Goal: Task Accomplishment & Management: Use online tool/utility

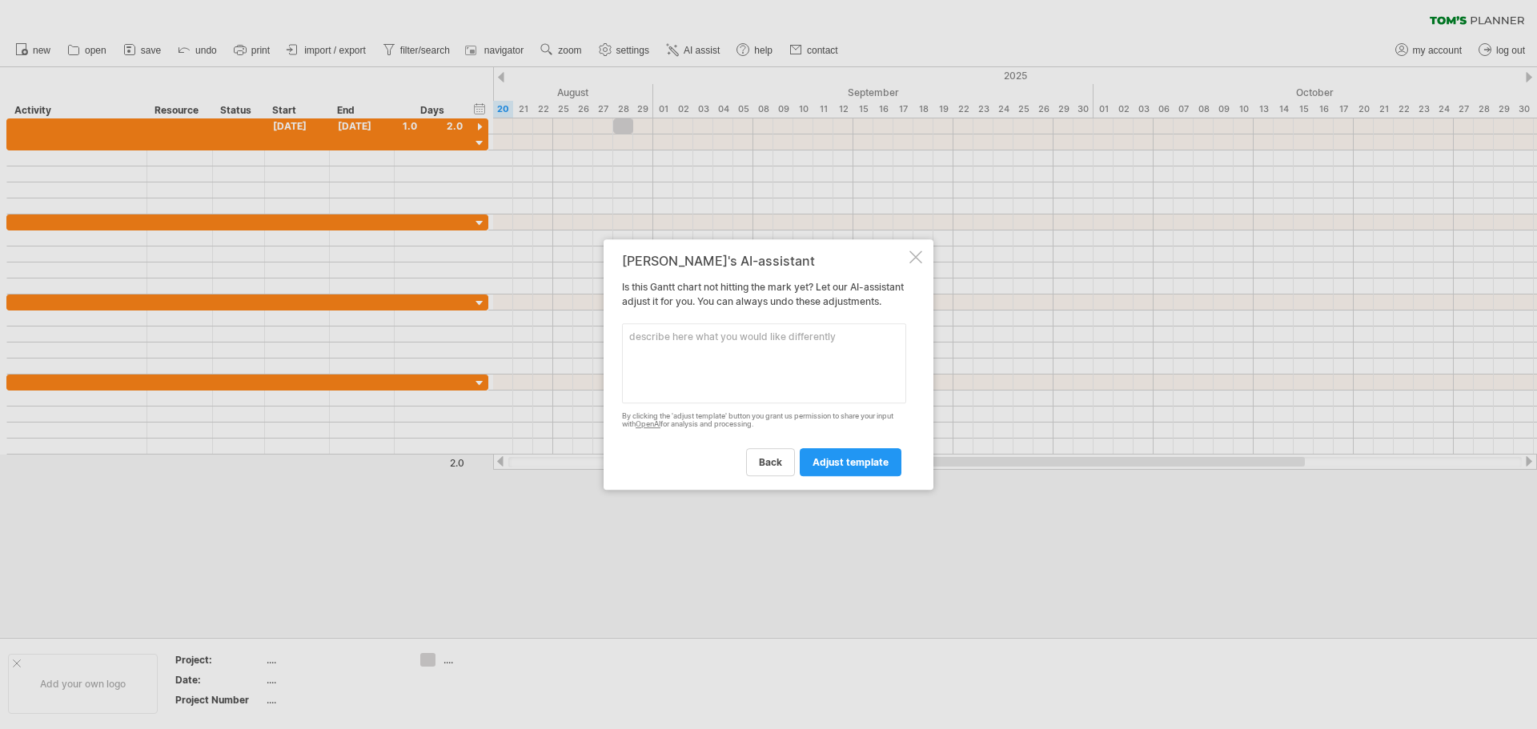
click at [920, 251] on div at bounding box center [915, 257] width 13 height 13
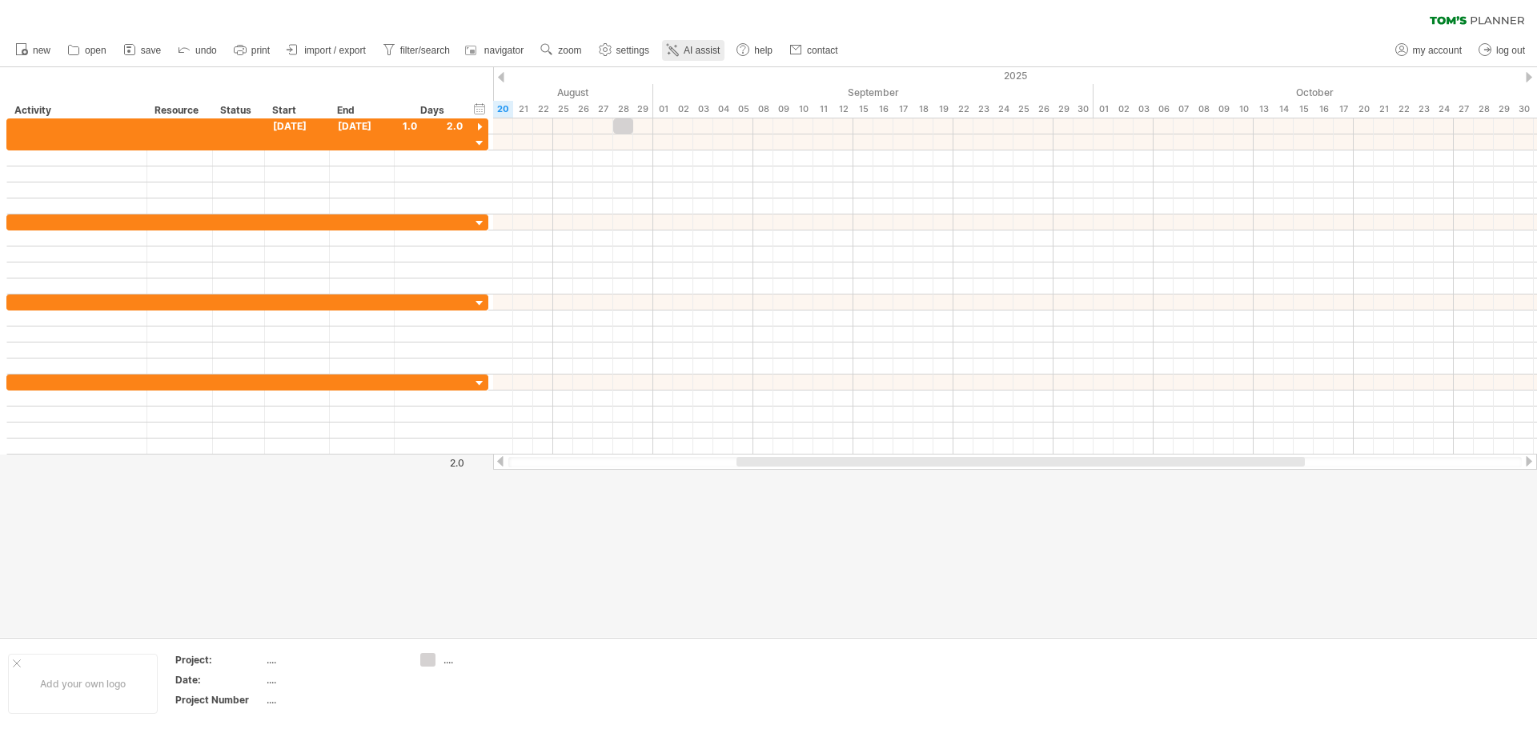
click at [709, 42] on link "AI assist" at bounding box center [693, 50] width 62 height 21
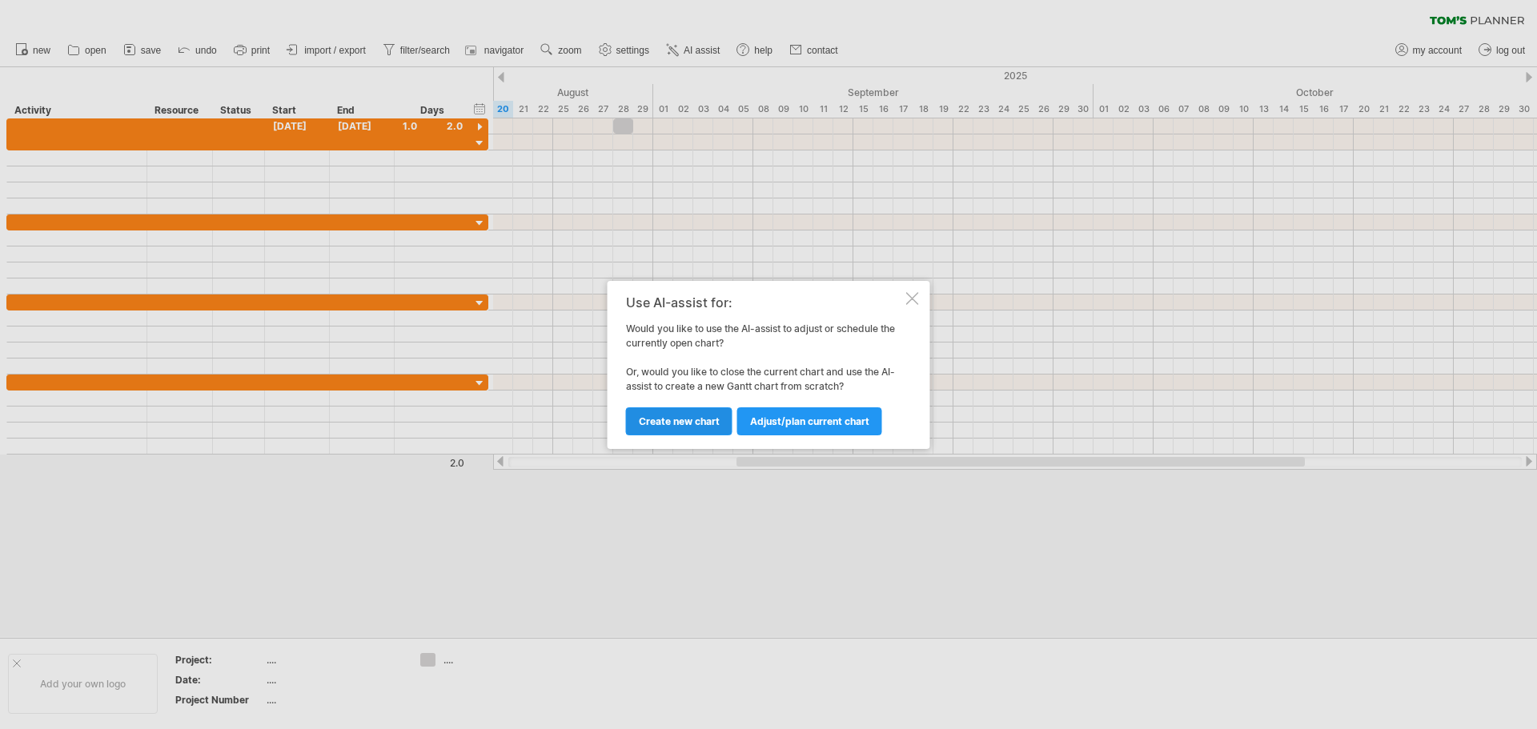
click at [679, 424] on span "Create new chart" at bounding box center [679, 421] width 81 height 12
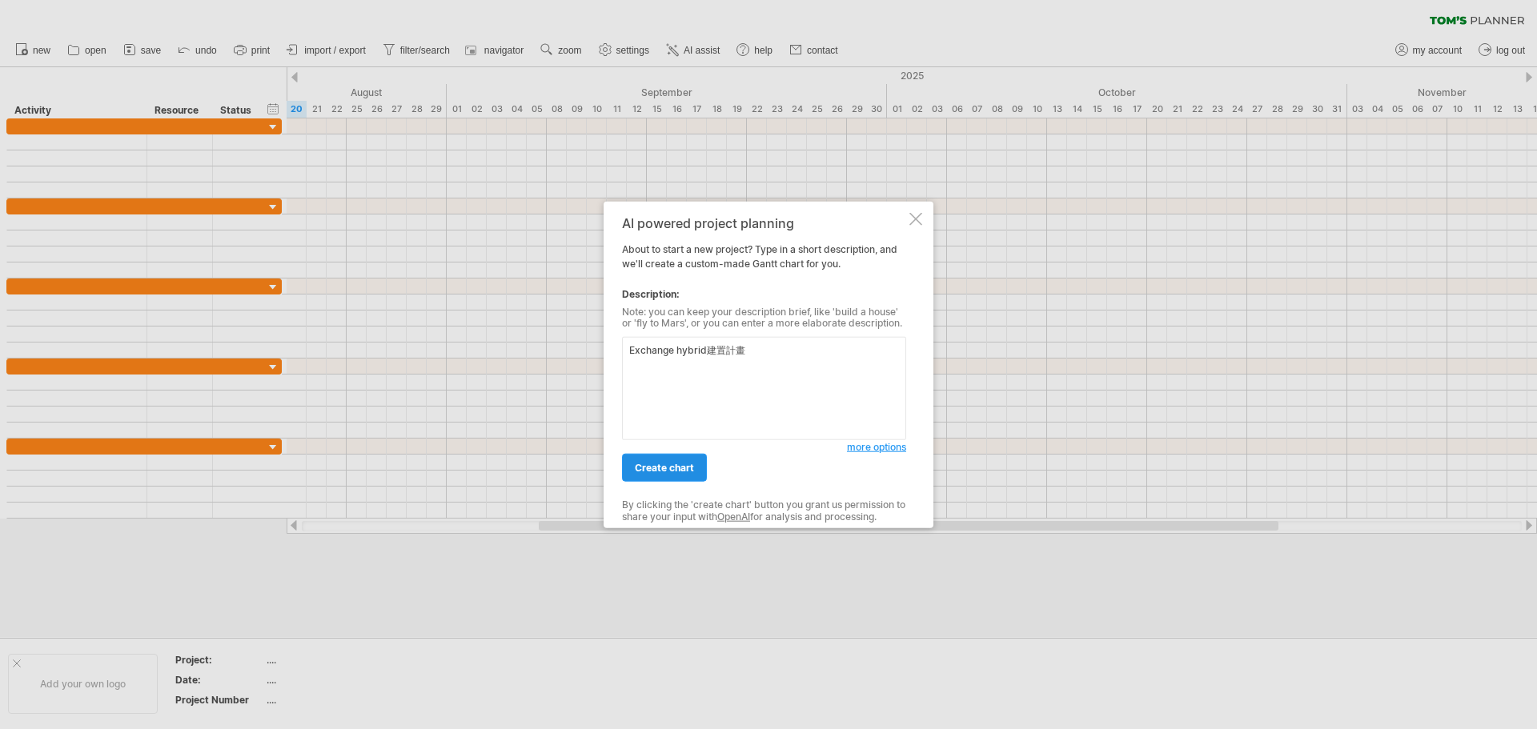
type textarea "Exchange hybrid建置計畫"
click at [676, 475] on link "create chart" at bounding box center [664, 468] width 85 height 28
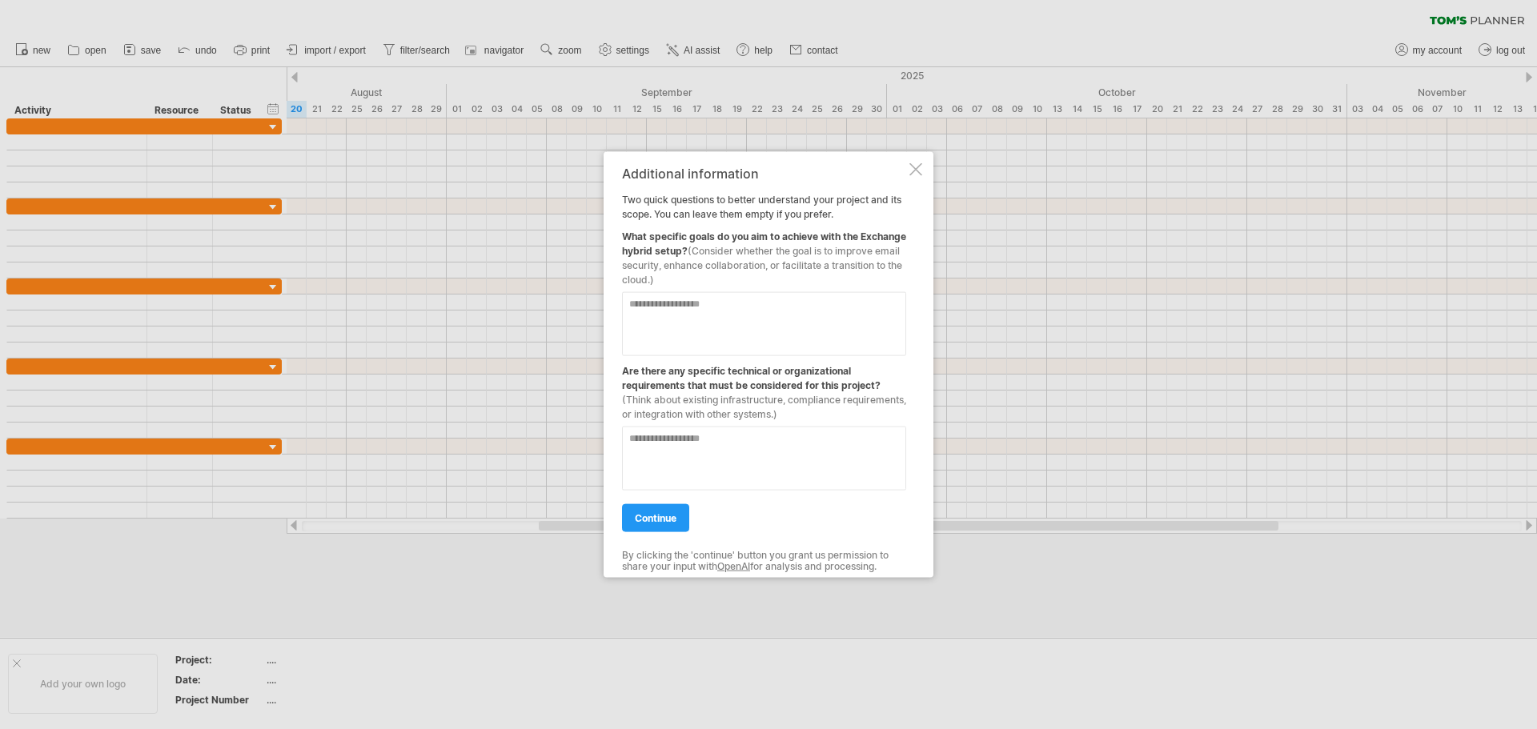
click at [731, 303] on textarea at bounding box center [764, 323] width 284 height 64
type textarea "*"
type textarea "*********"
click at [659, 518] on span "continue" at bounding box center [656, 518] width 42 height 12
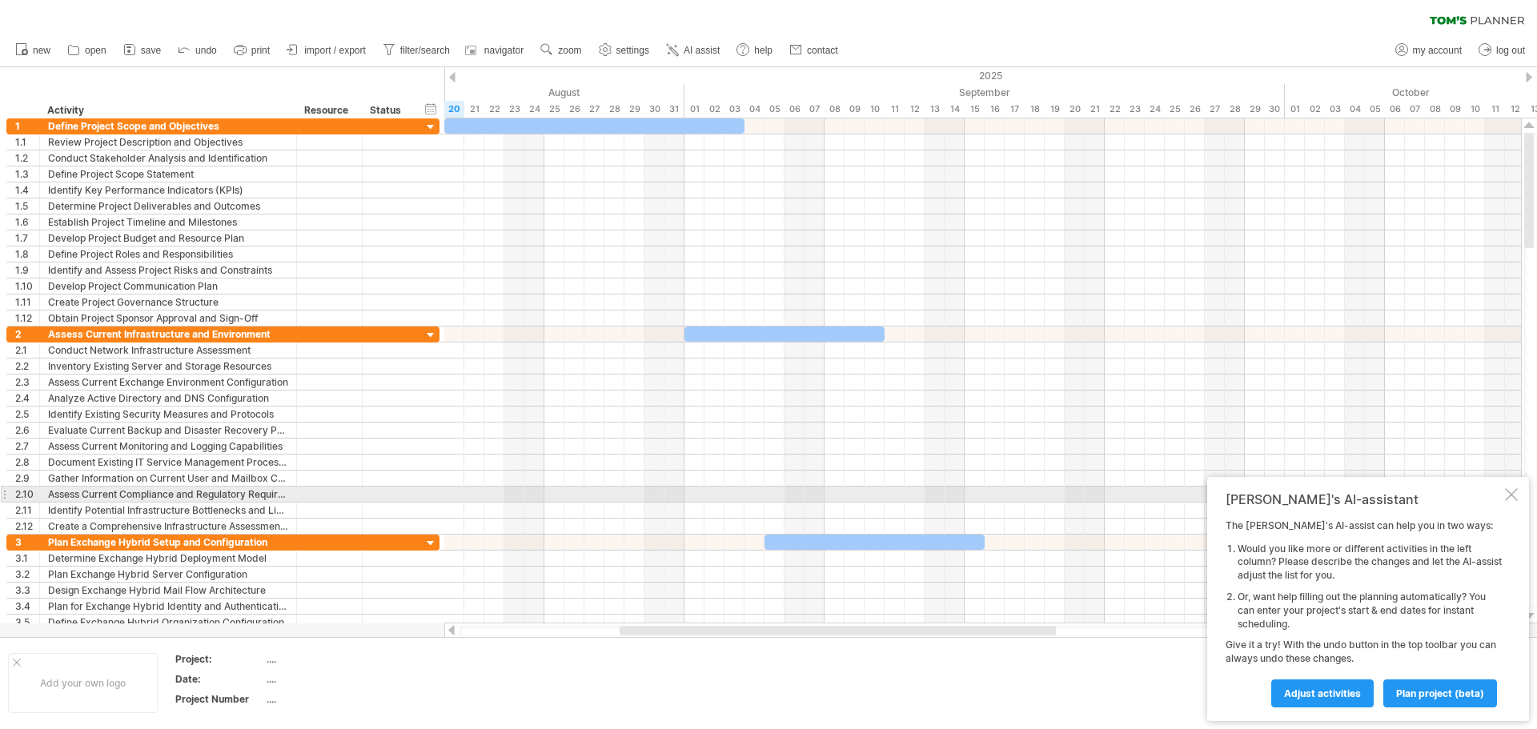
click at [1514, 500] on div at bounding box center [1511, 494] width 13 height 13
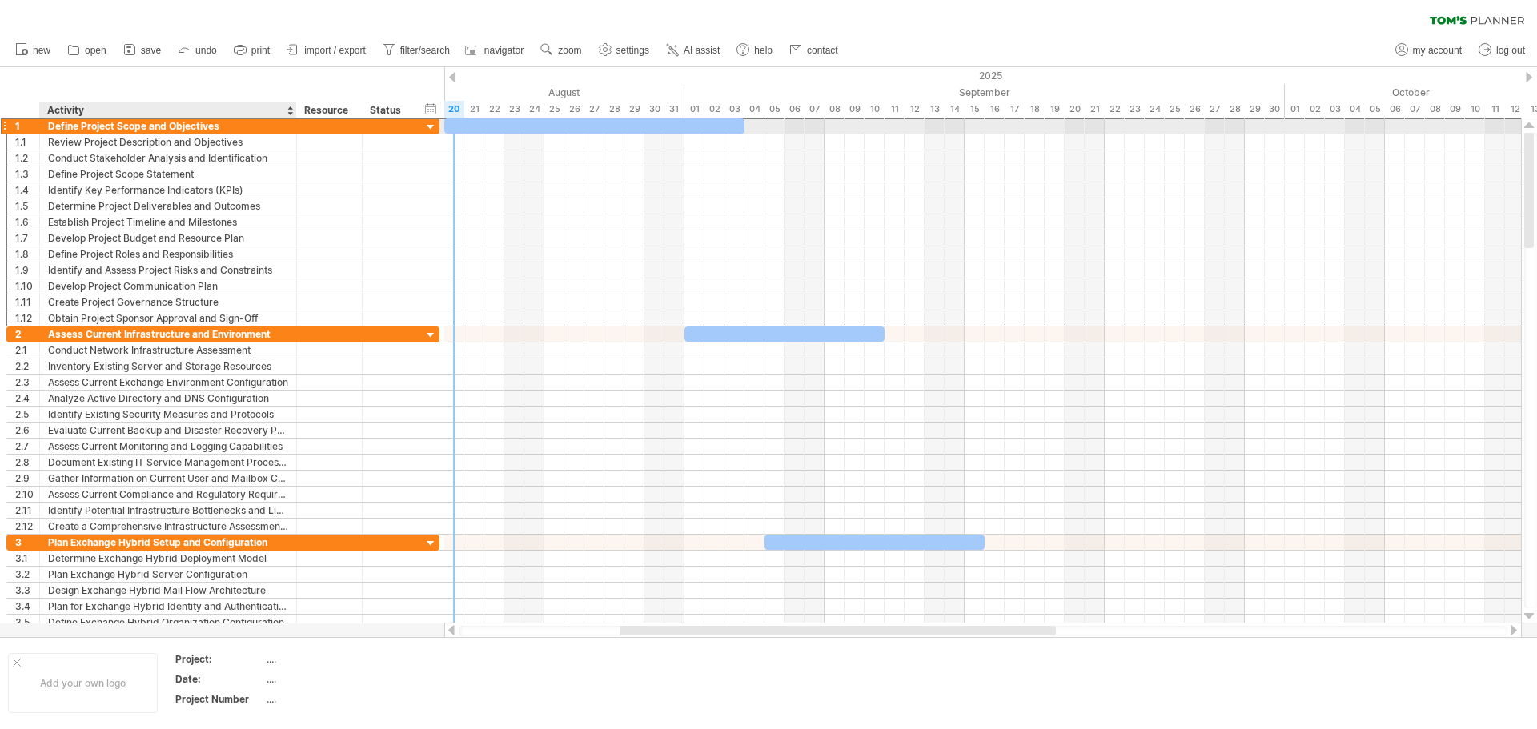
click at [196, 126] on div "Define Project Scope and Objectives" at bounding box center [168, 125] width 240 height 15
click at [229, 129] on input "**********" at bounding box center [168, 125] width 240 height 15
type input "*"
type input "*******"
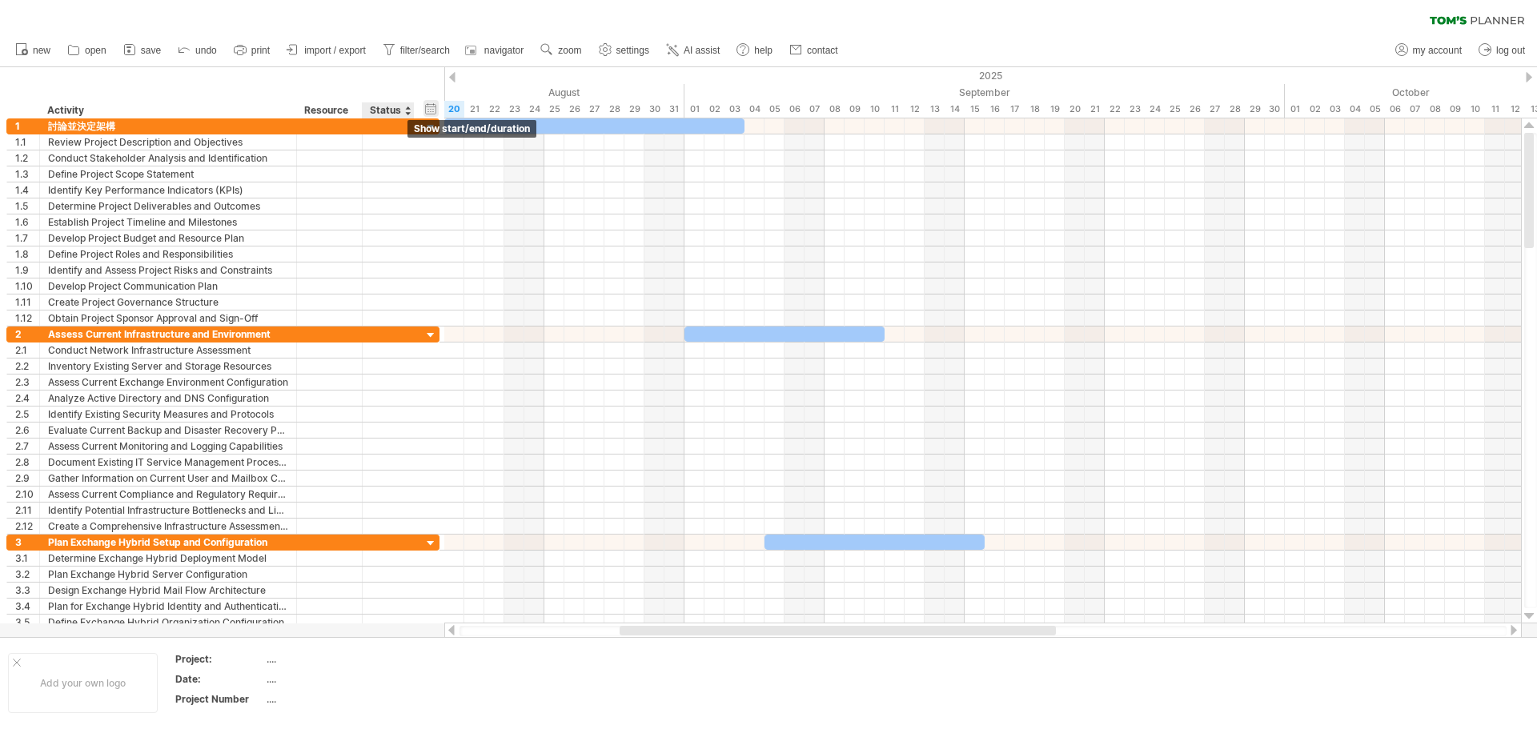
click at [427, 109] on div "hide start/end/duration show start/end/duration" at bounding box center [430, 108] width 15 height 17
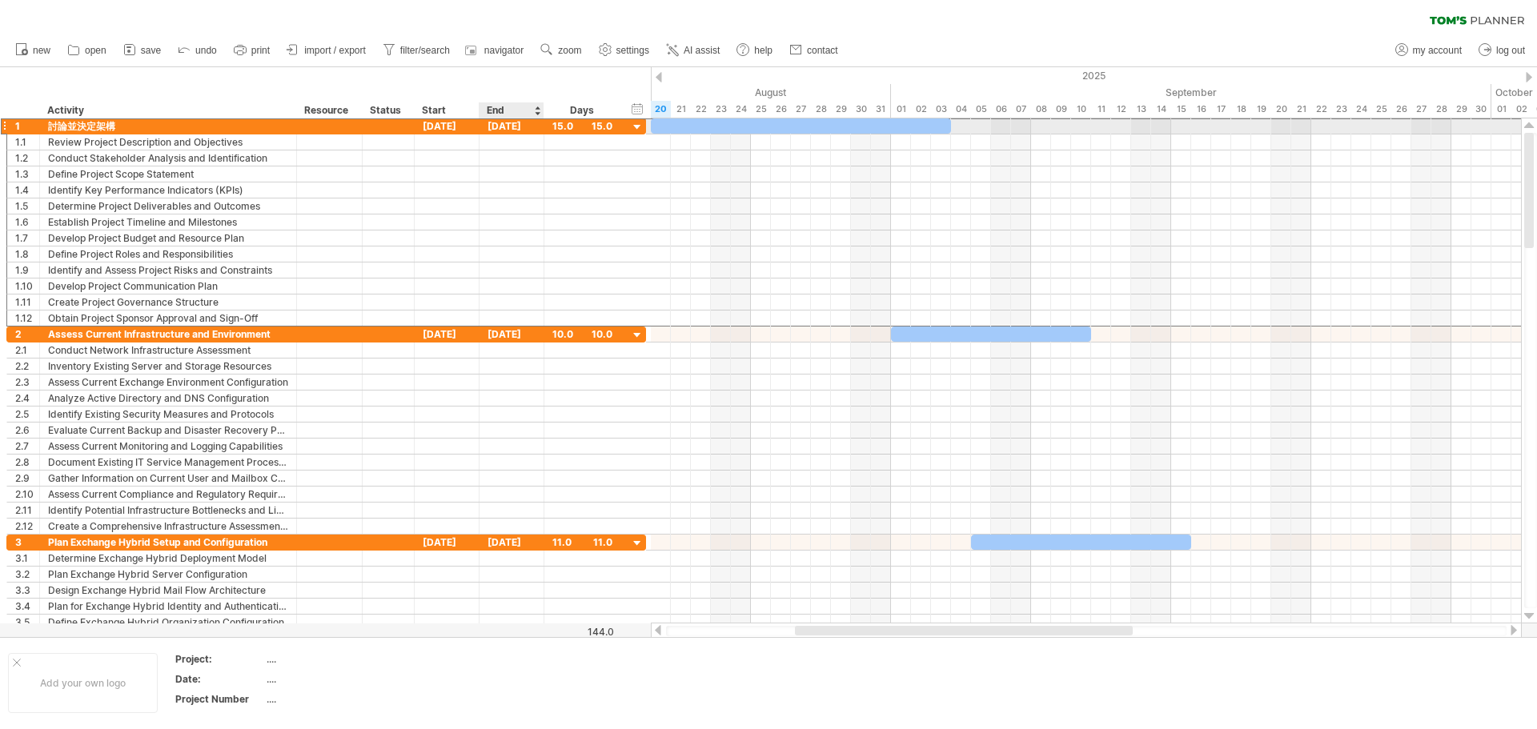
click at [524, 131] on div "[DATE]" at bounding box center [511, 125] width 65 height 15
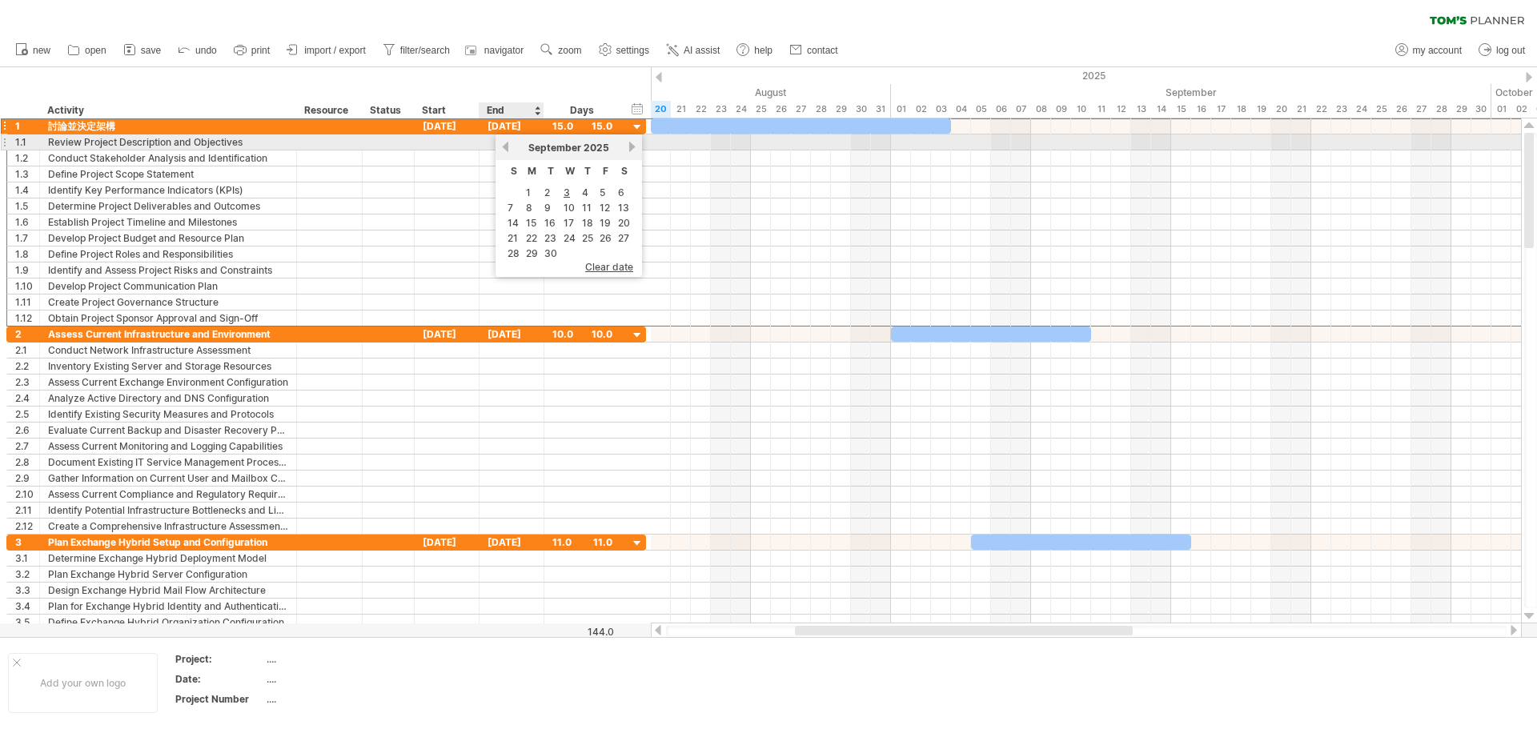
click at [506, 143] on link "previous" at bounding box center [506, 147] width 12 height 12
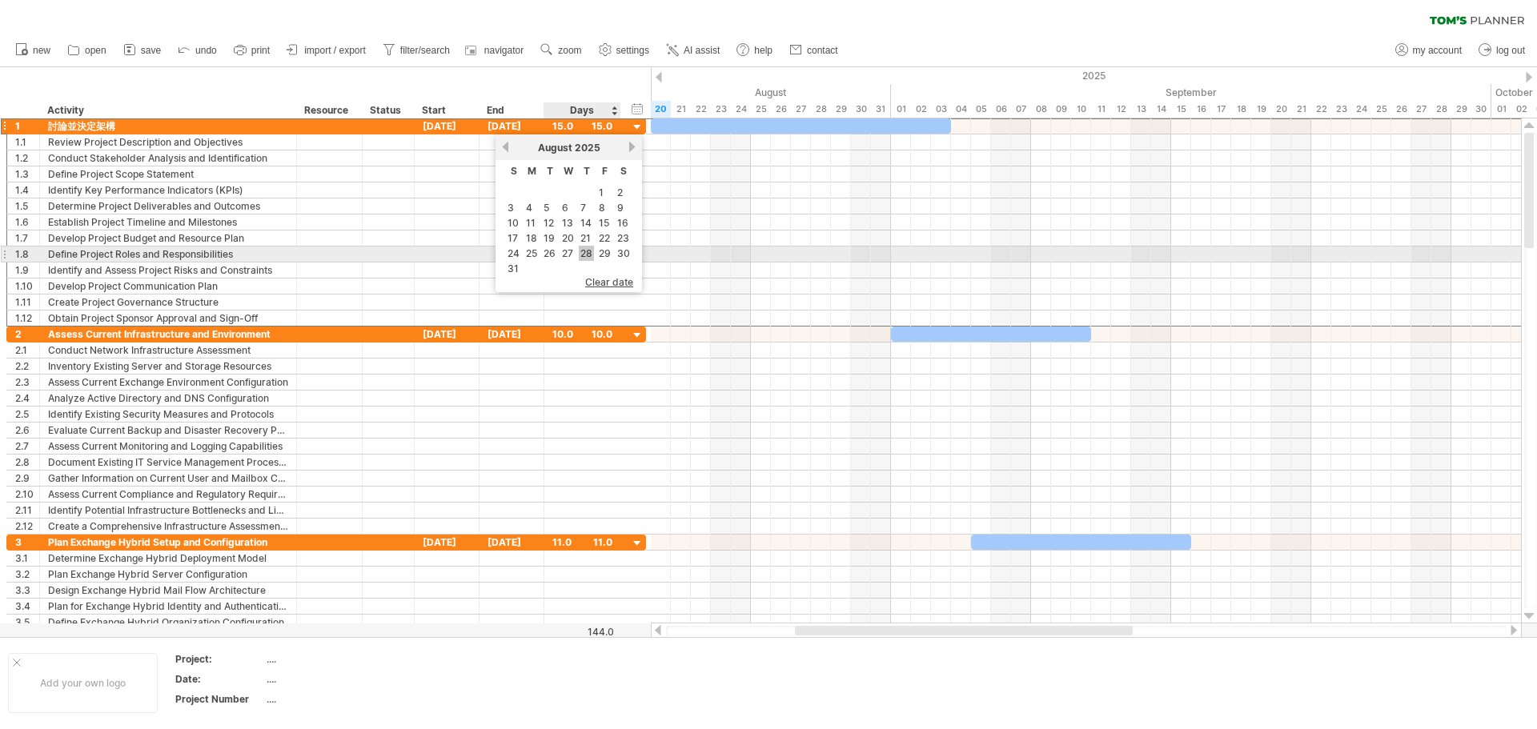
click at [586, 253] on link "28" at bounding box center [586, 253] width 15 height 15
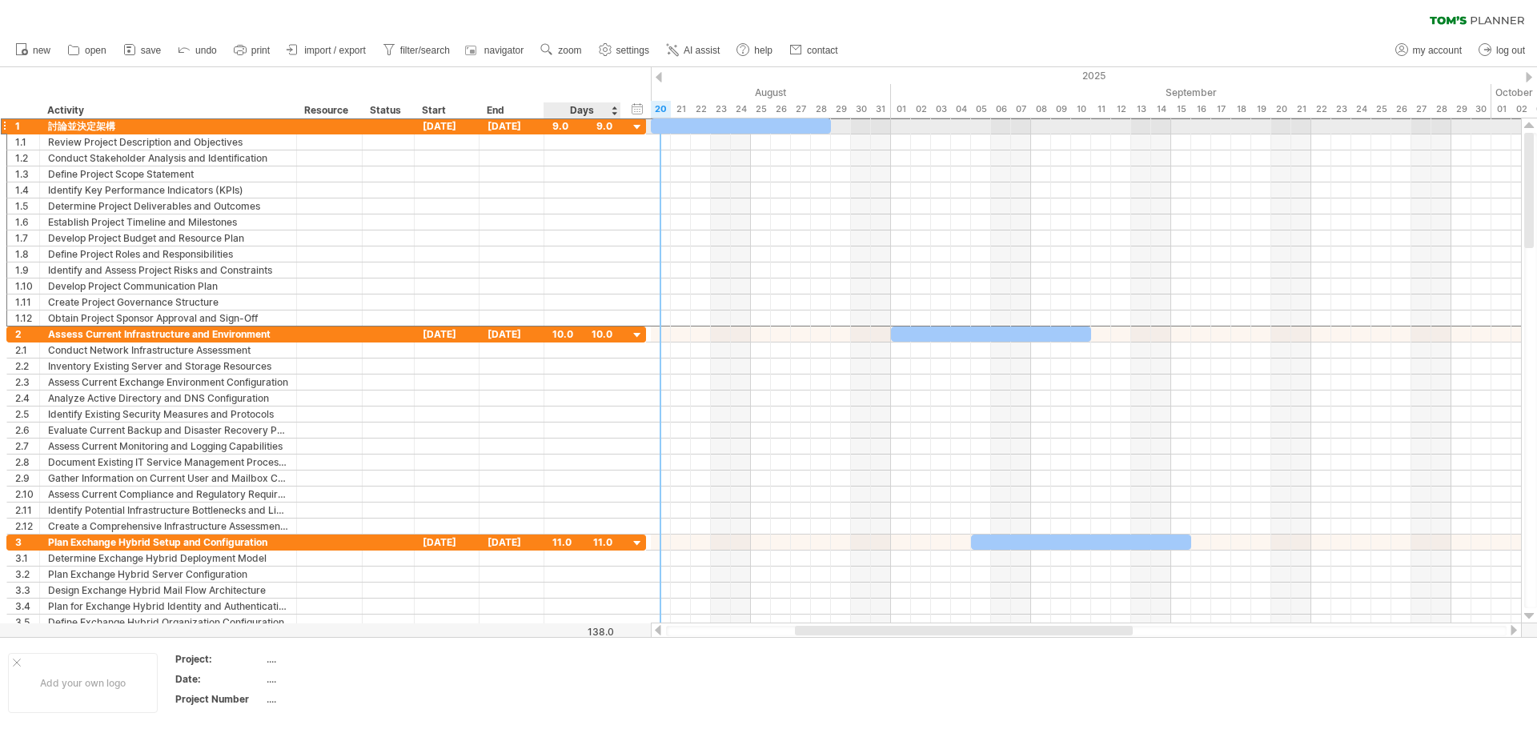
click at [639, 127] on div at bounding box center [637, 127] width 15 height 15
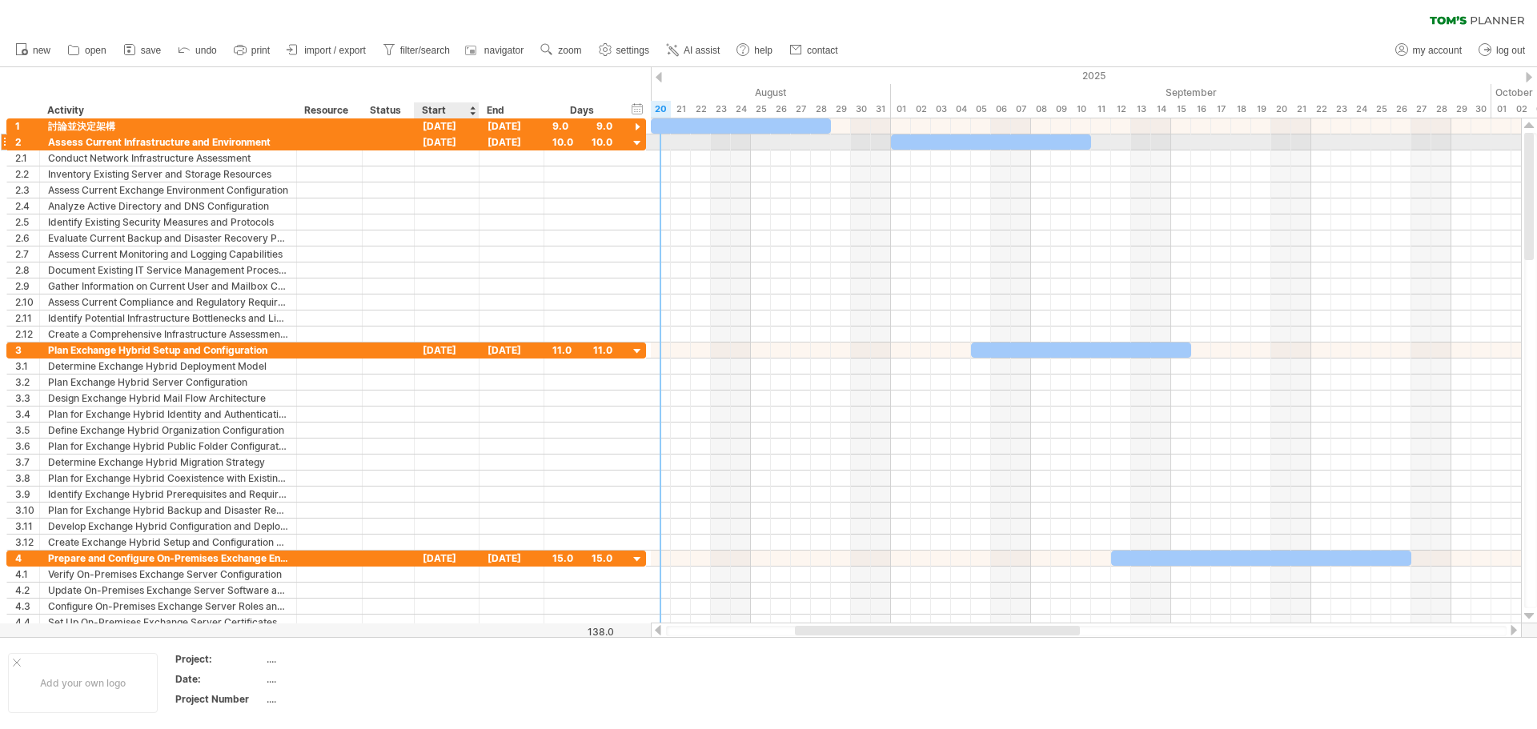
click at [459, 142] on div "[DATE]" at bounding box center [447, 141] width 65 height 15
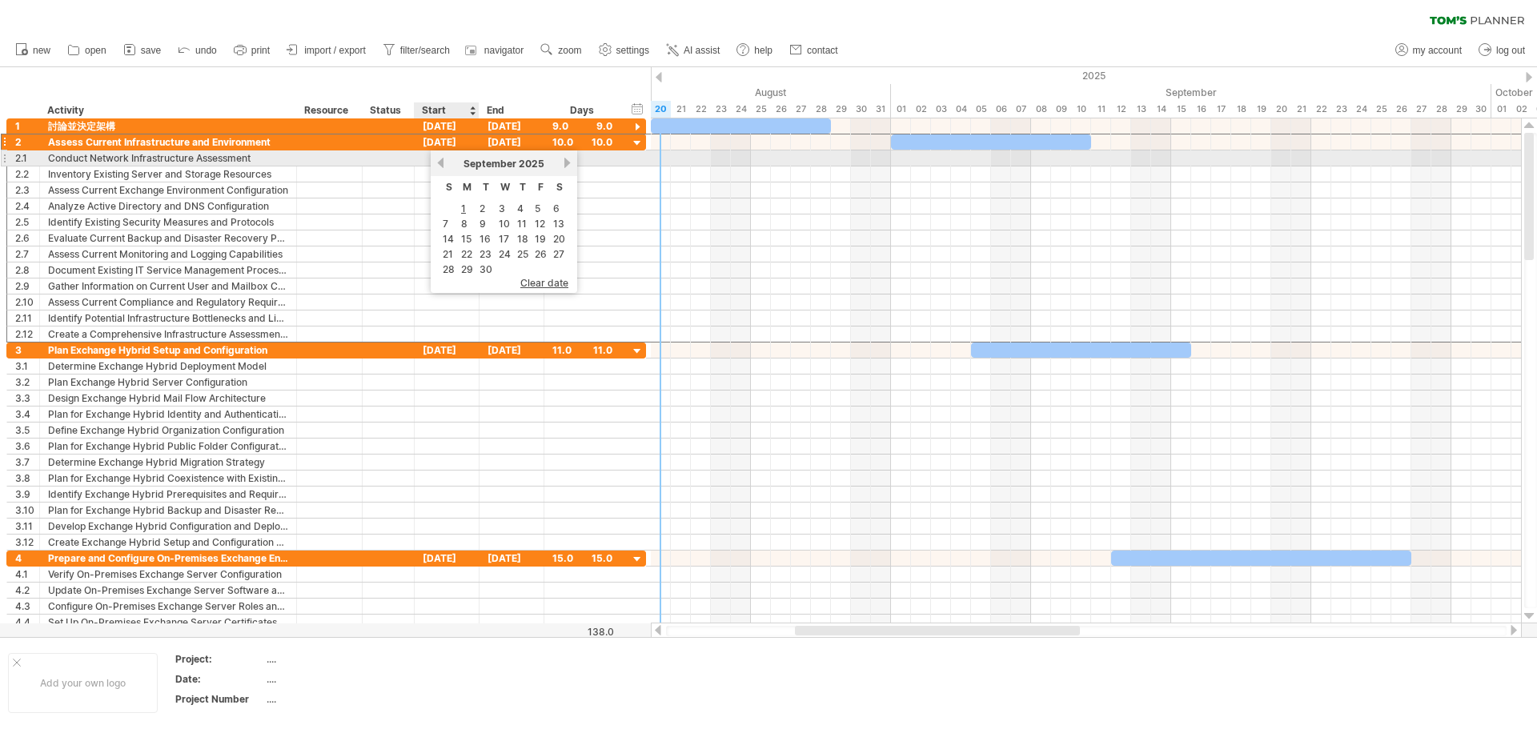
click at [440, 164] on link "previous" at bounding box center [441, 163] width 12 height 12
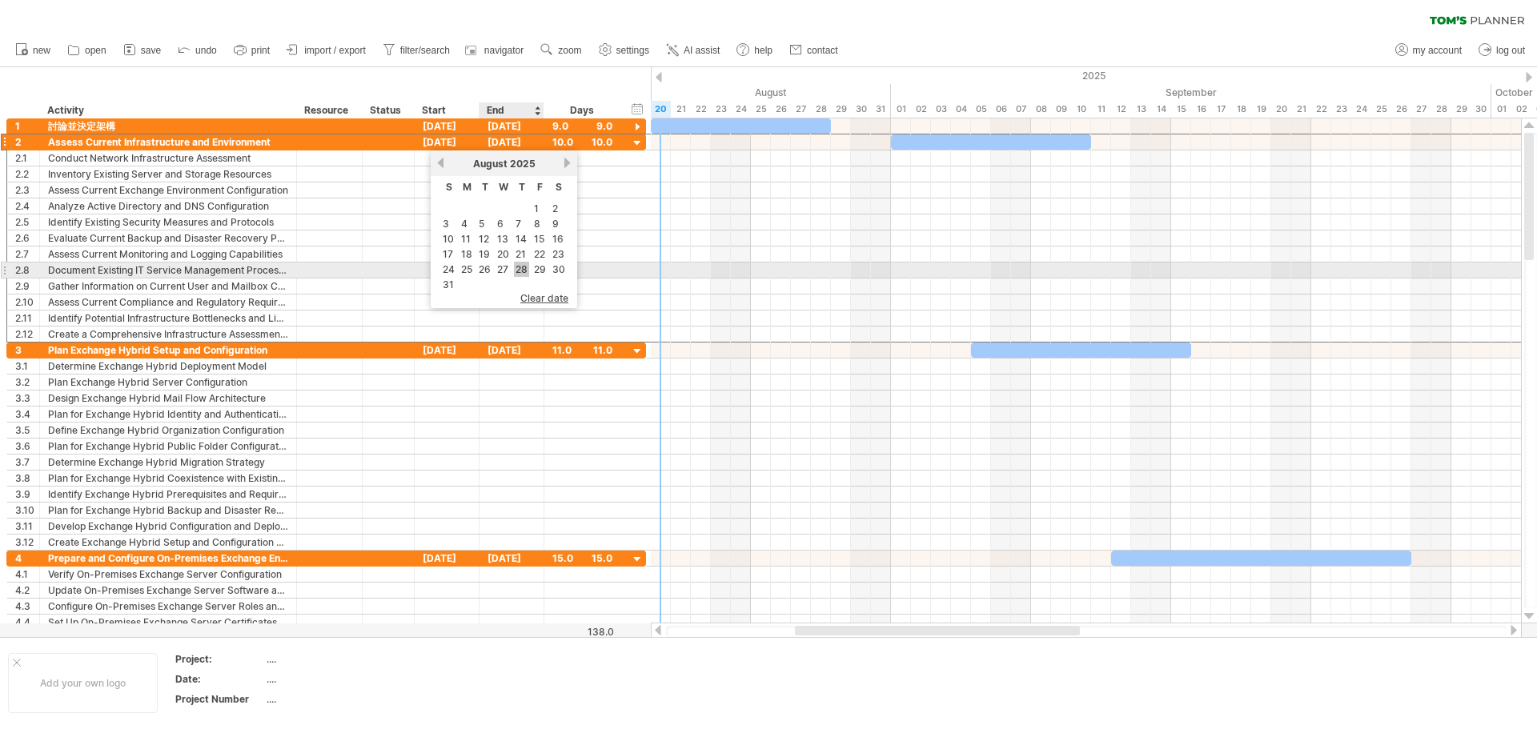
click at [528, 271] on link "28" at bounding box center [521, 269] width 15 height 15
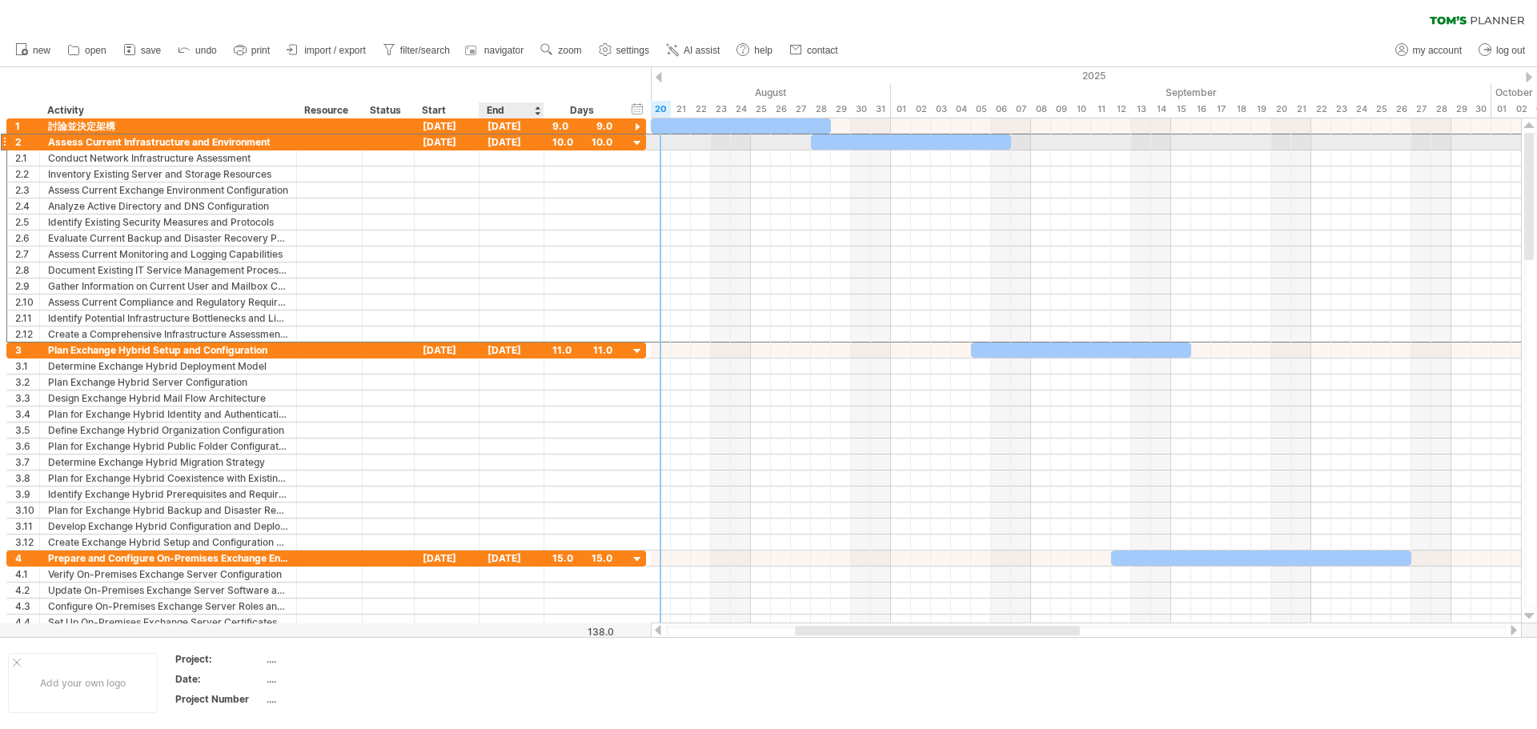
click at [513, 143] on div "[DATE]" at bounding box center [511, 141] width 65 height 15
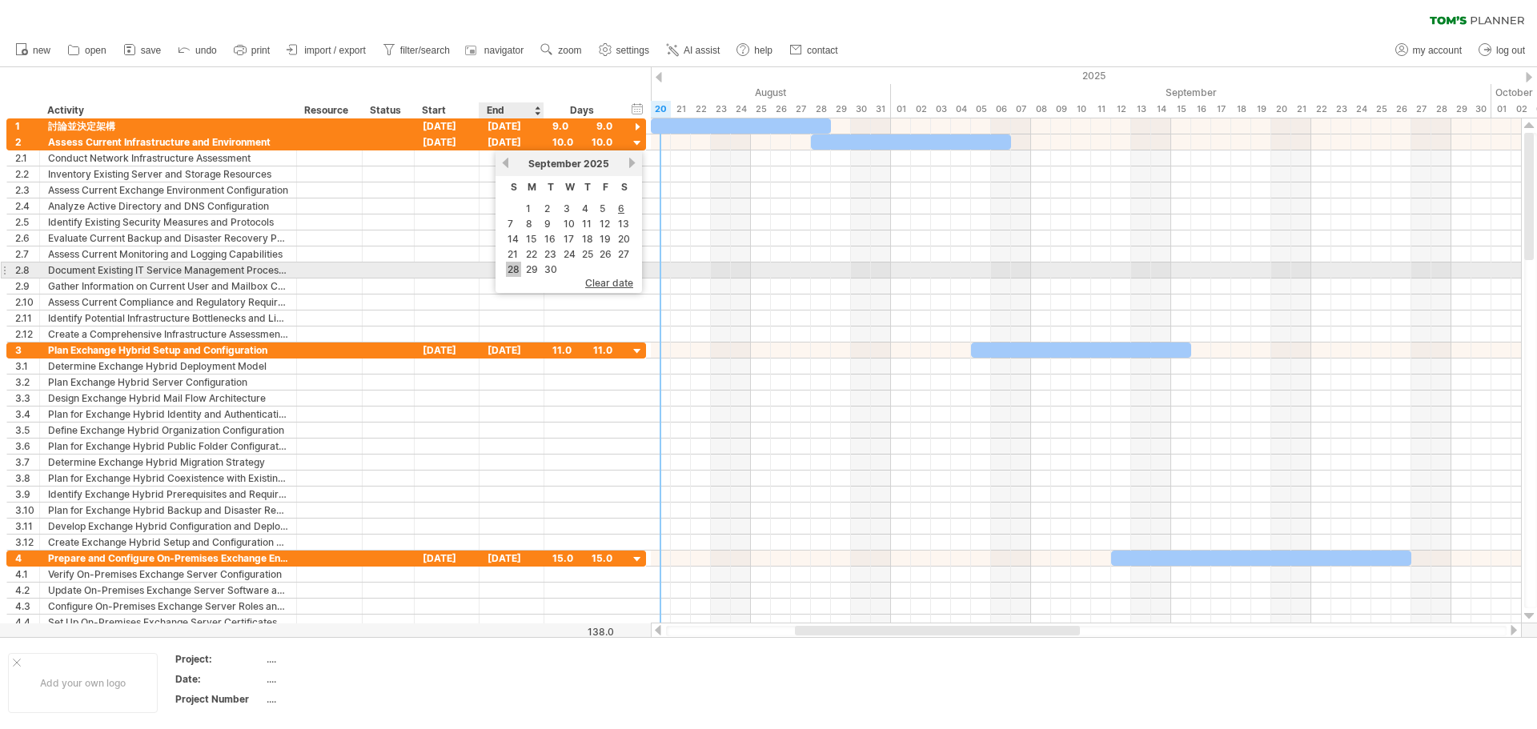
click at [517, 271] on link "28" at bounding box center [513, 269] width 15 height 15
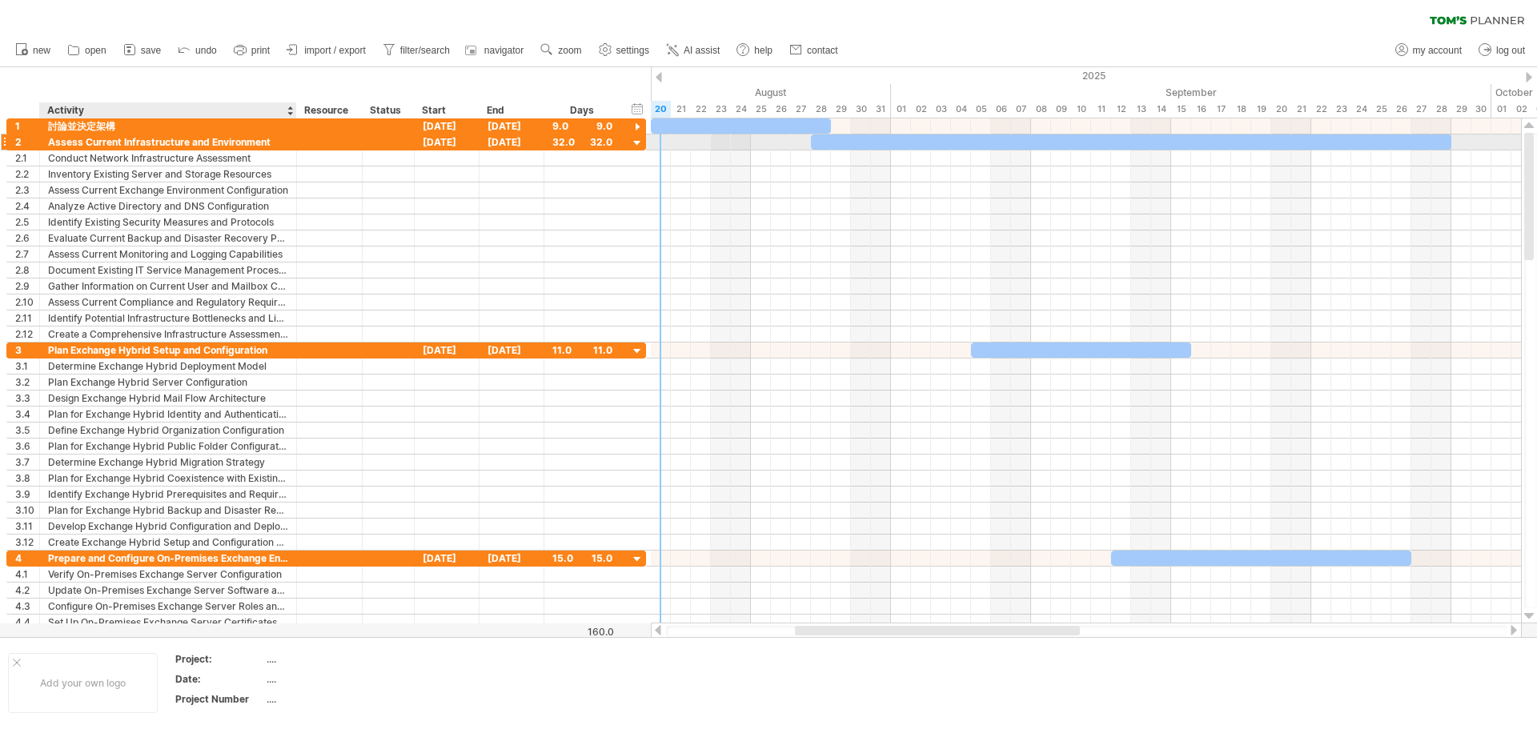
click at [263, 144] on div "Assess Current Infrastructure and Environment" at bounding box center [168, 141] width 240 height 15
click at [269, 143] on input "**********" at bounding box center [168, 141] width 240 height 15
type input "*"
type input "**********"
click at [637, 139] on div at bounding box center [637, 143] width 15 height 15
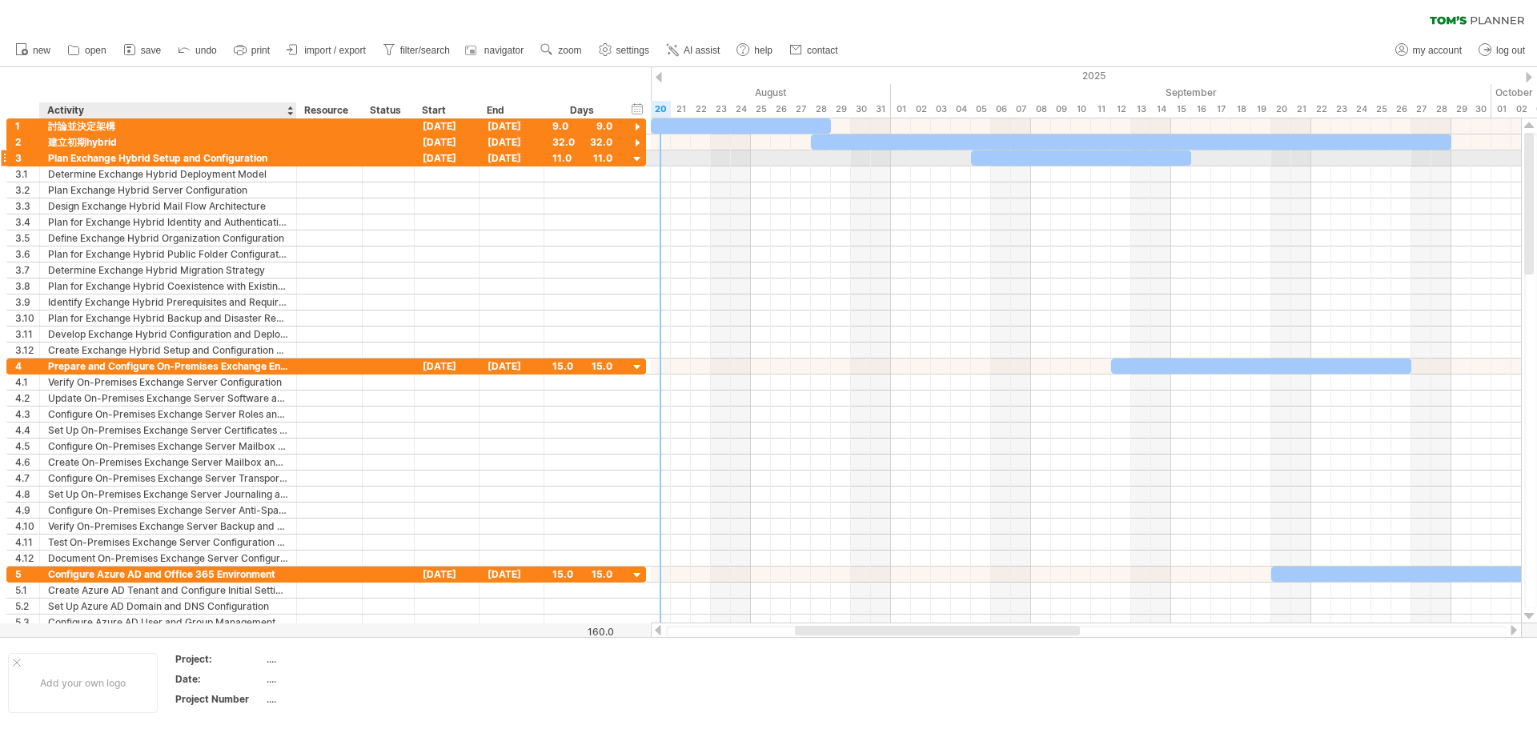
click at [202, 161] on div "Plan Exchange Hybrid Setup and Configuration" at bounding box center [168, 157] width 240 height 15
click at [270, 155] on input "**********" at bounding box center [168, 157] width 240 height 15
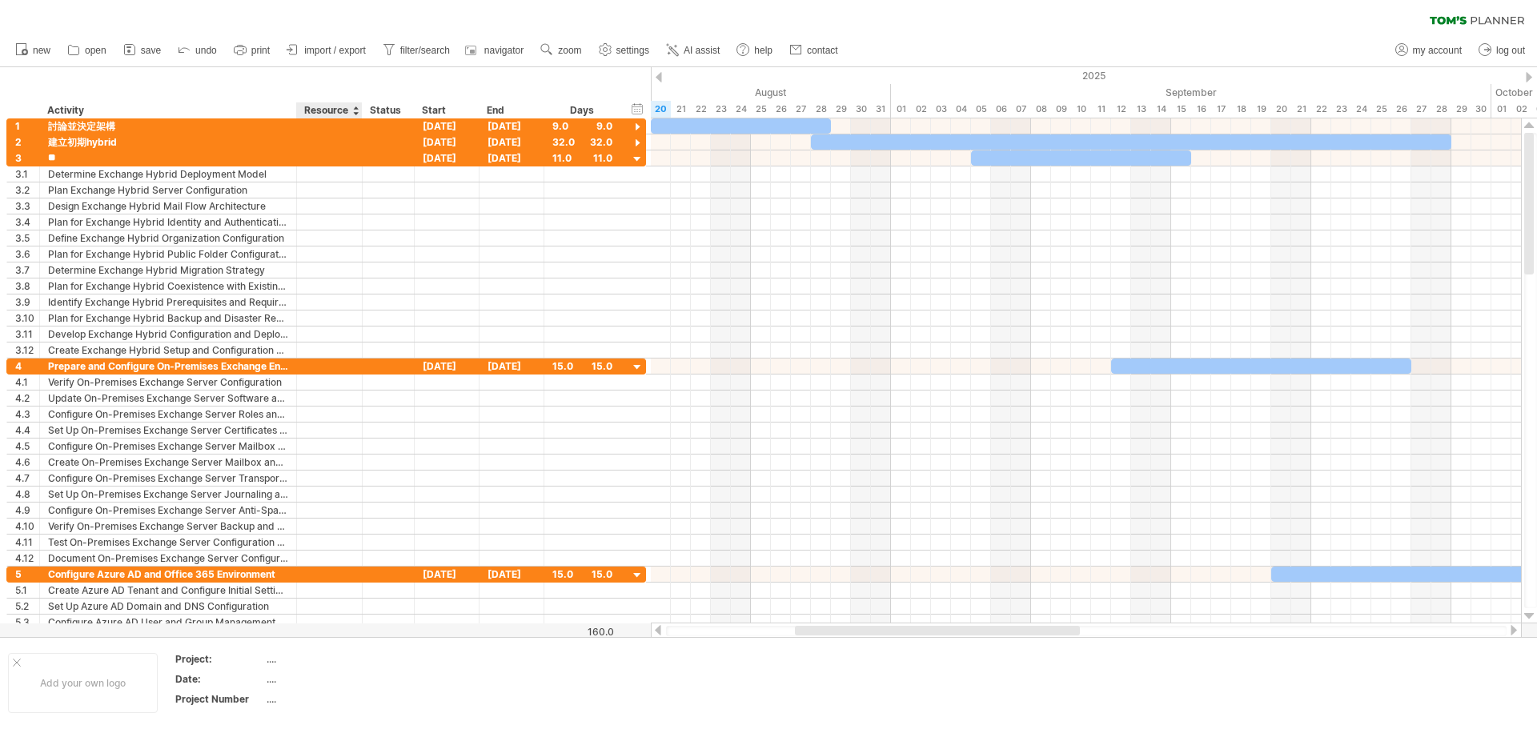
type input "*"
type input "**********"
click at [450, 161] on div "[DATE]" at bounding box center [447, 157] width 65 height 15
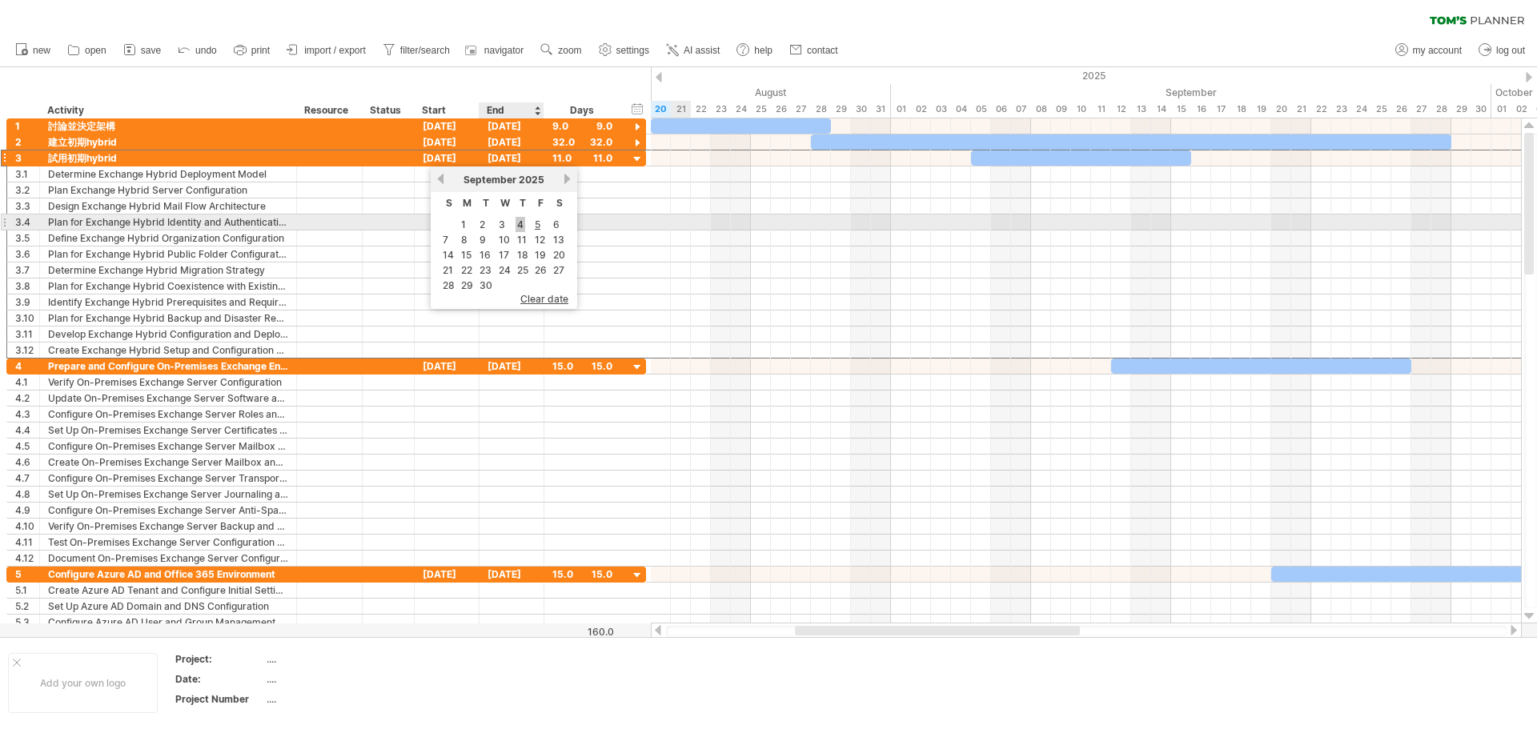
click at [524, 227] on link "4" at bounding box center [521, 224] width 10 height 15
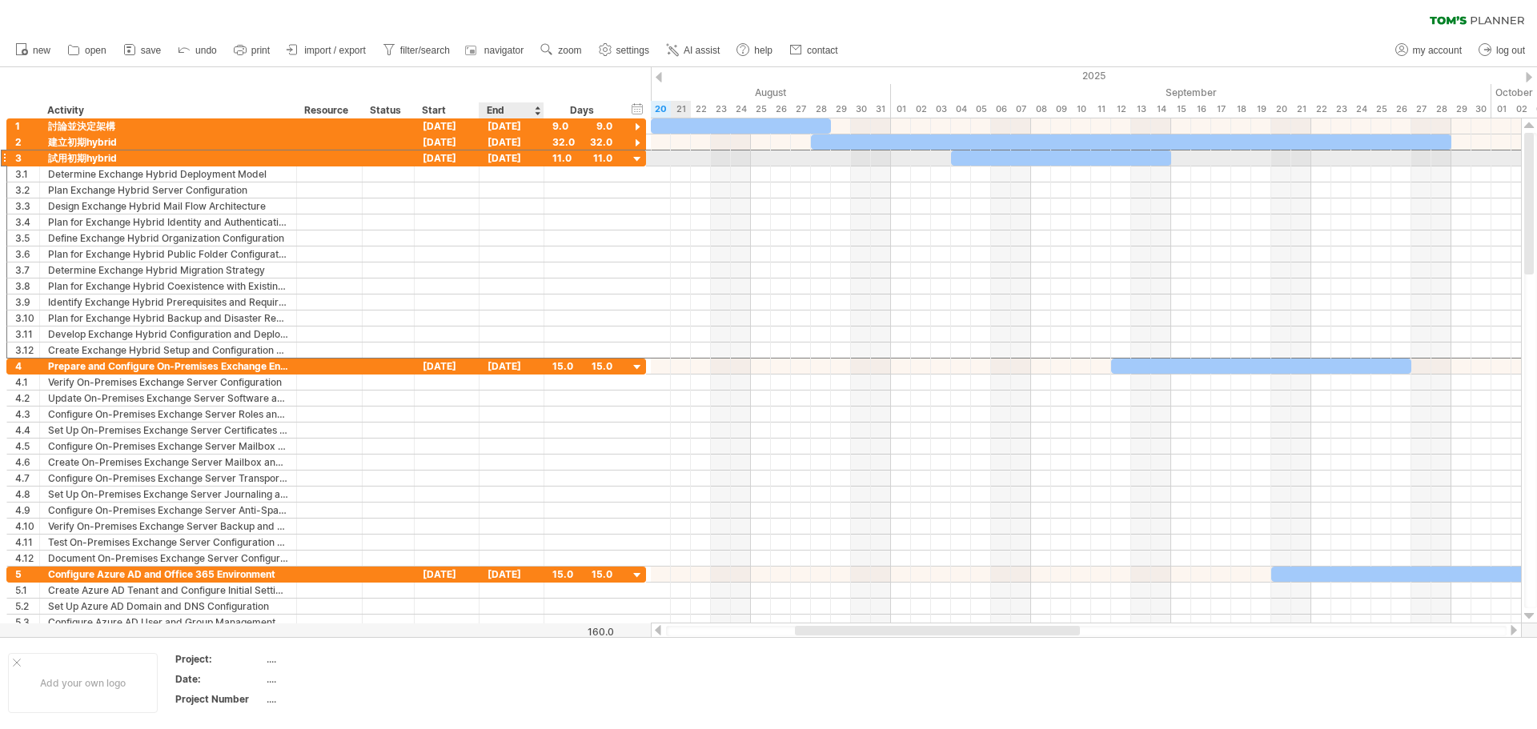
click at [508, 160] on div "[DATE]" at bounding box center [511, 157] width 65 height 15
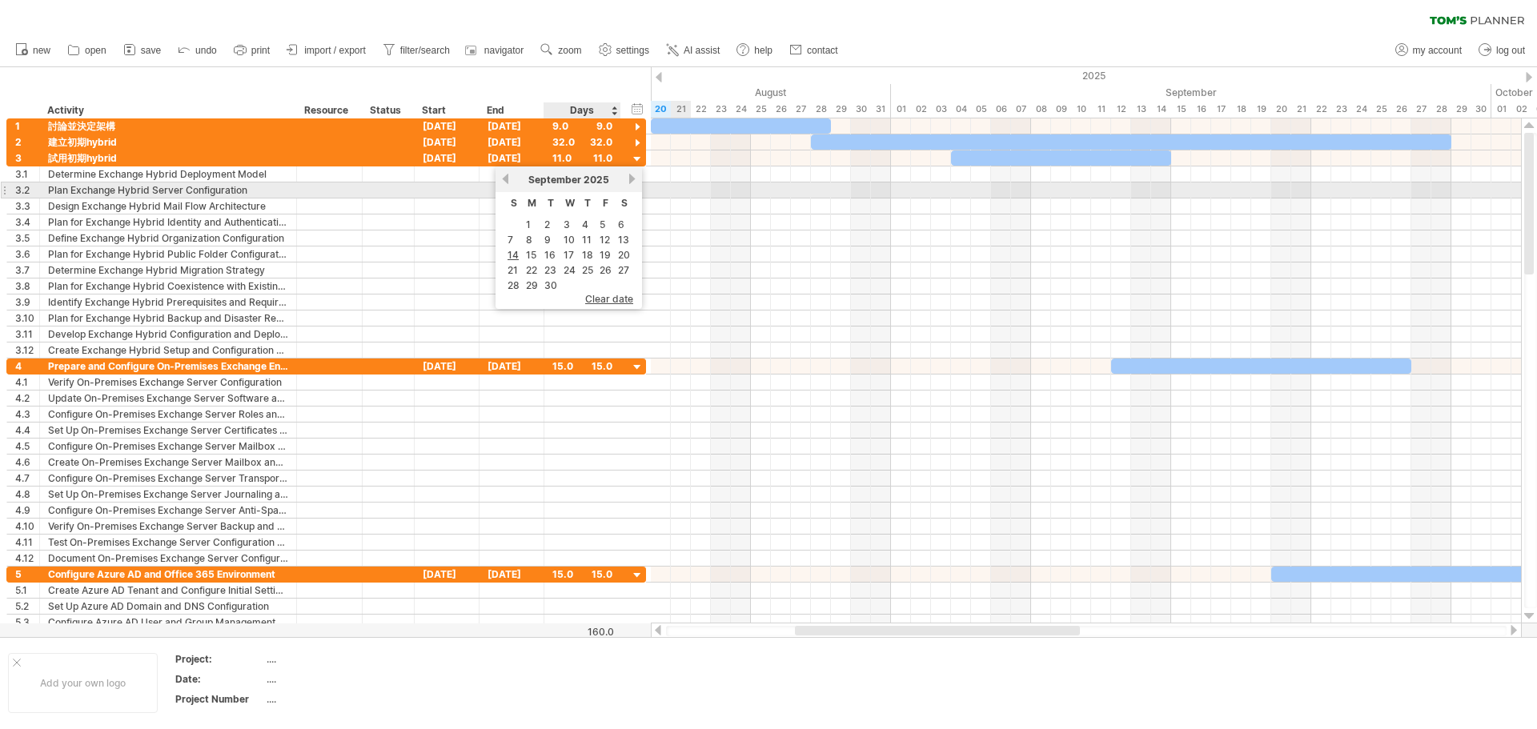
click at [632, 183] on link "next" at bounding box center [632, 179] width 12 height 12
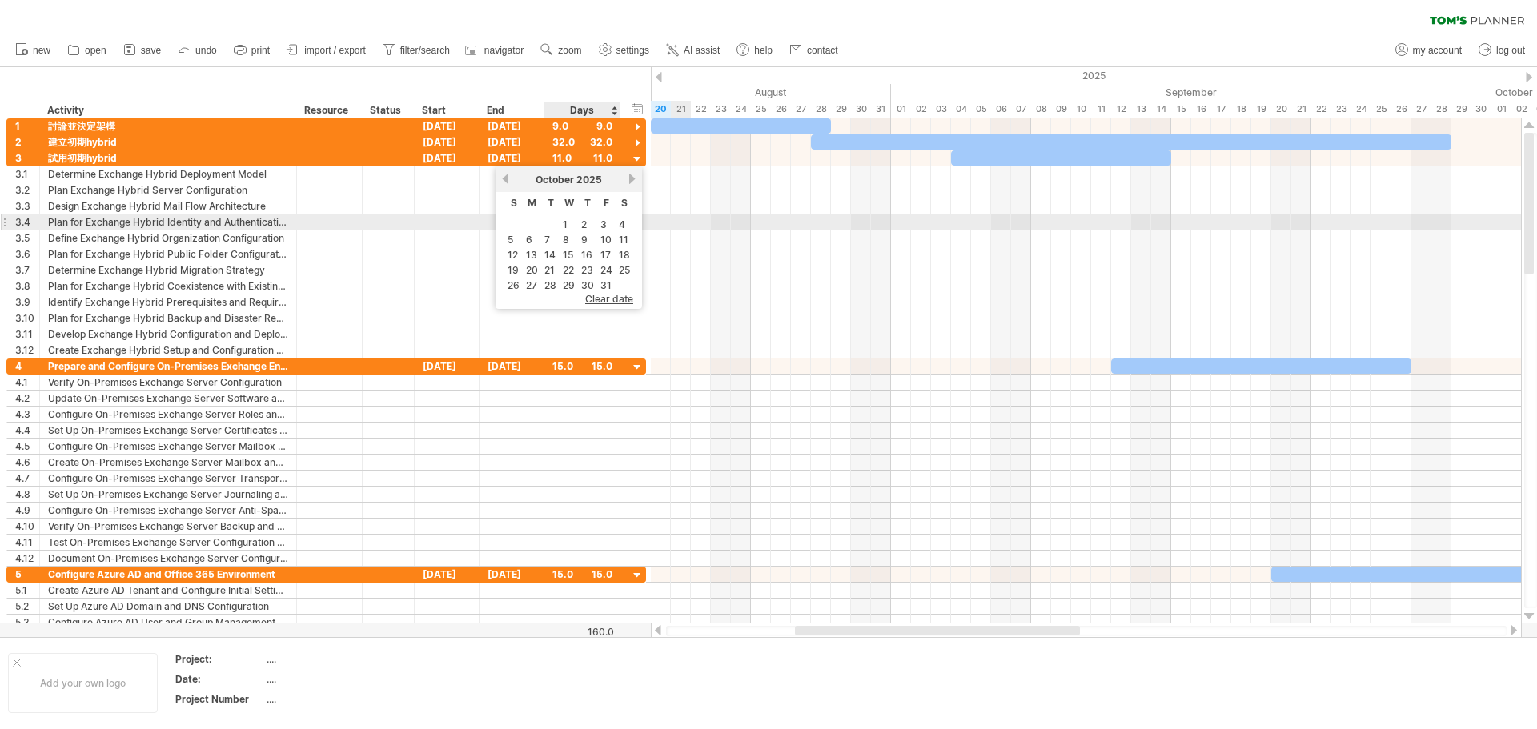
click at [627, 222] on td "4" at bounding box center [624, 225] width 16 height 14
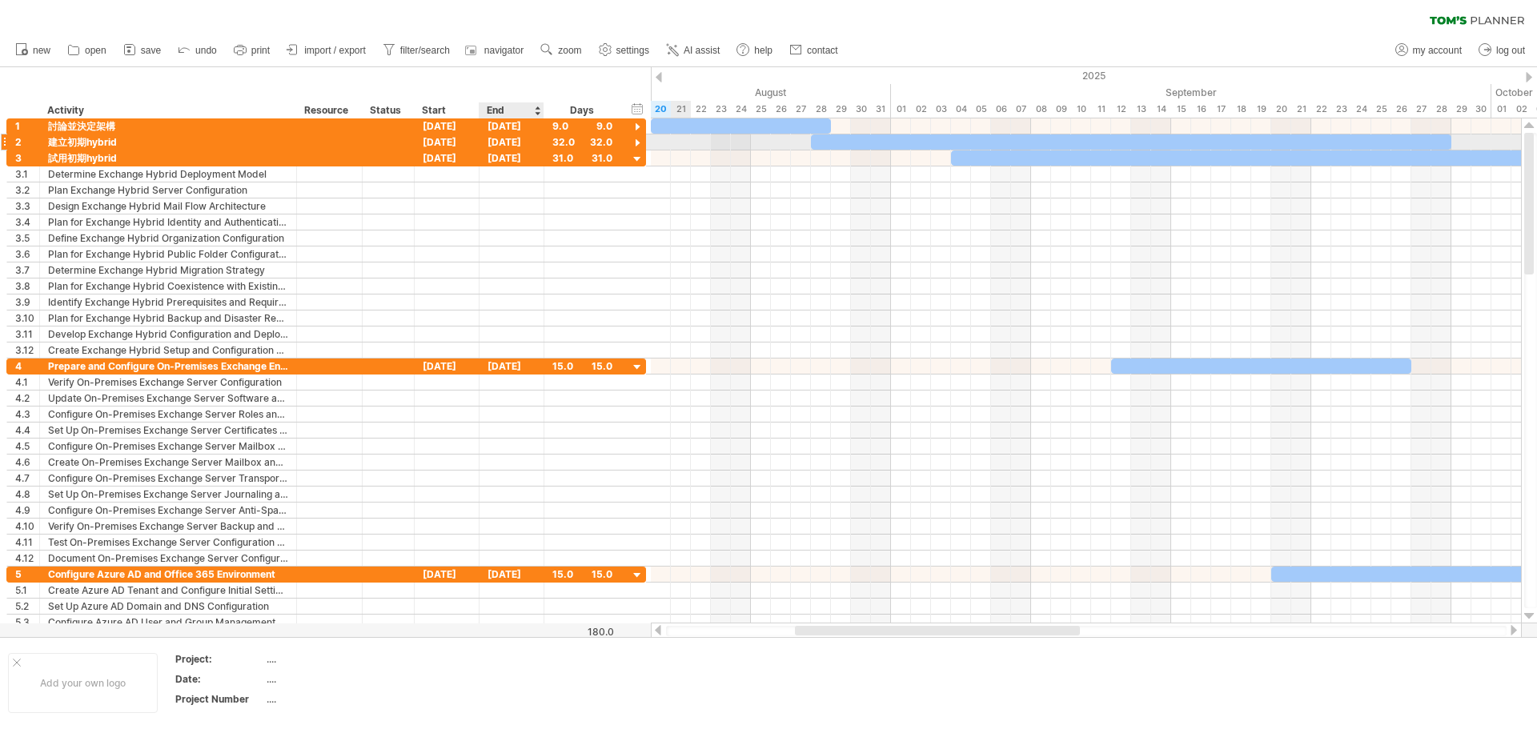
click at [518, 141] on div "[DATE]" at bounding box center [511, 141] width 65 height 15
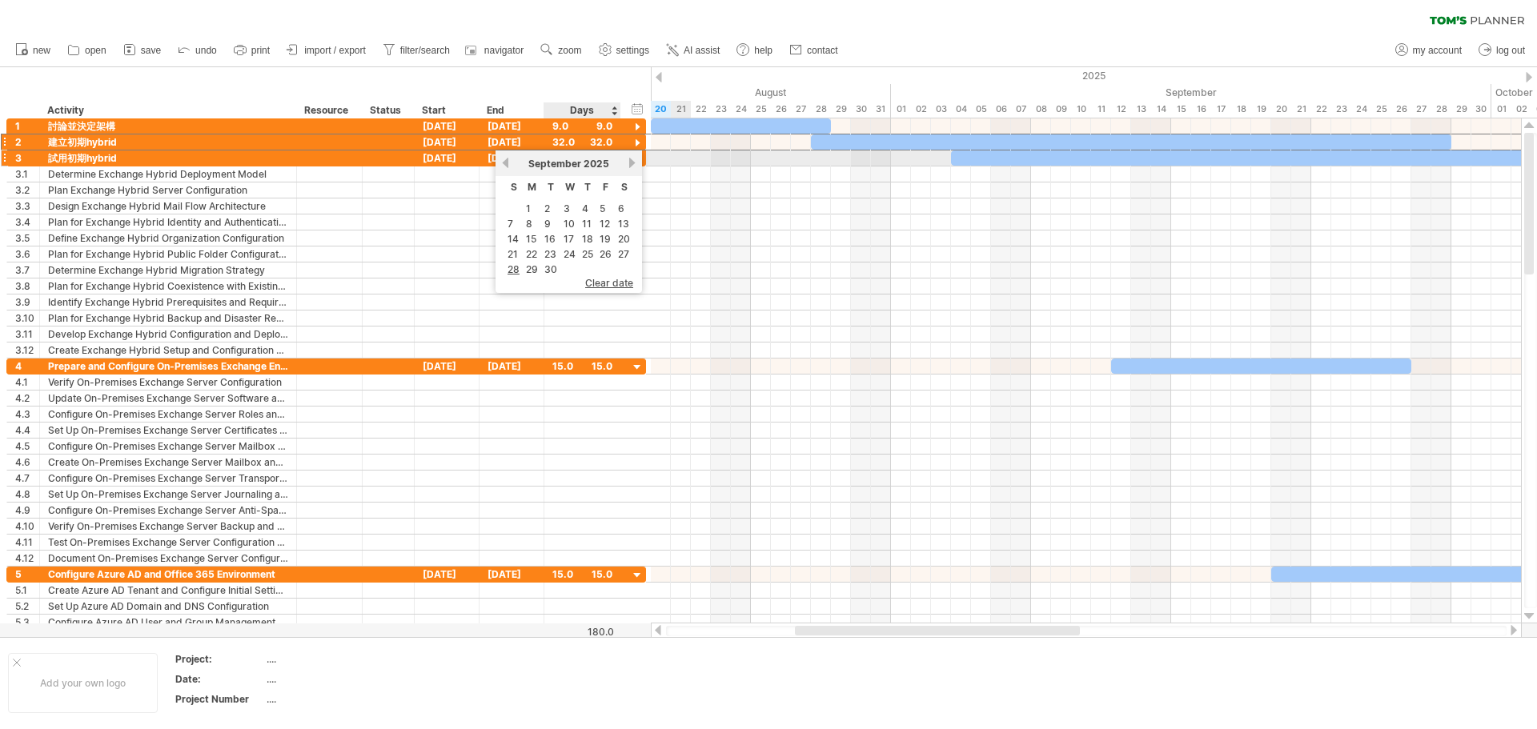
click at [633, 162] on link "next" at bounding box center [632, 163] width 12 height 12
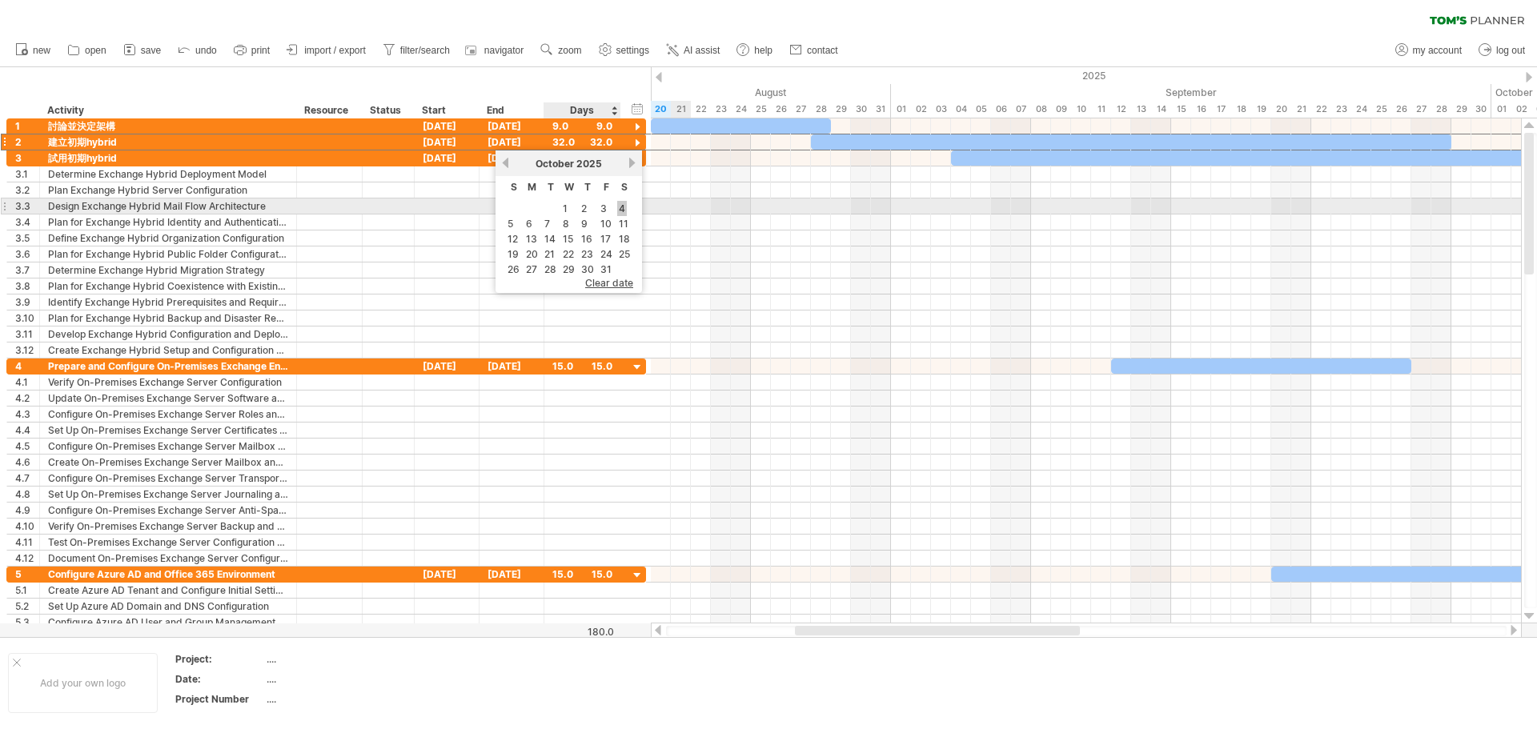
click at [620, 207] on link "4" at bounding box center [622, 208] width 10 height 15
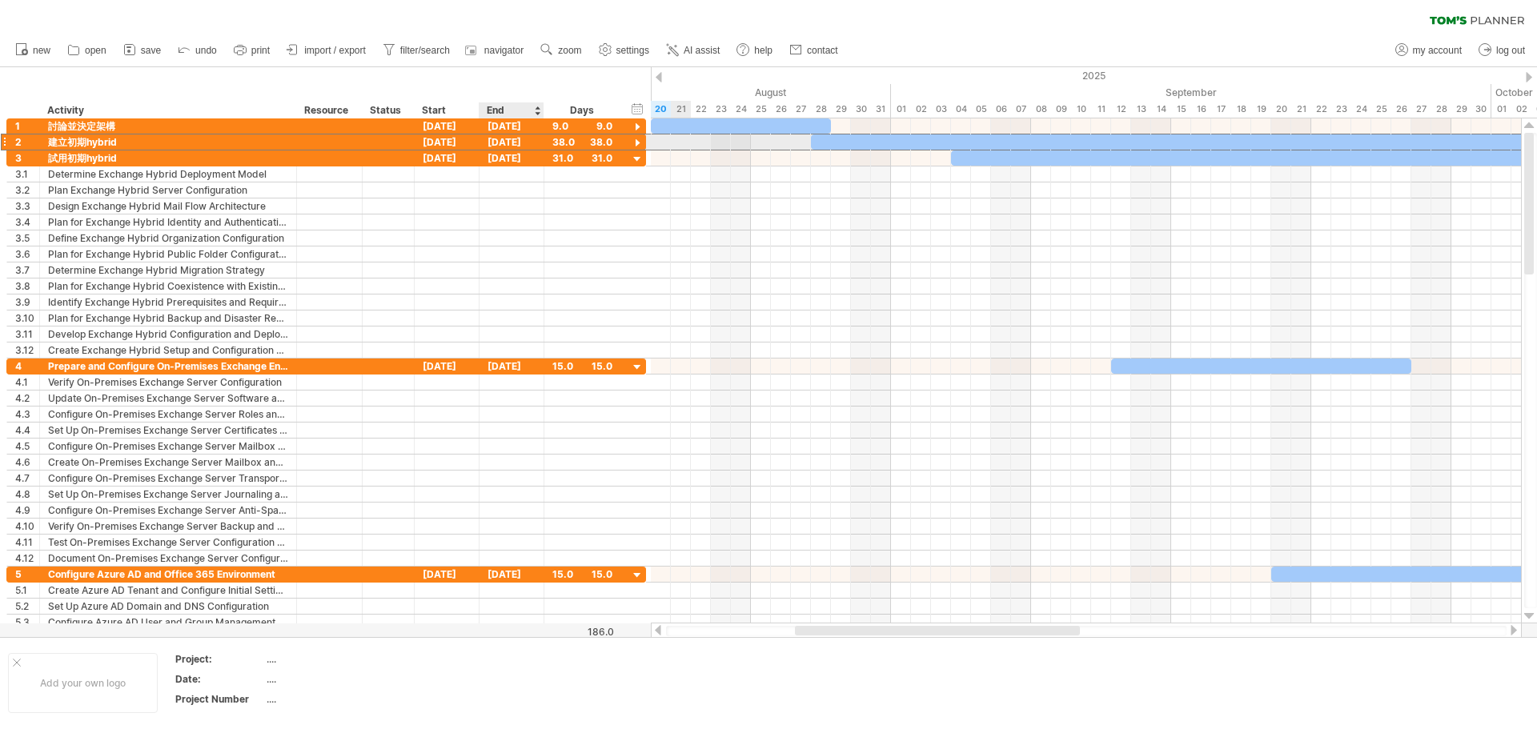
click at [512, 140] on div "[DATE]" at bounding box center [511, 141] width 65 height 15
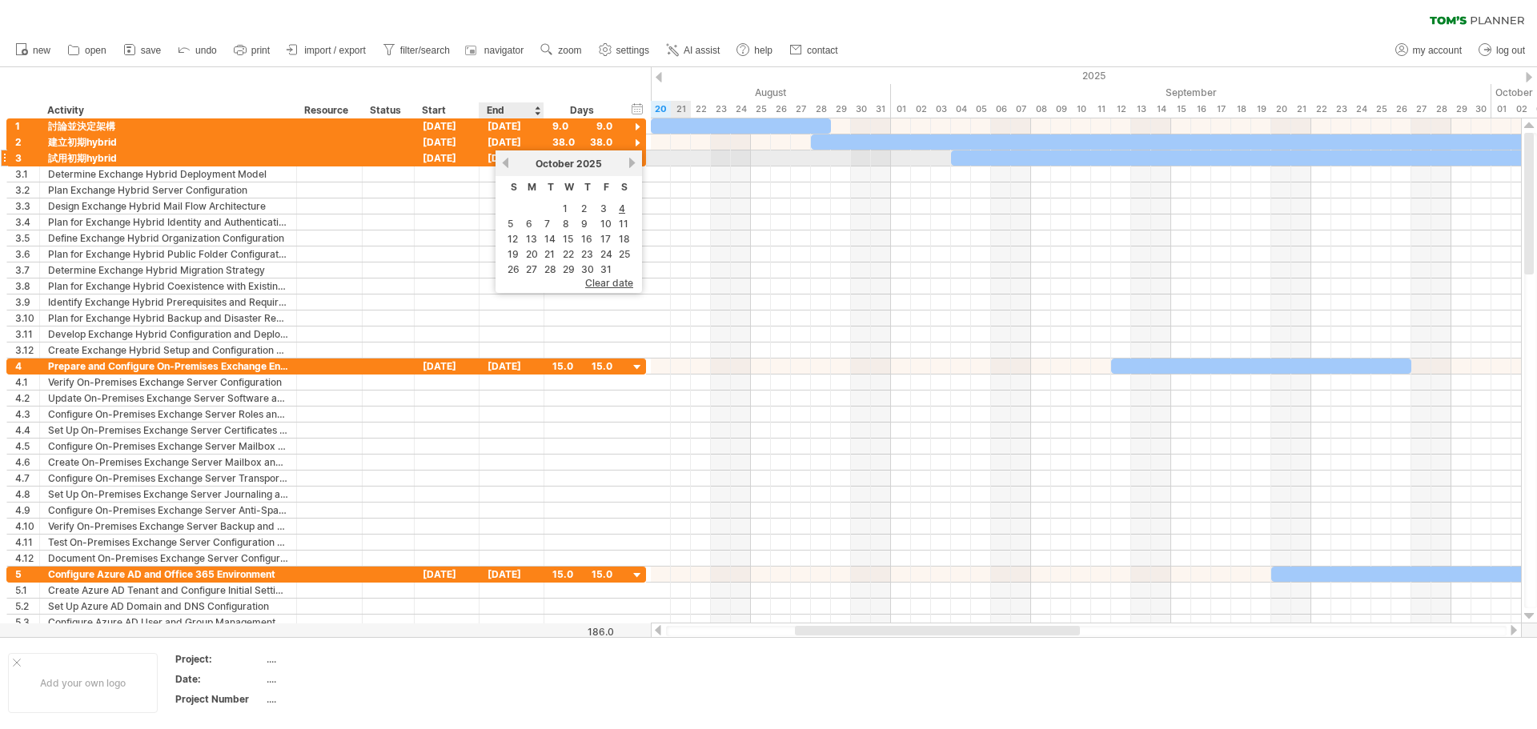
click at [508, 160] on link "previous" at bounding box center [506, 163] width 12 height 12
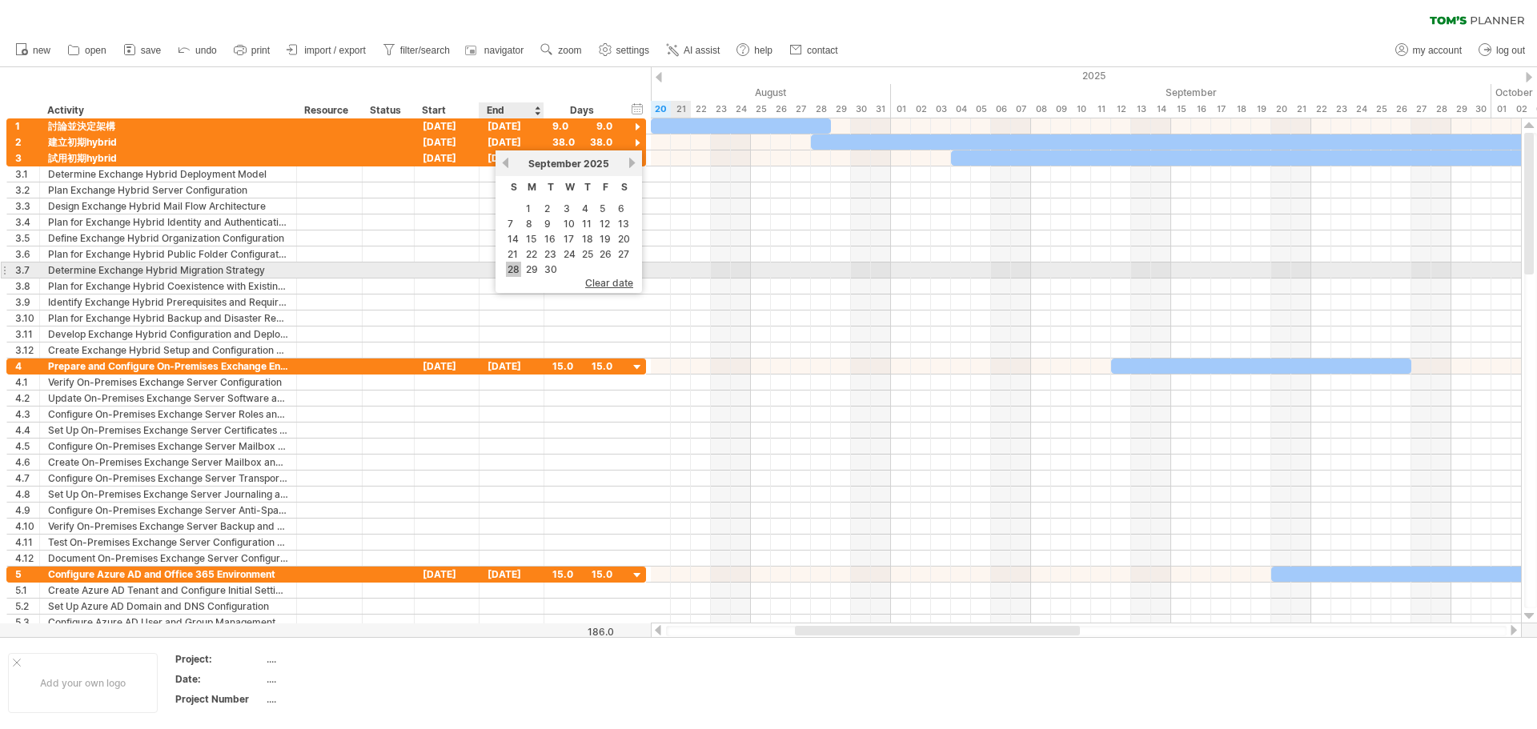
click at [513, 273] on link "28" at bounding box center [513, 269] width 15 height 15
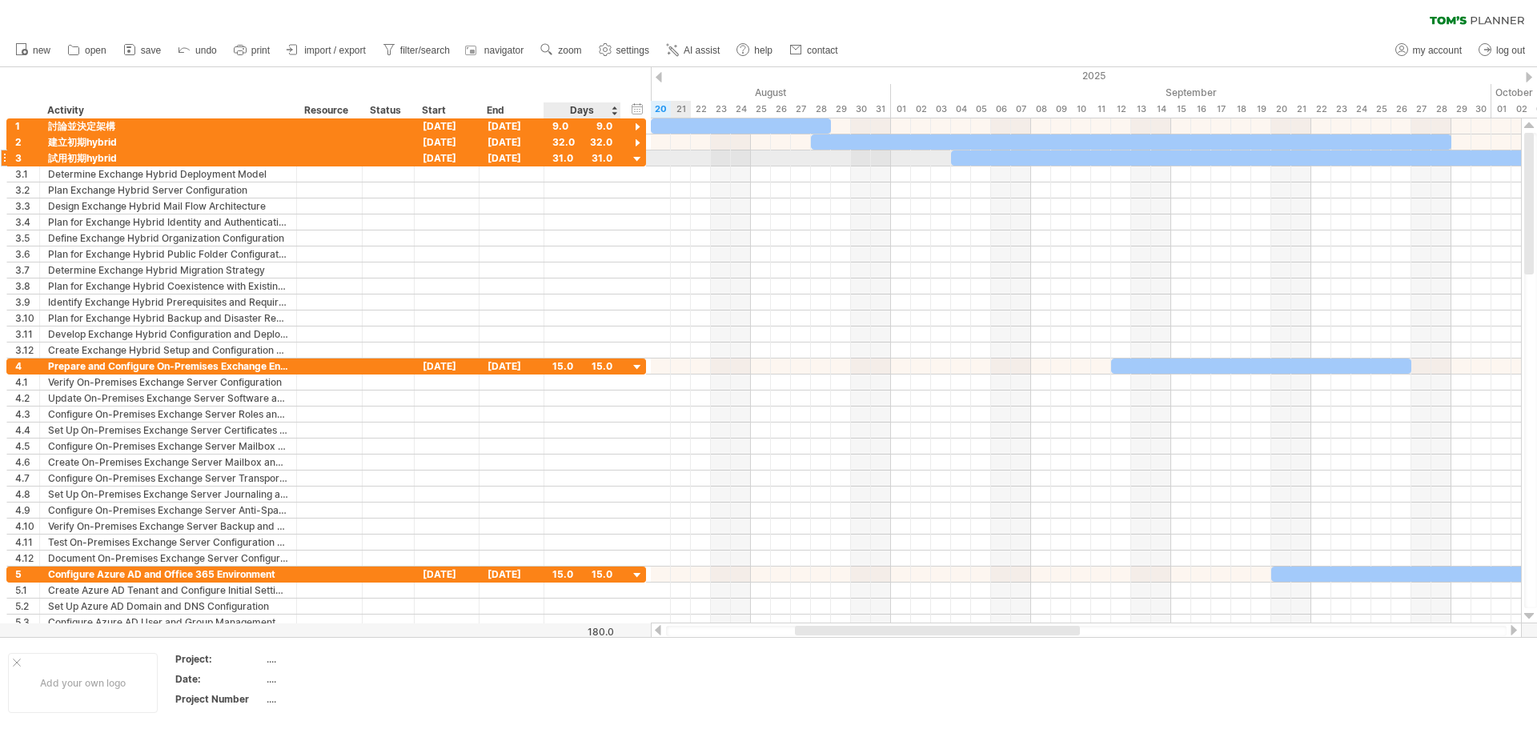
click at [637, 158] on div at bounding box center [637, 159] width 15 height 15
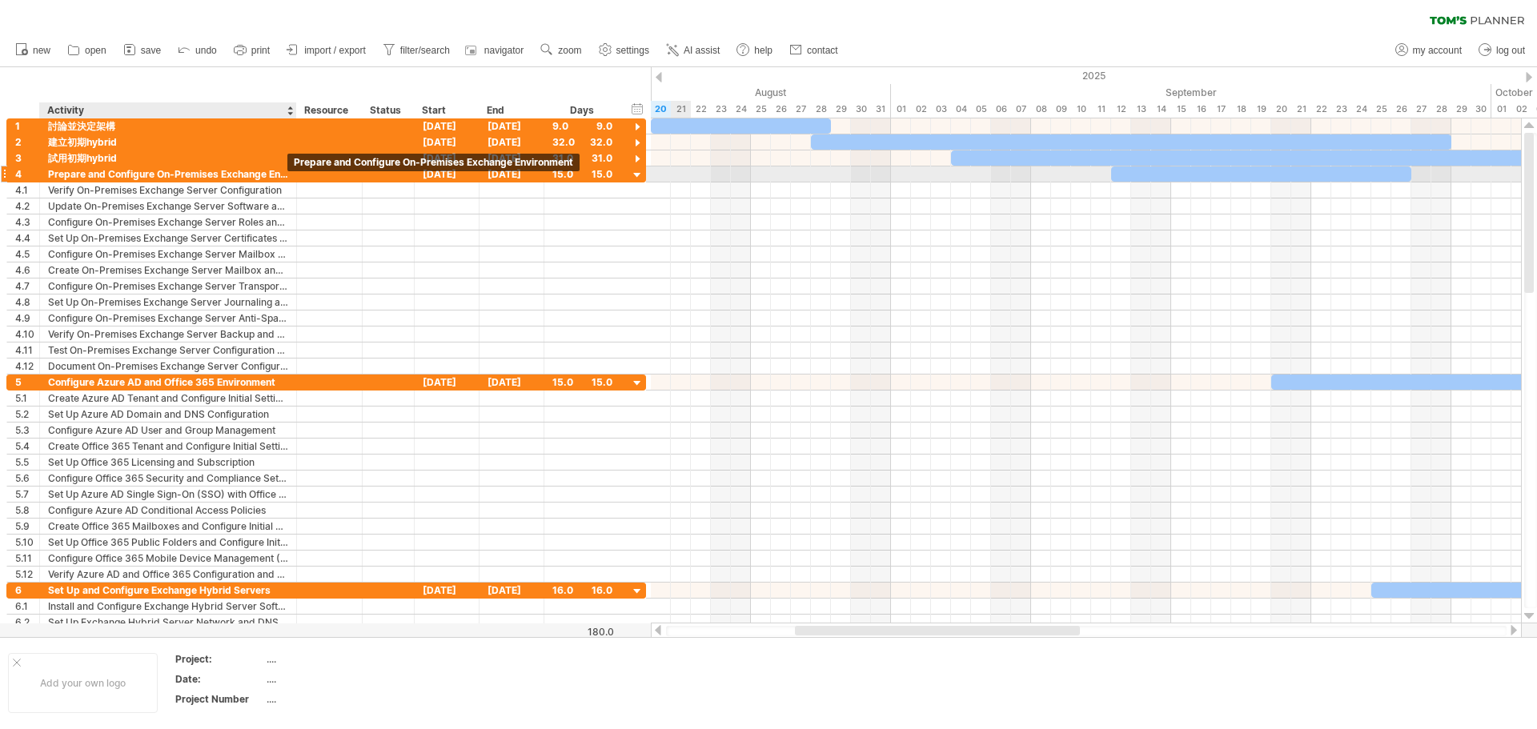
click at [260, 173] on div "Prepare and Configure On-Premises Exchange Environment" at bounding box center [168, 174] width 240 height 15
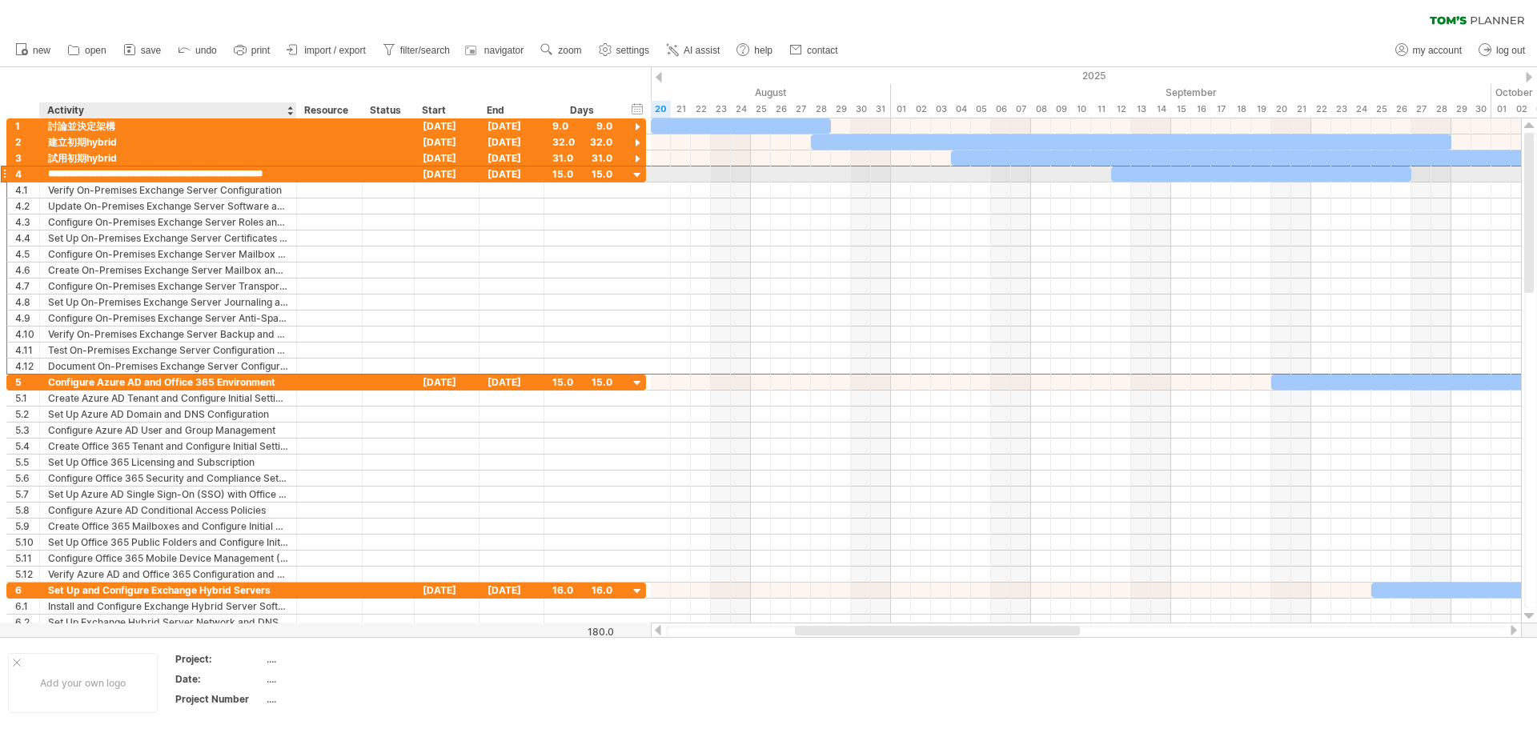
click at [291, 176] on div at bounding box center [295, 175] width 8 height 16
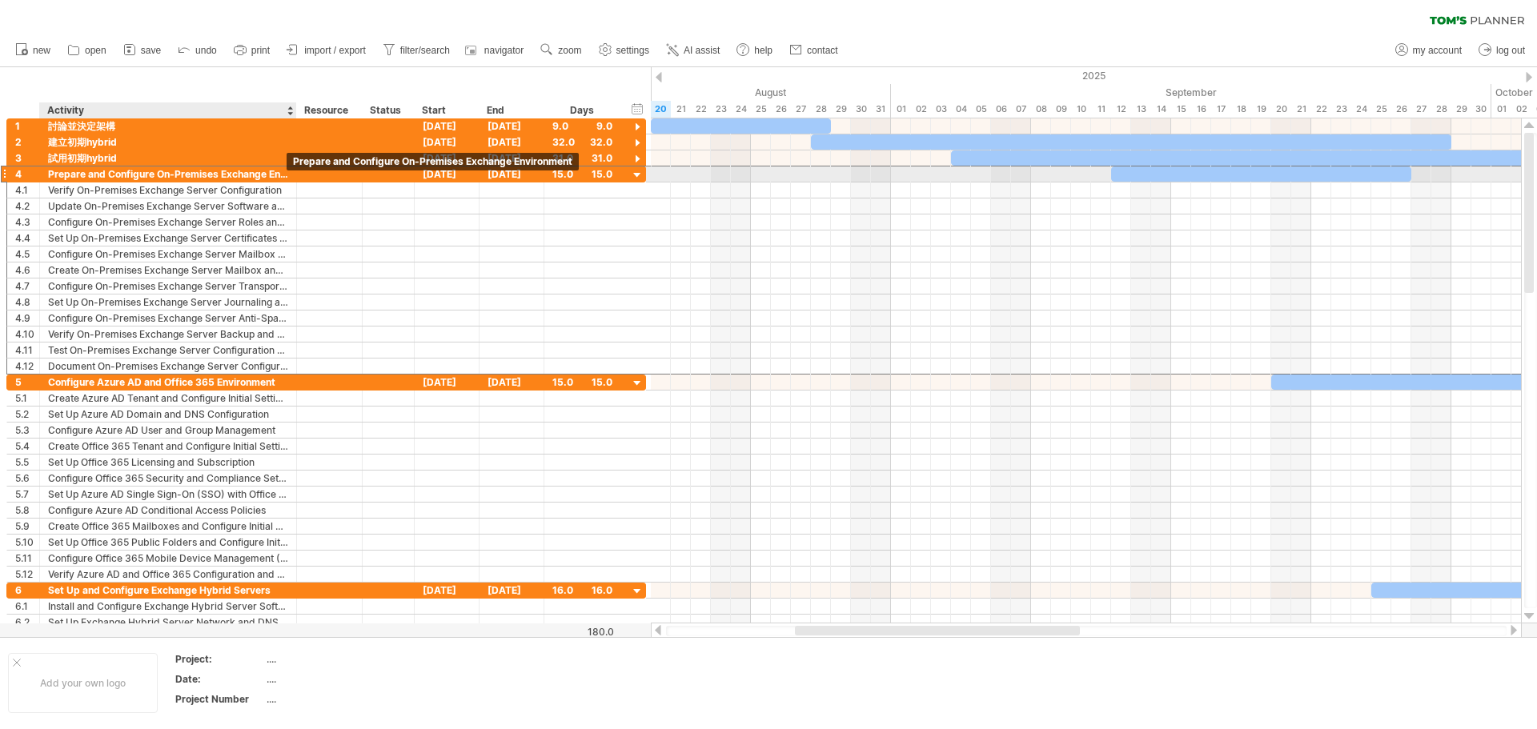
click at [282, 178] on div "Prepare and Configure On-Premises Exchange Environment" at bounding box center [168, 174] width 240 height 15
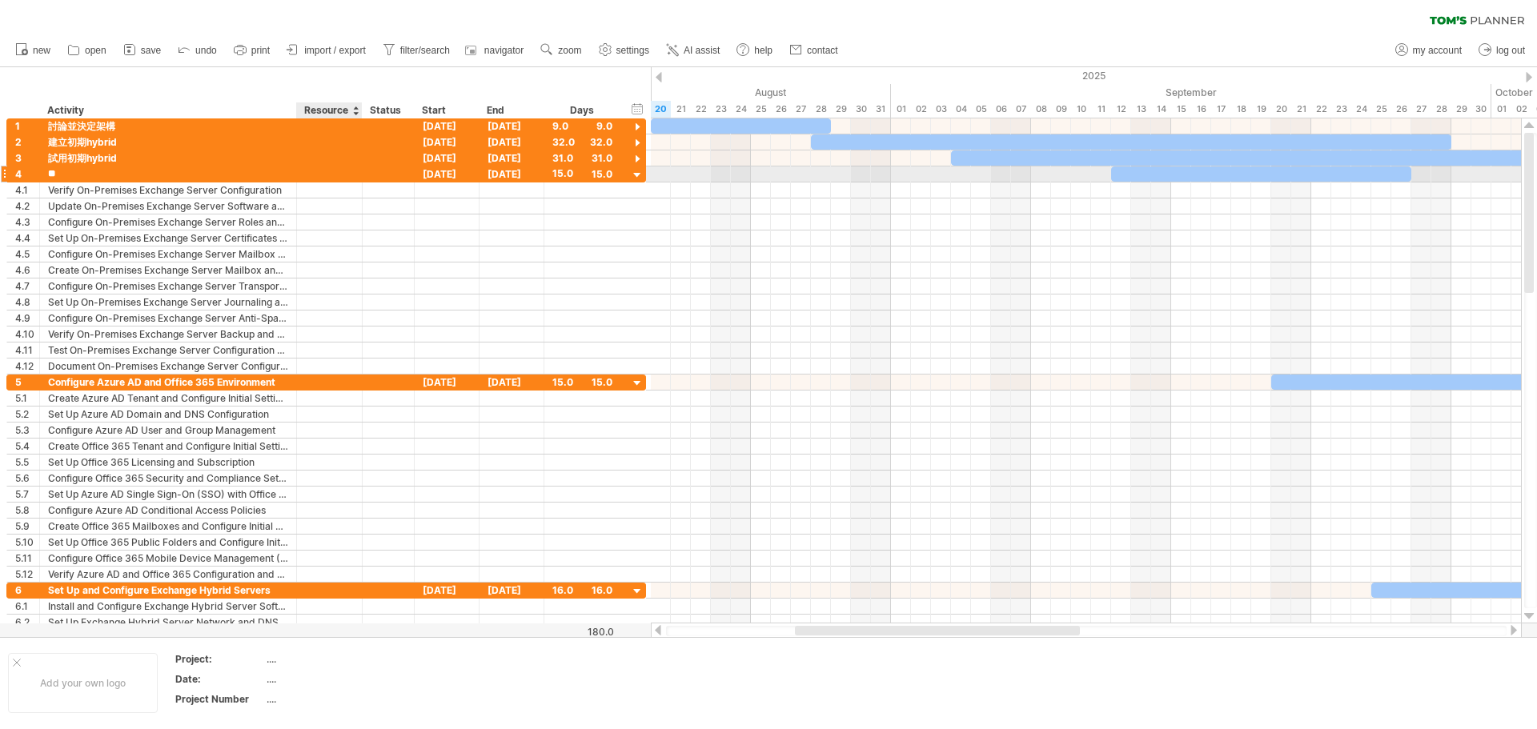
type input "*"
type input "**********"
click at [456, 174] on div "[DATE]" at bounding box center [447, 174] width 65 height 15
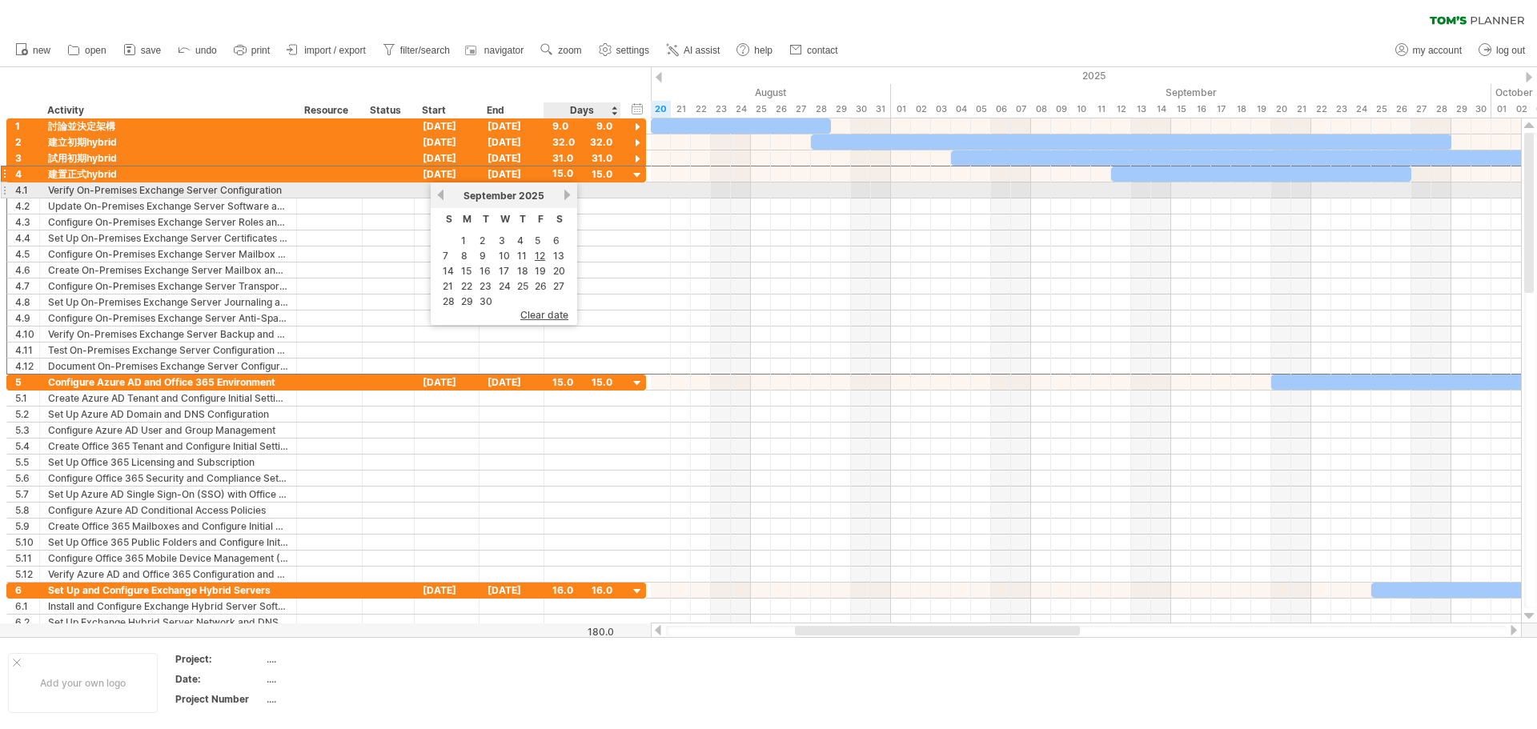
click at [564, 198] on link "next" at bounding box center [567, 195] width 12 height 12
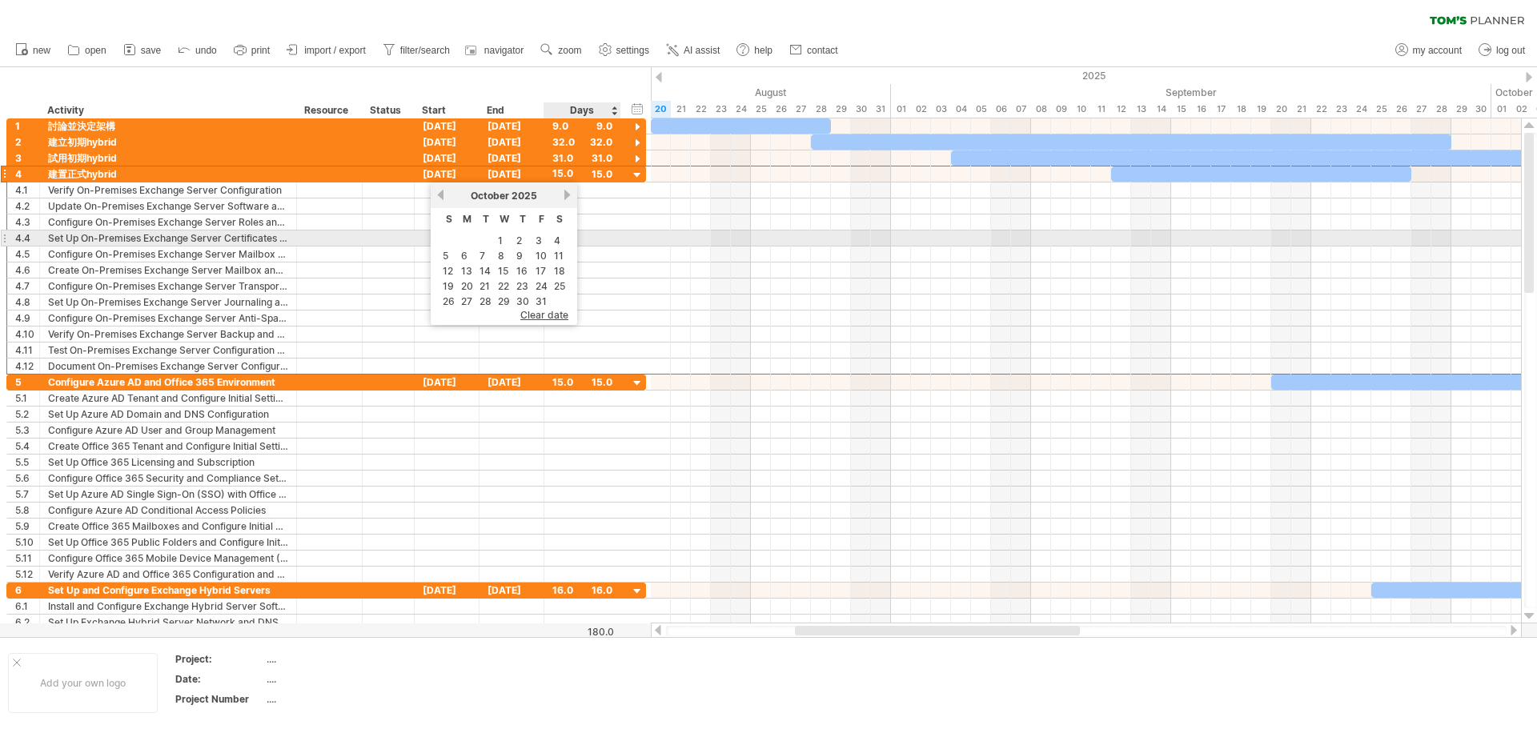
click at [561, 241] on td "4" at bounding box center [560, 241] width 16 height 14
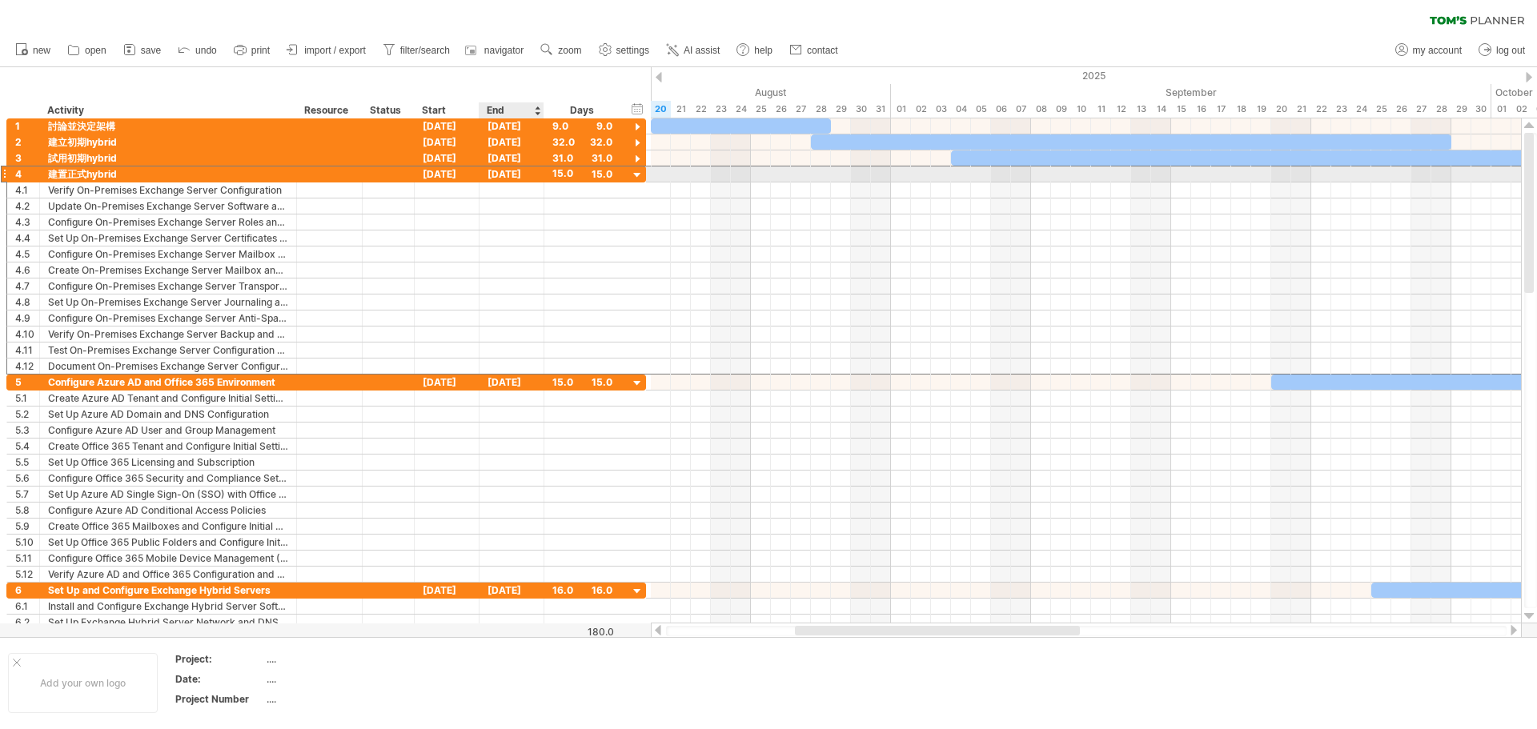
click at [511, 178] on div "[DATE]" at bounding box center [511, 174] width 65 height 15
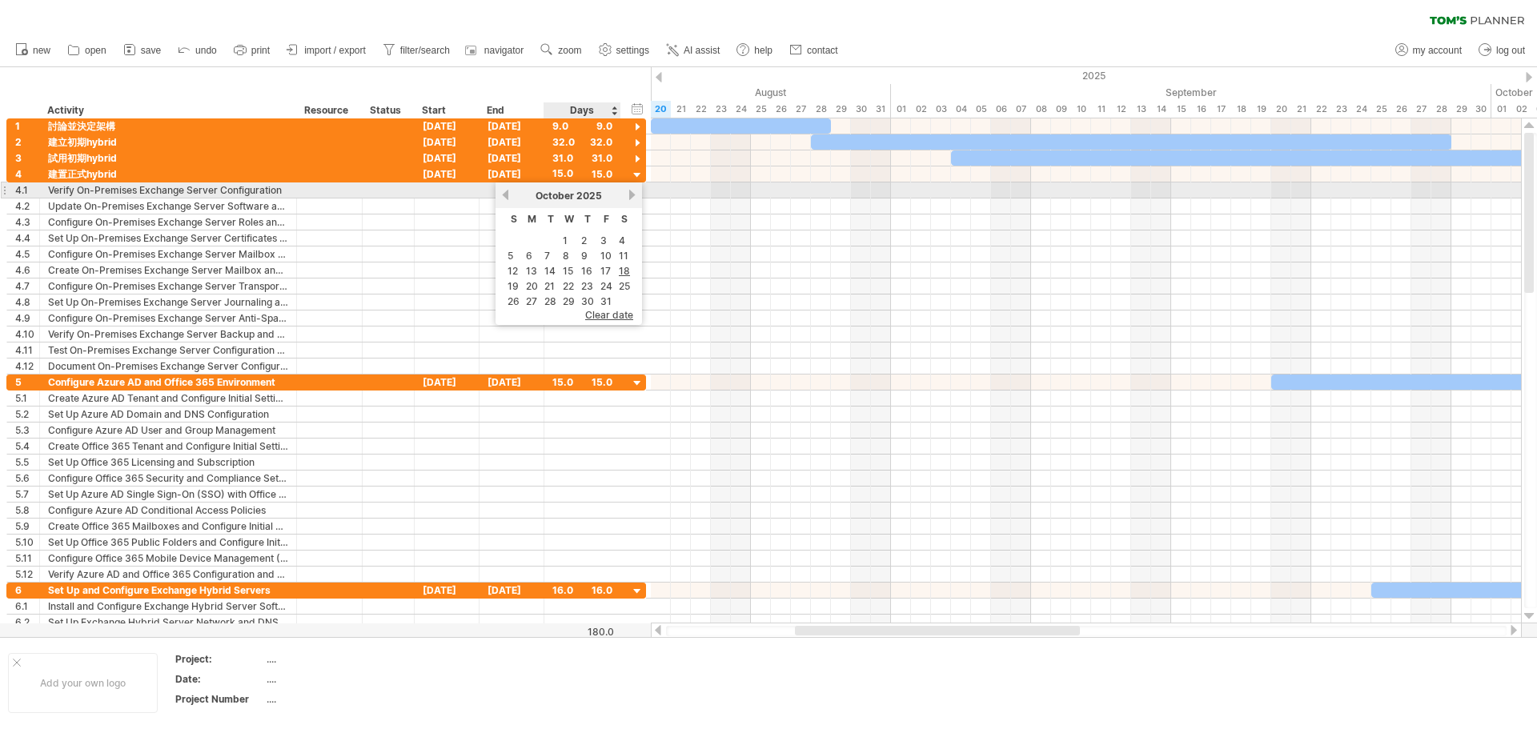
click at [629, 195] on link "next" at bounding box center [632, 195] width 12 height 12
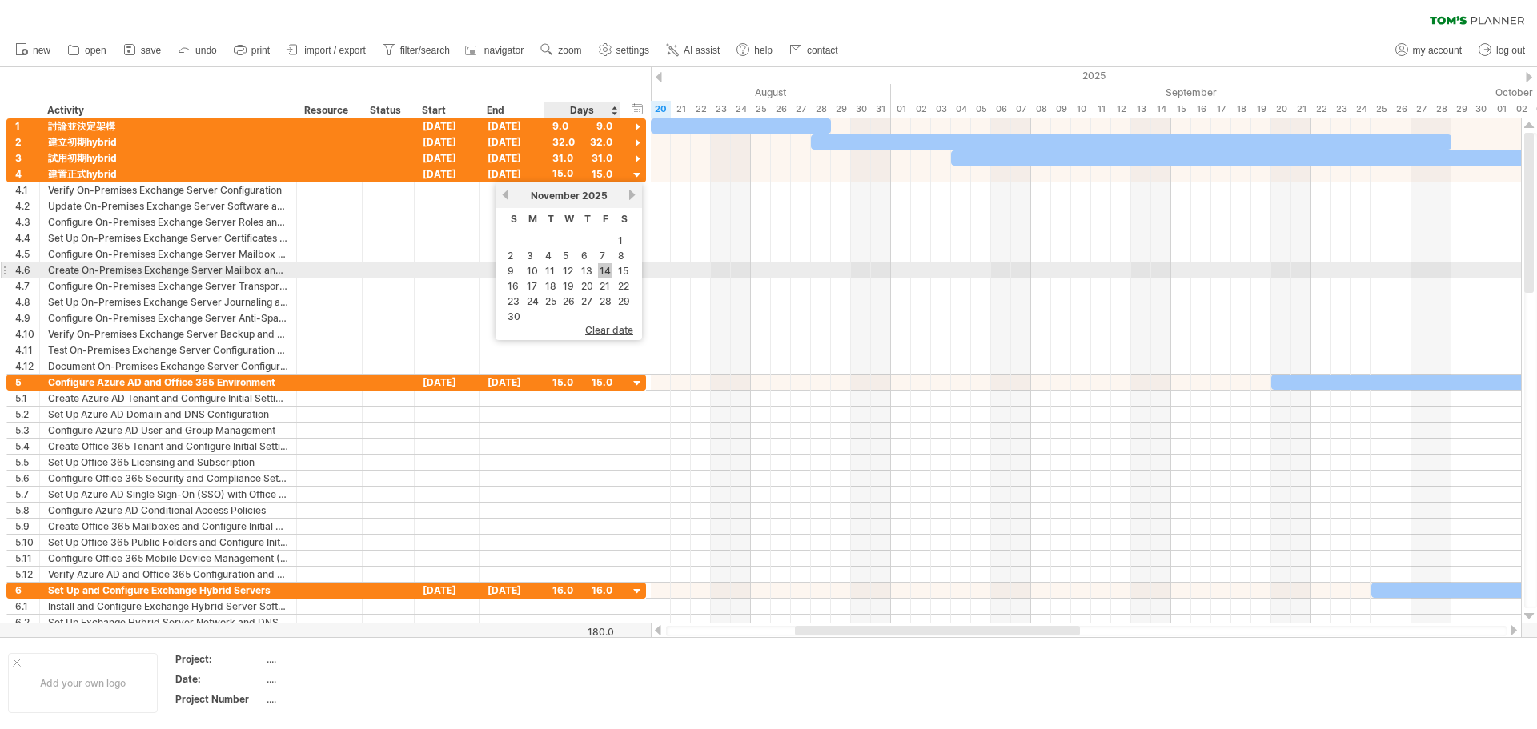
click at [605, 270] on link "14" at bounding box center [605, 270] width 14 height 15
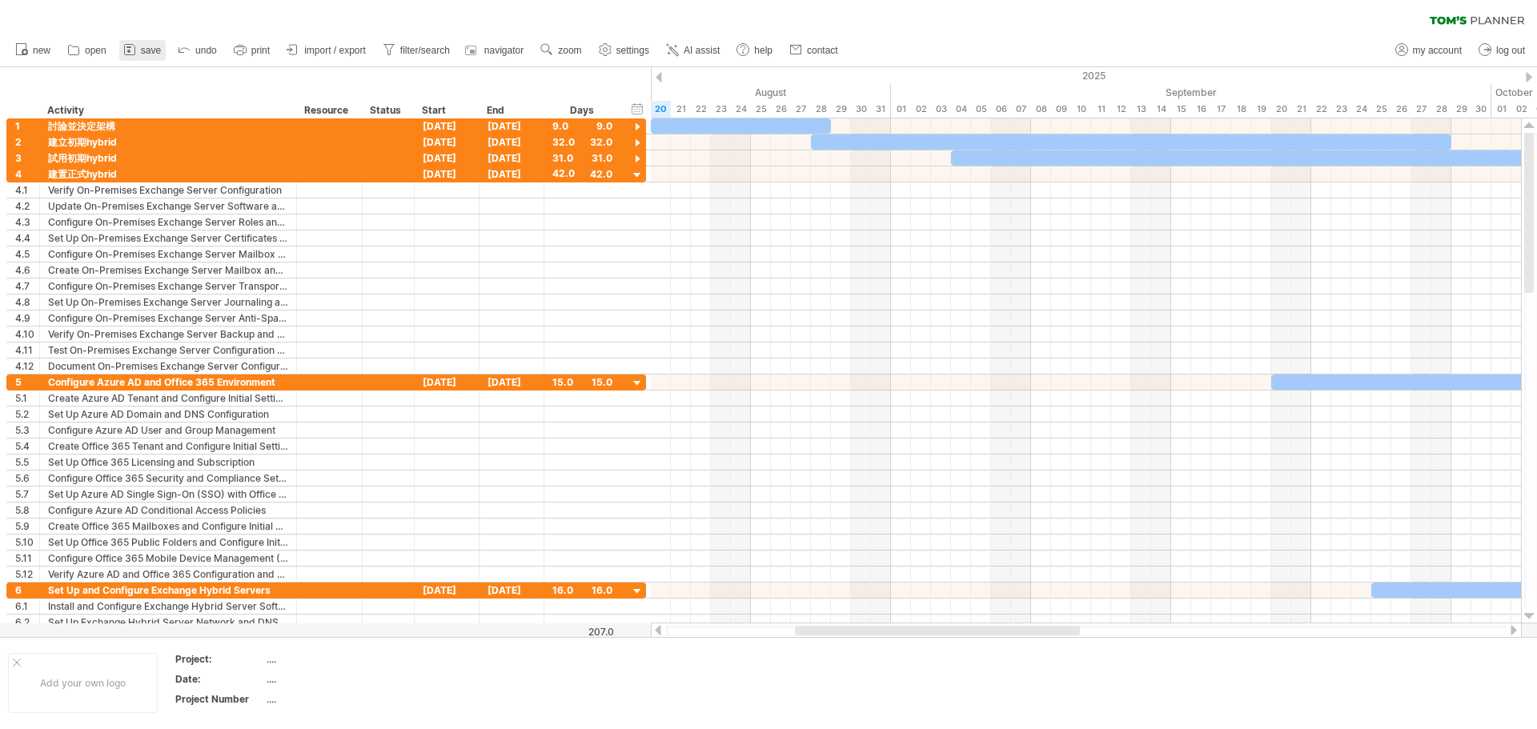
click at [146, 50] on span "save" at bounding box center [151, 50] width 20 height 11
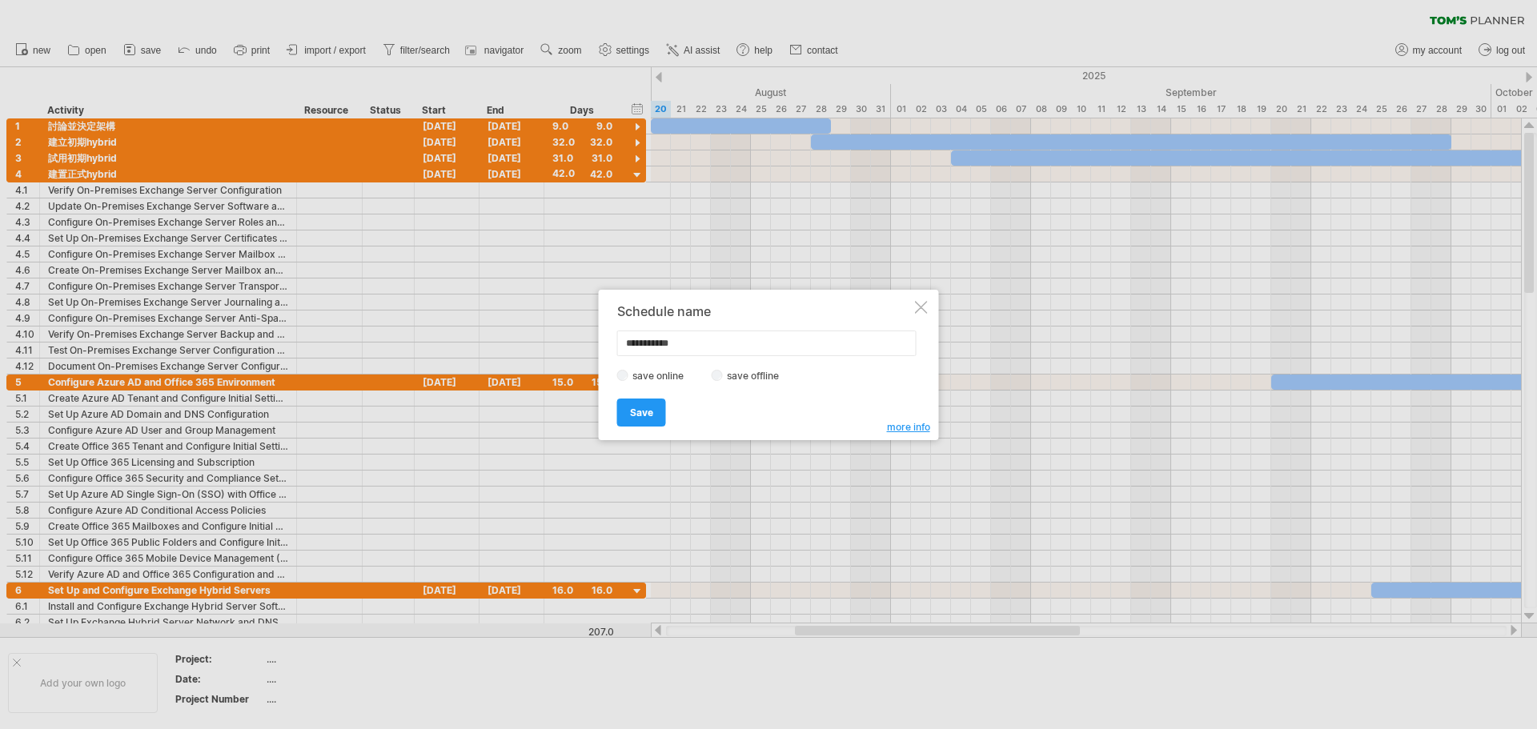
drag, startPoint x: 701, startPoint y: 341, endPoint x: 571, endPoint y: 343, distance: 130.5
click at [571, 343] on div "Trying to reach [DOMAIN_NAME] Connected again... 0% clear filter new 1" at bounding box center [768, 364] width 1537 height 729
type input "**********"
click at [652, 418] on span "Save" at bounding box center [641, 413] width 23 height 12
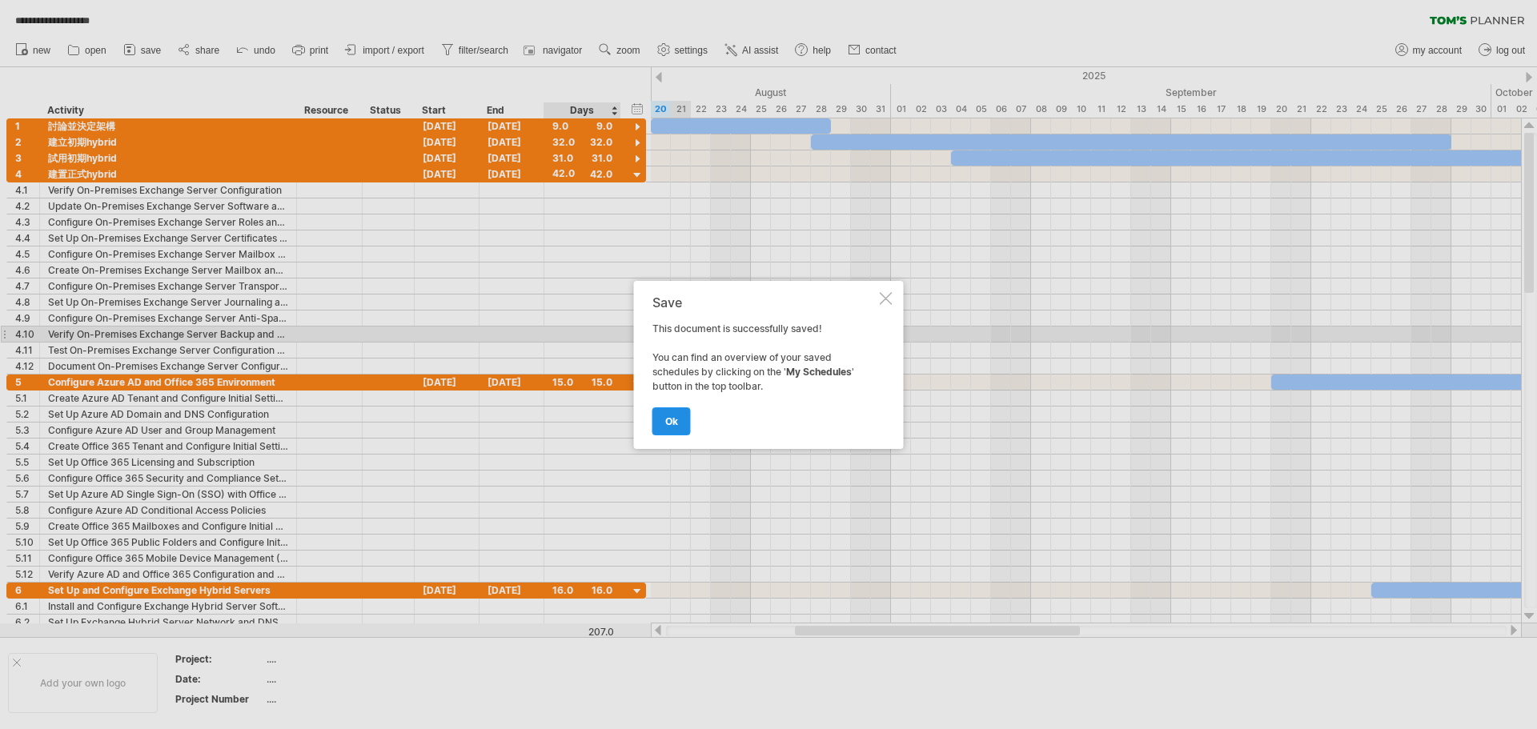
click at [657, 419] on link "ok" at bounding box center [671, 421] width 38 height 28
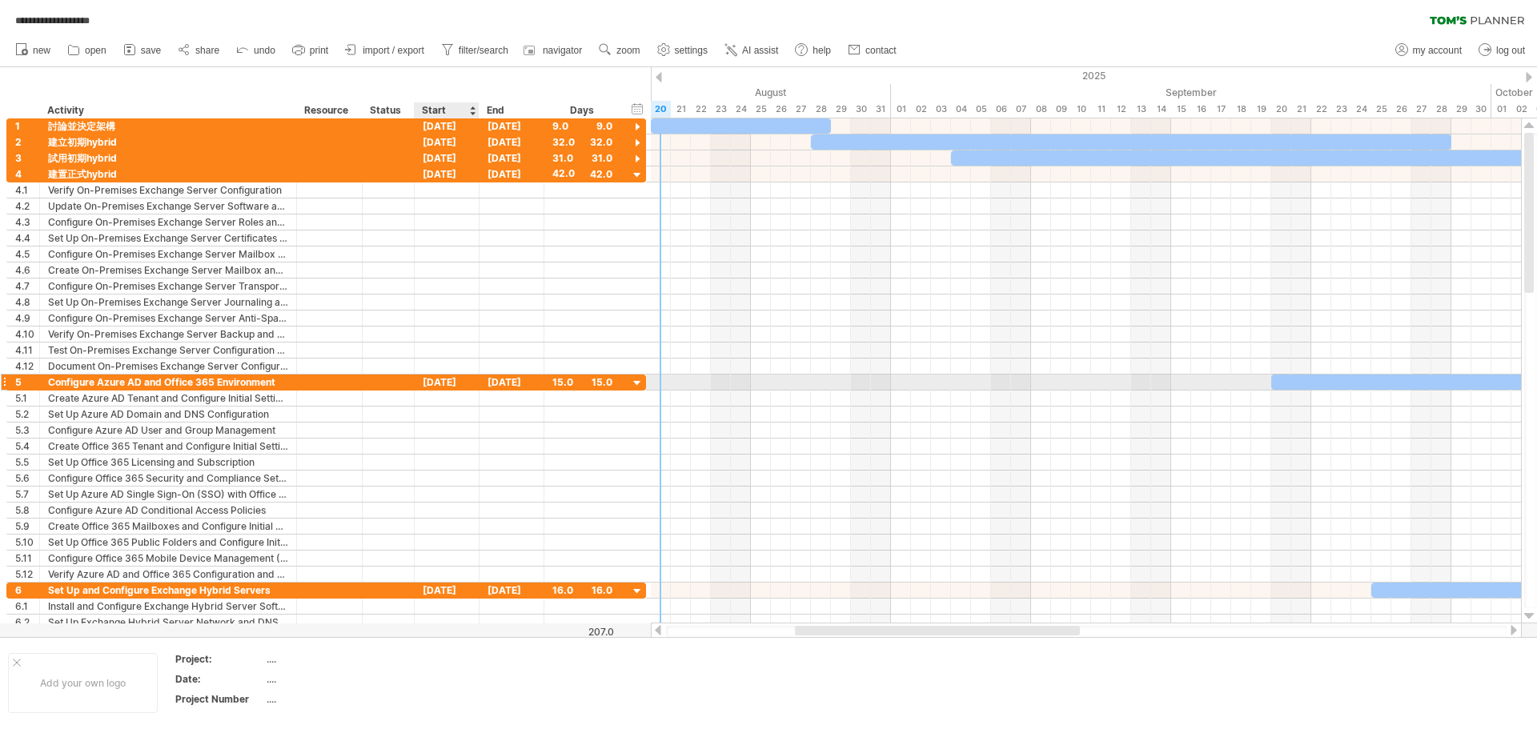
click at [455, 383] on div "[DATE]" at bounding box center [447, 382] width 65 height 15
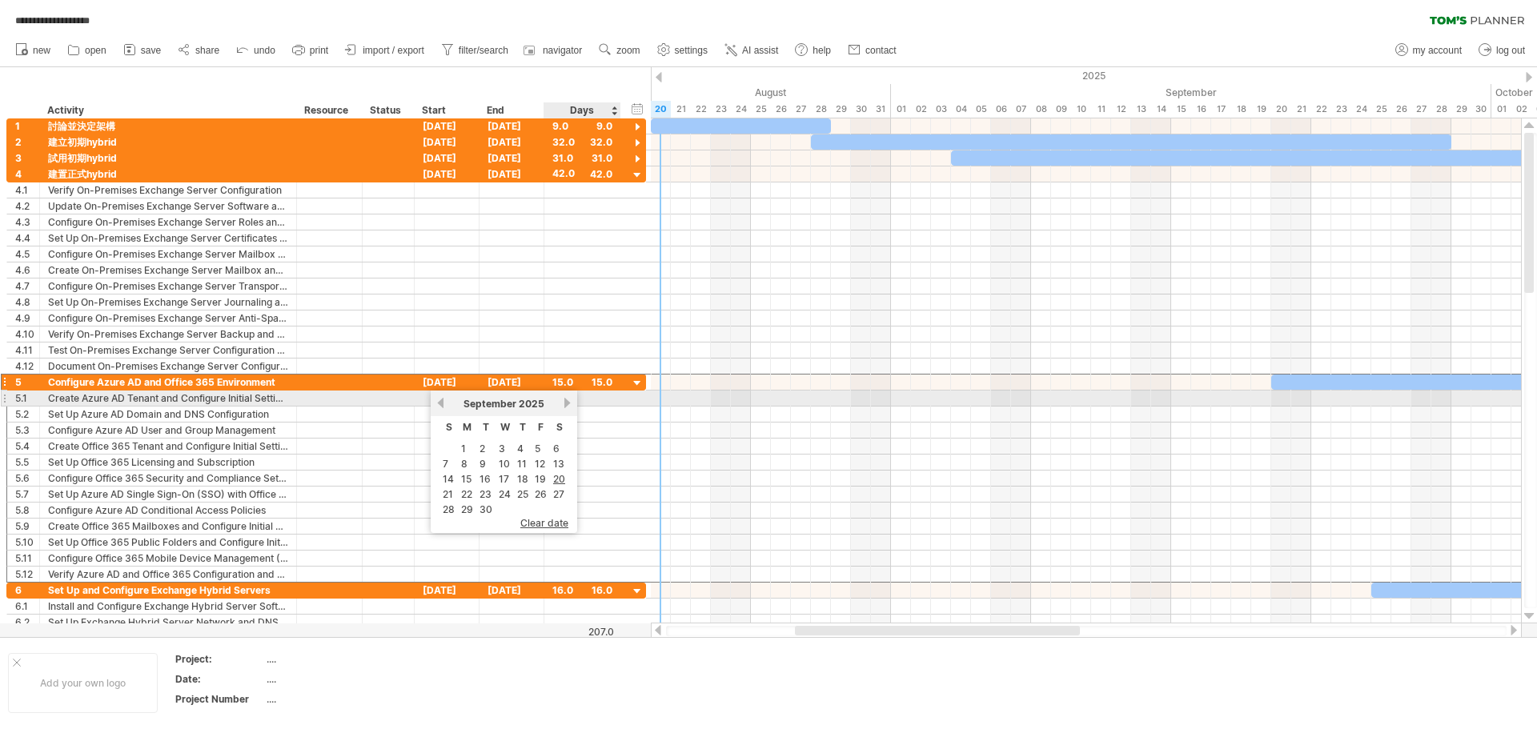
click at [566, 403] on link "next" at bounding box center [567, 403] width 12 height 12
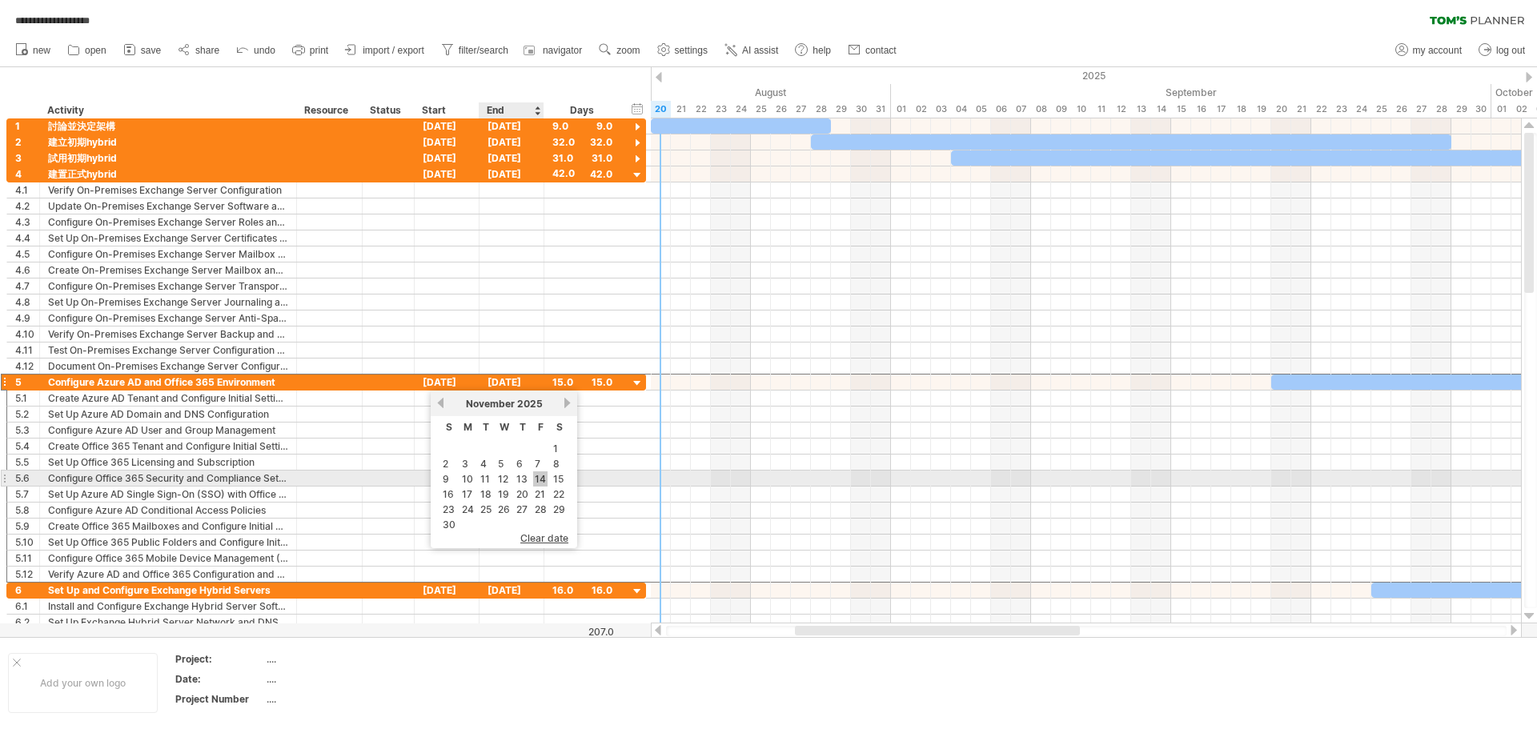
click at [543, 480] on link "14" at bounding box center [540, 478] width 14 height 15
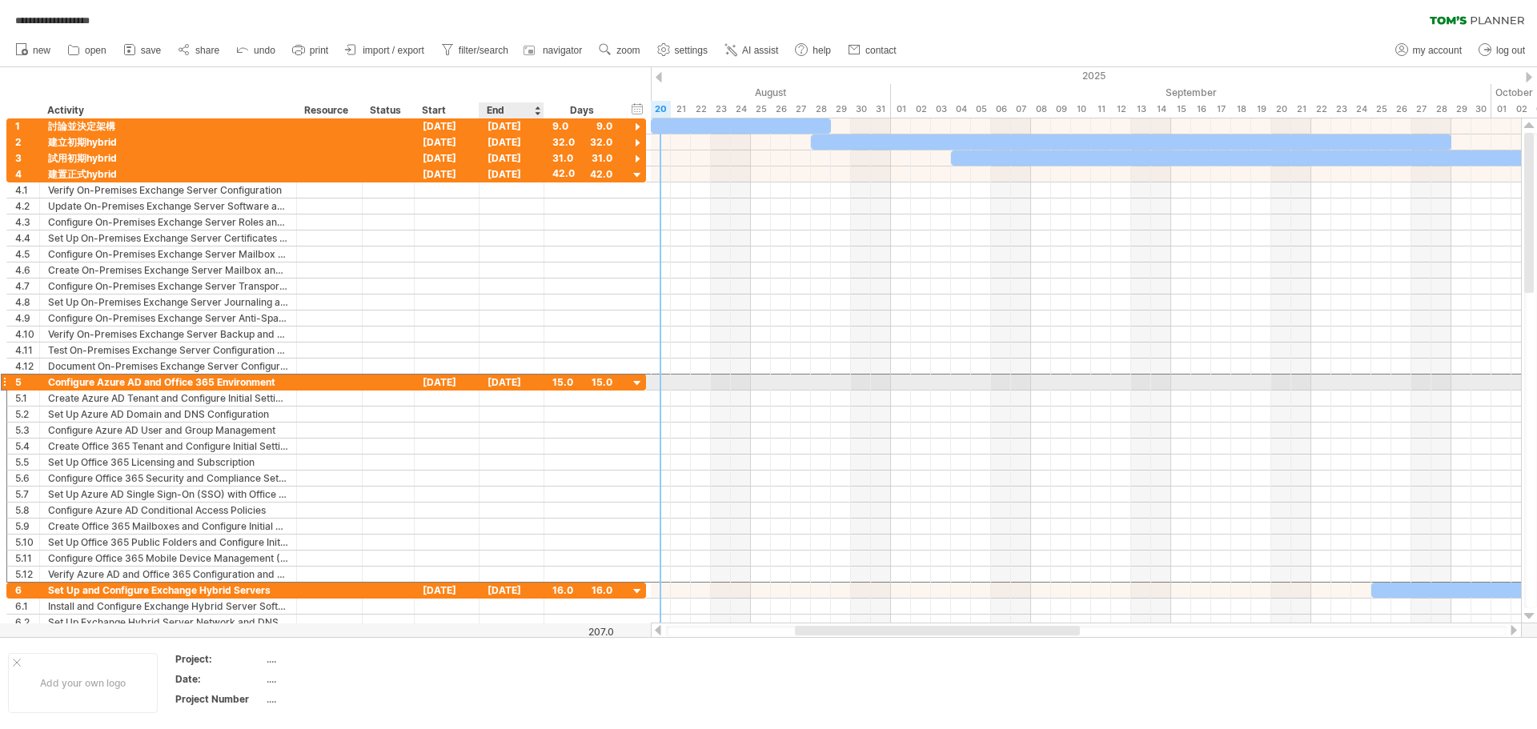
click at [515, 383] on div "[DATE]" at bounding box center [511, 382] width 65 height 15
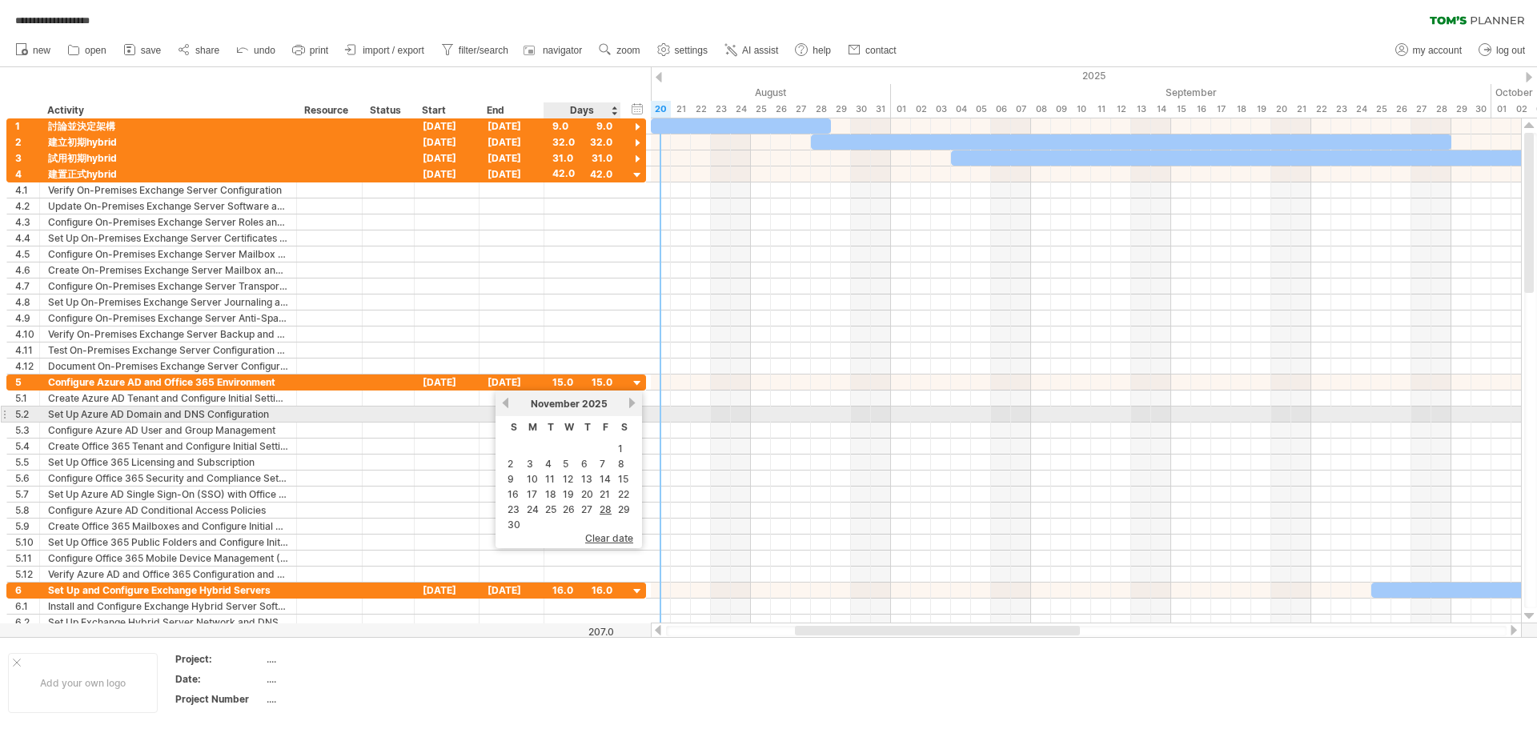
click at [629, 407] on link "next" at bounding box center [632, 403] width 12 height 12
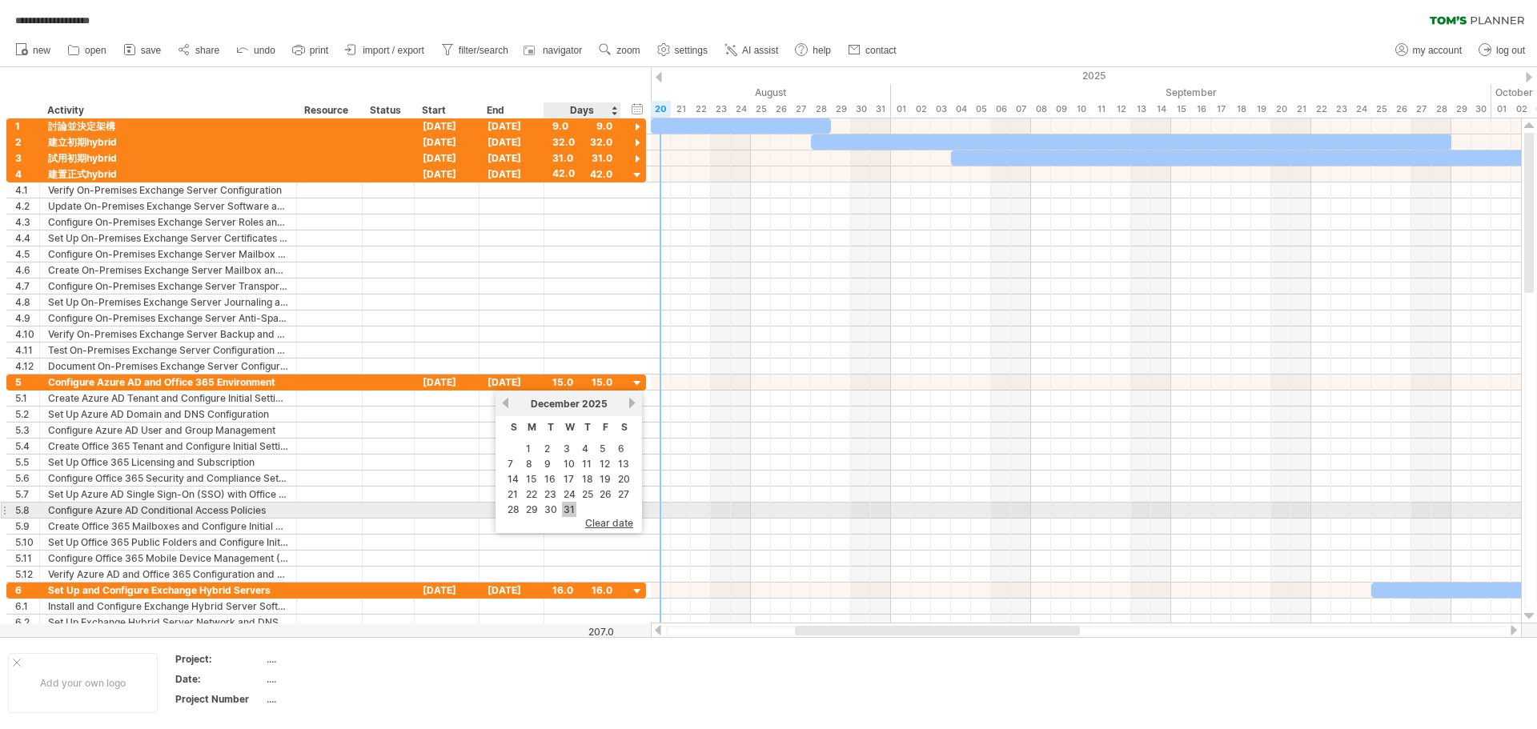
click at [574, 508] on link "31" at bounding box center [569, 509] width 14 height 15
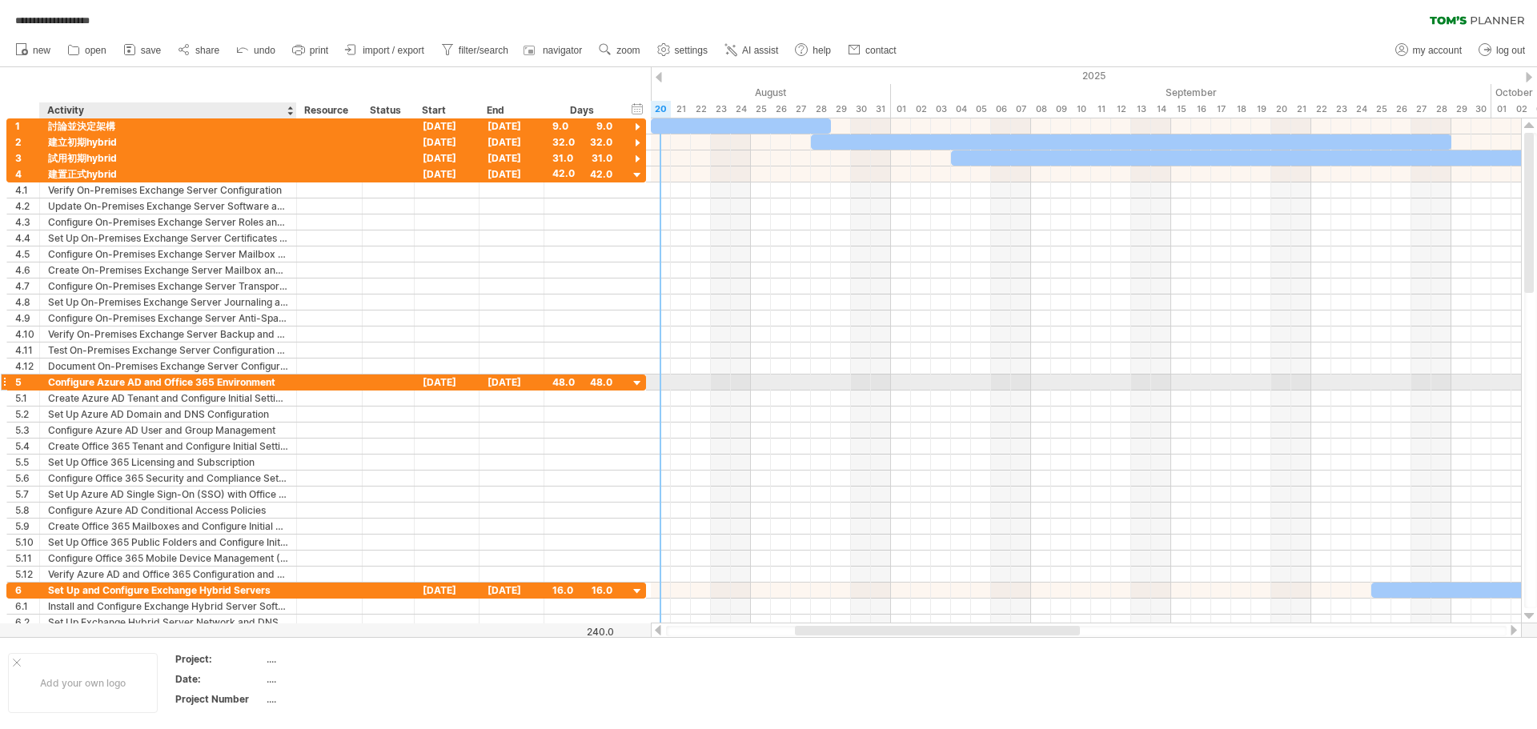
click at [270, 384] on div "Configure Azure AD and Office 365 Environment" at bounding box center [168, 382] width 240 height 15
click at [278, 384] on input "**********" at bounding box center [168, 382] width 240 height 15
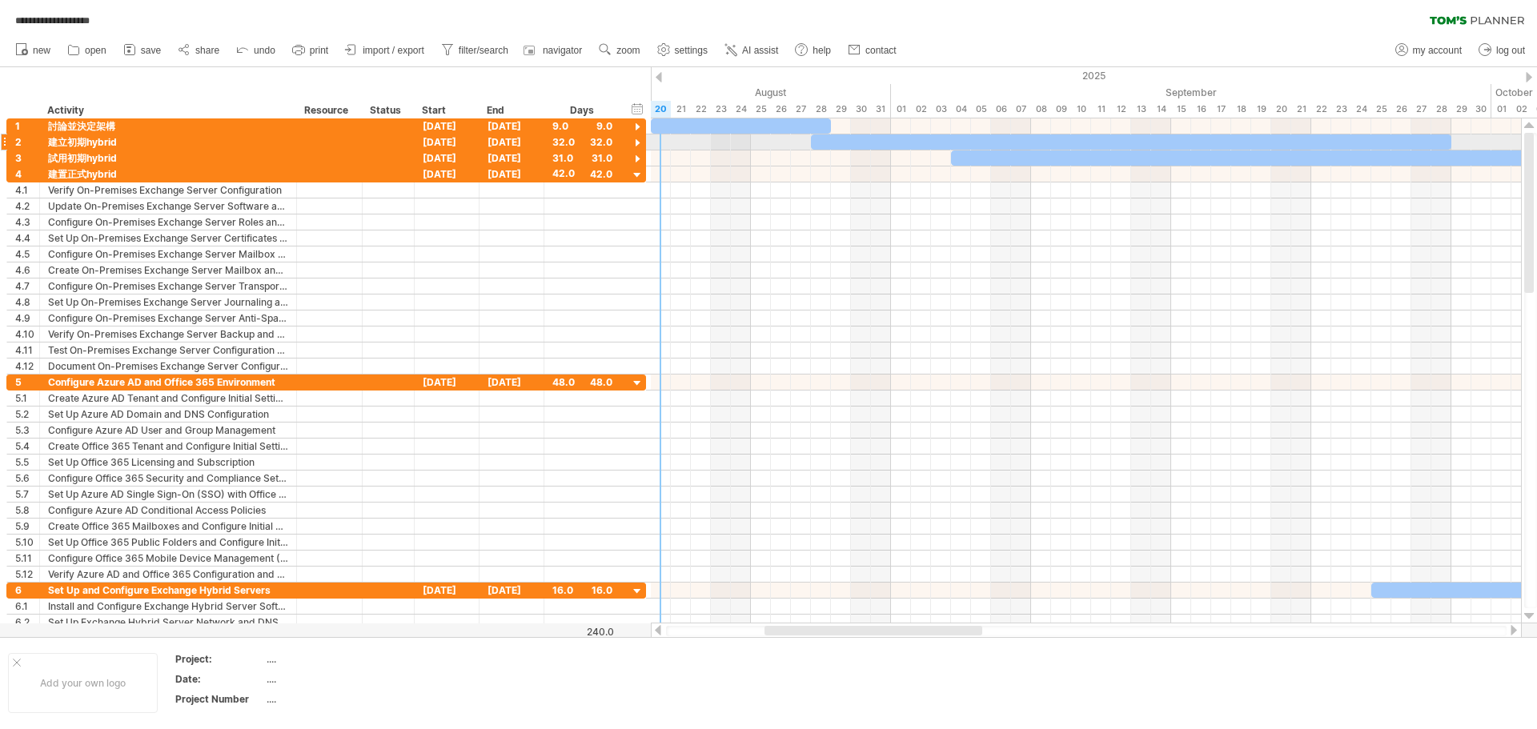
click at [638, 142] on div at bounding box center [637, 143] width 15 height 15
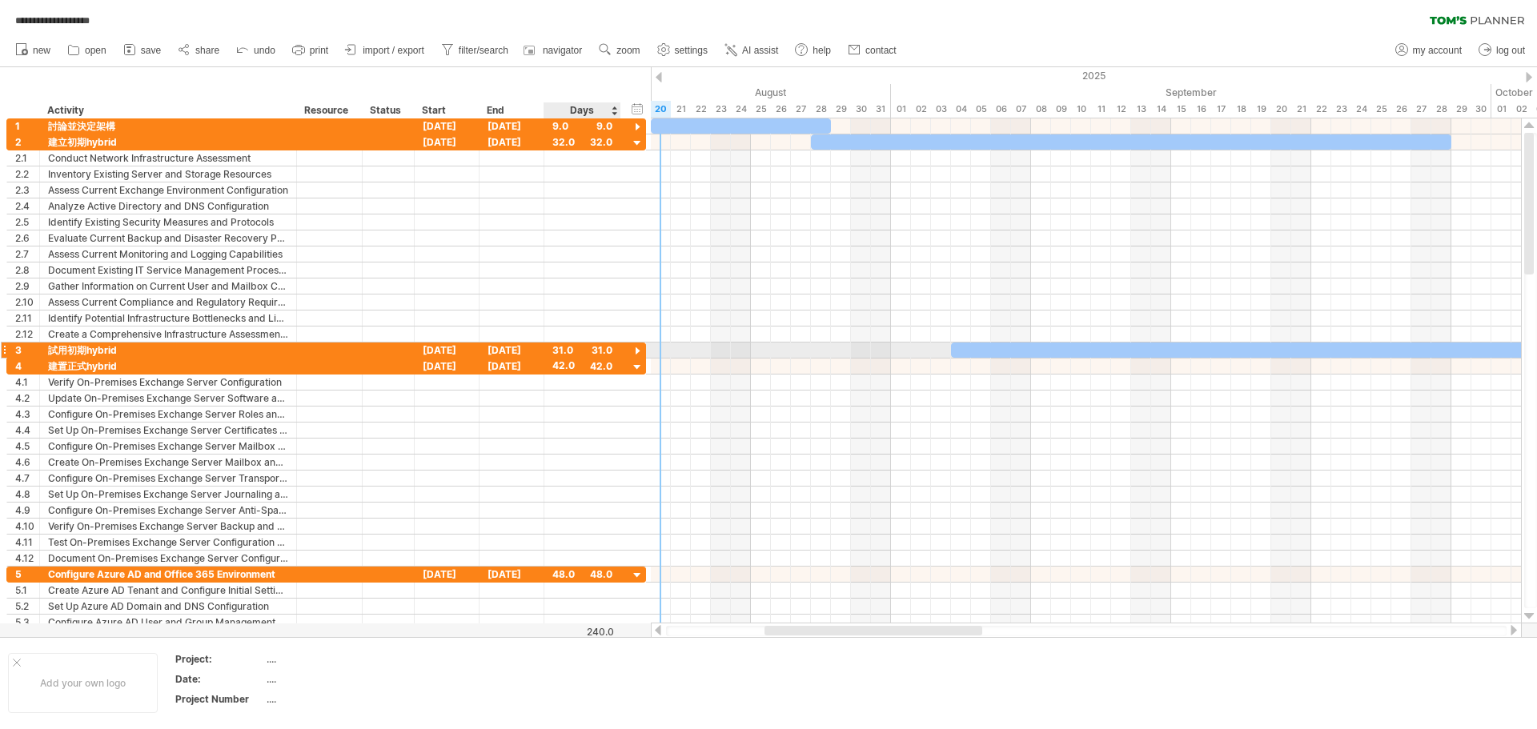
click at [636, 349] on div at bounding box center [637, 351] width 15 height 15
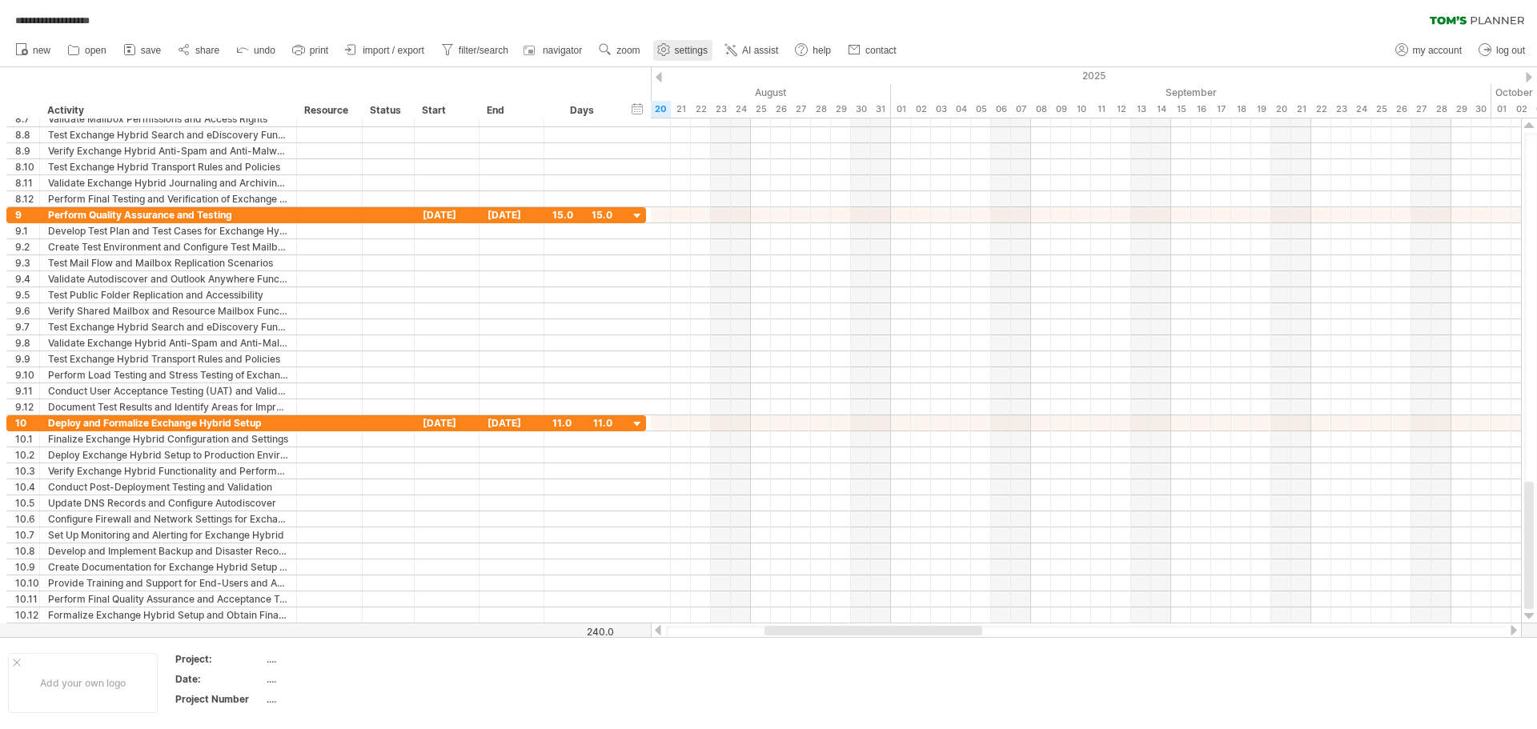
click at [696, 46] on span "settings" at bounding box center [691, 50] width 33 height 11
select select "*"
select select "**"
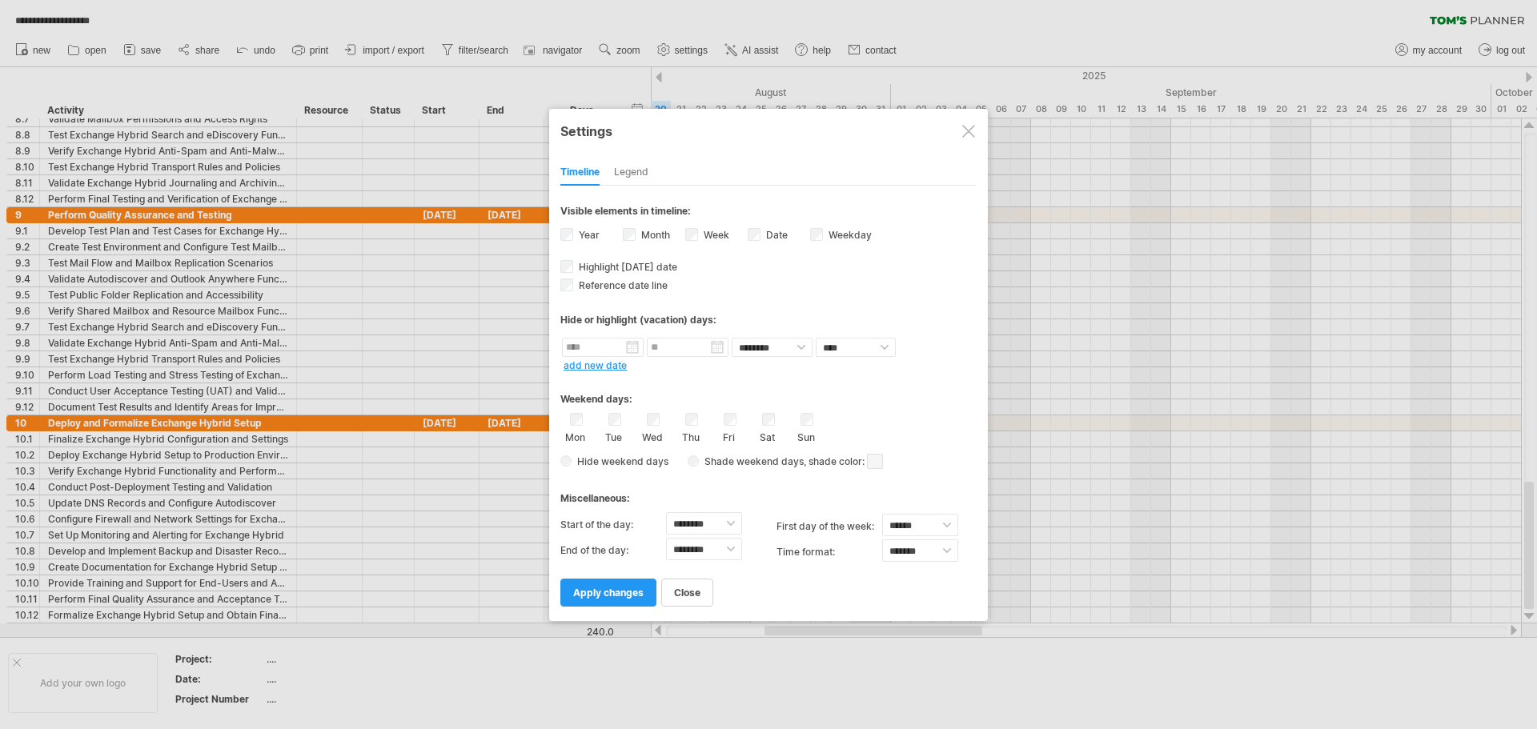
click at [647, 176] on div "Legend" at bounding box center [631, 173] width 34 height 26
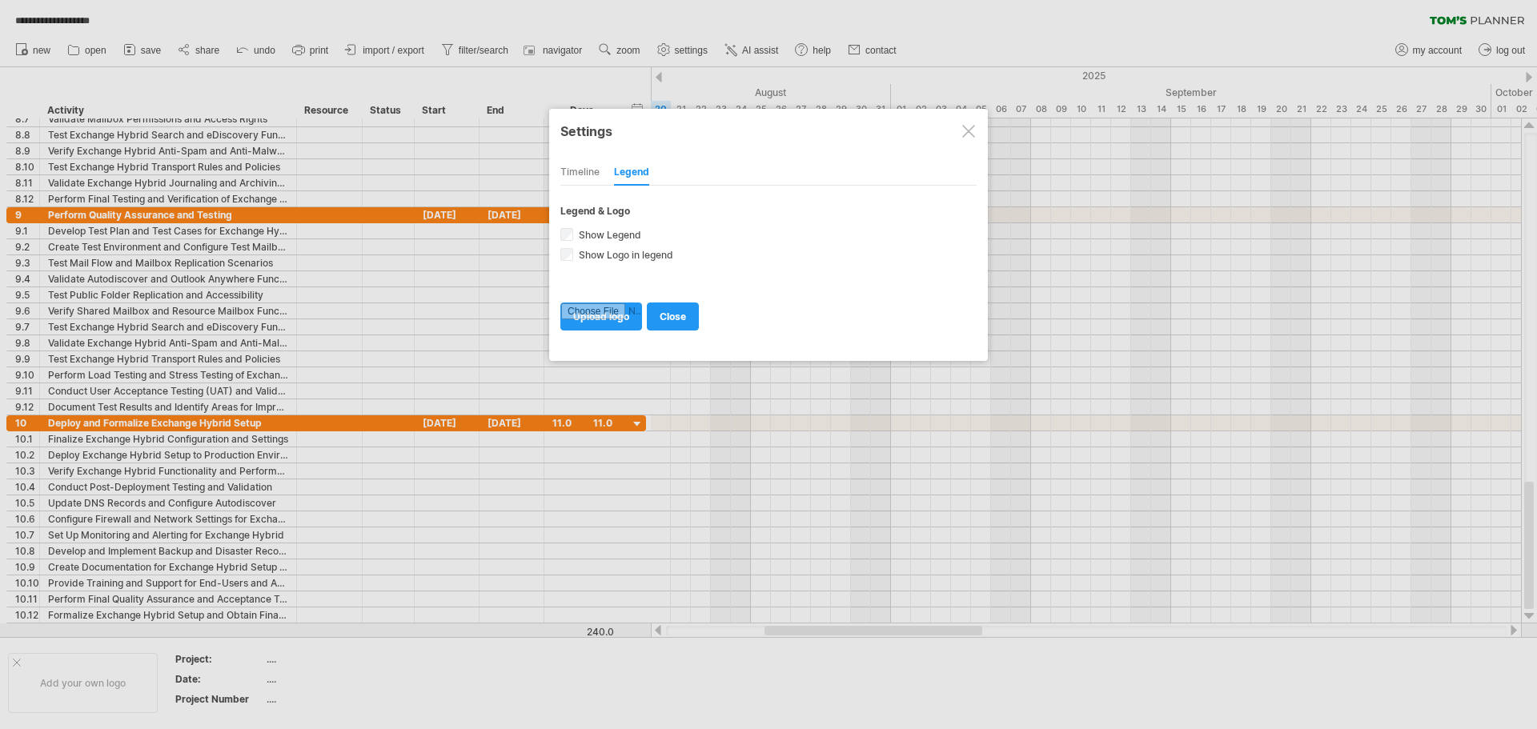
click at [572, 174] on div "Timeline" at bounding box center [579, 173] width 39 height 26
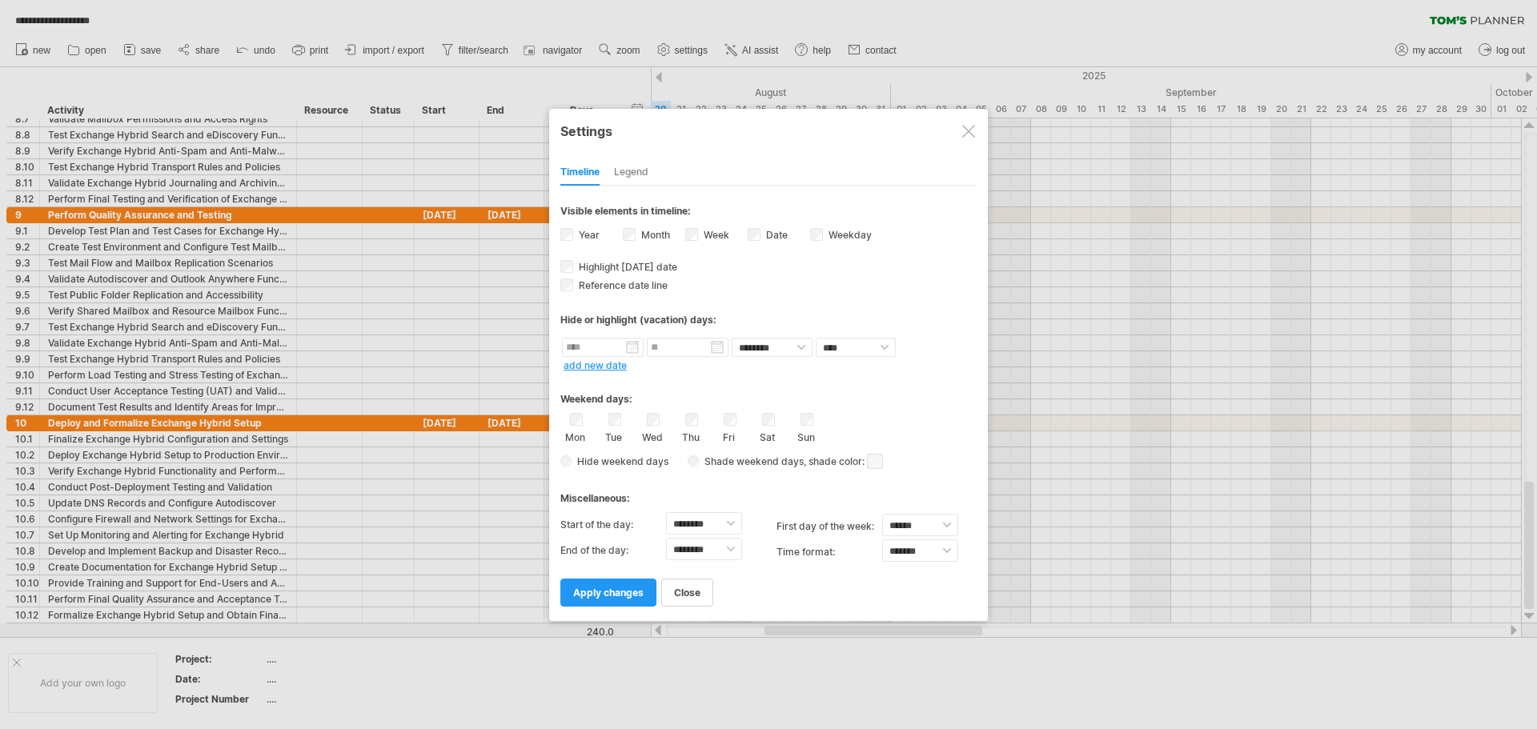
click at [972, 130] on div at bounding box center [968, 131] width 13 height 13
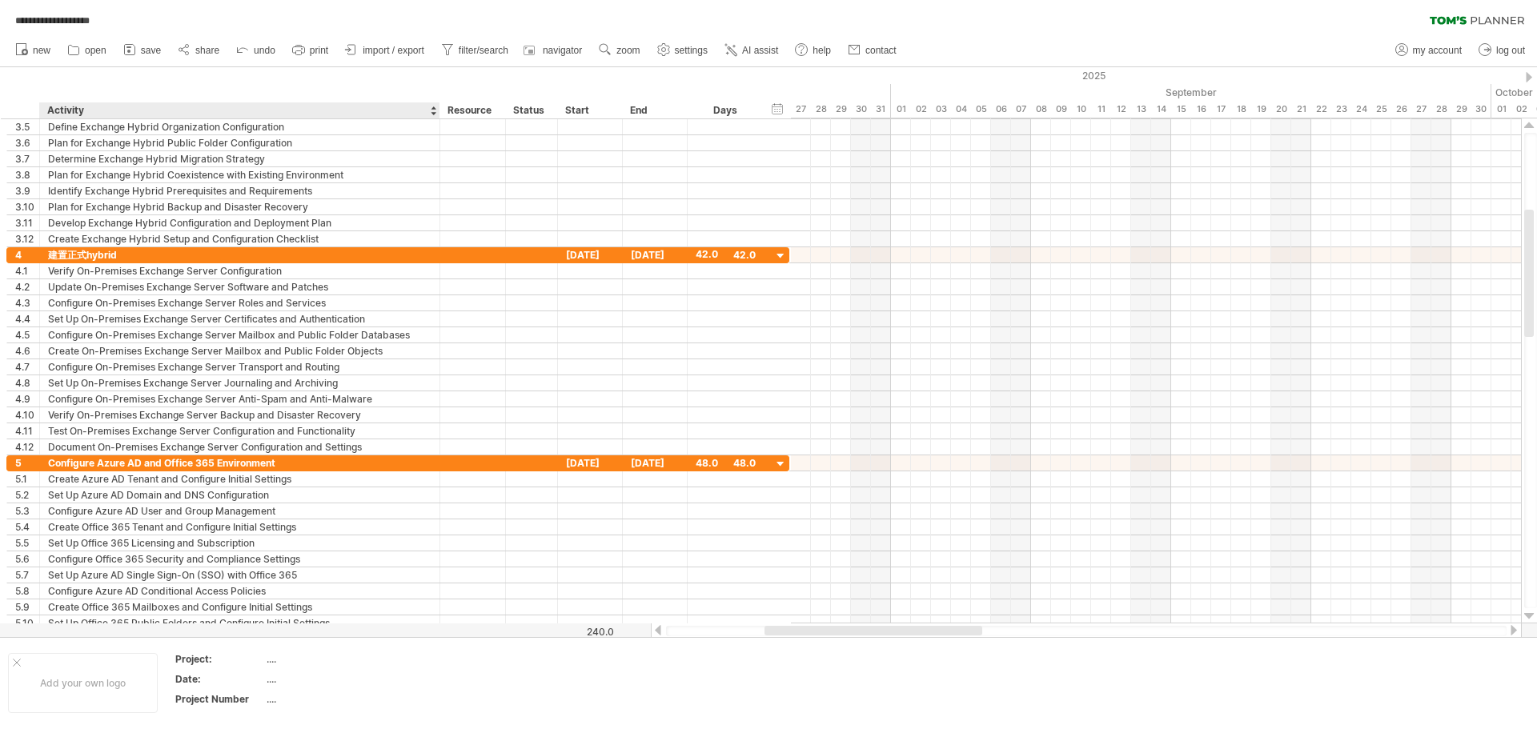
drag, startPoint x: 294, startPoint y: 106, endPoint x: 437, endPoint y: 118, distance: 143.8
click at [437, 118] on div "**********" at bounding box center [768, 364] width 1537 height 729
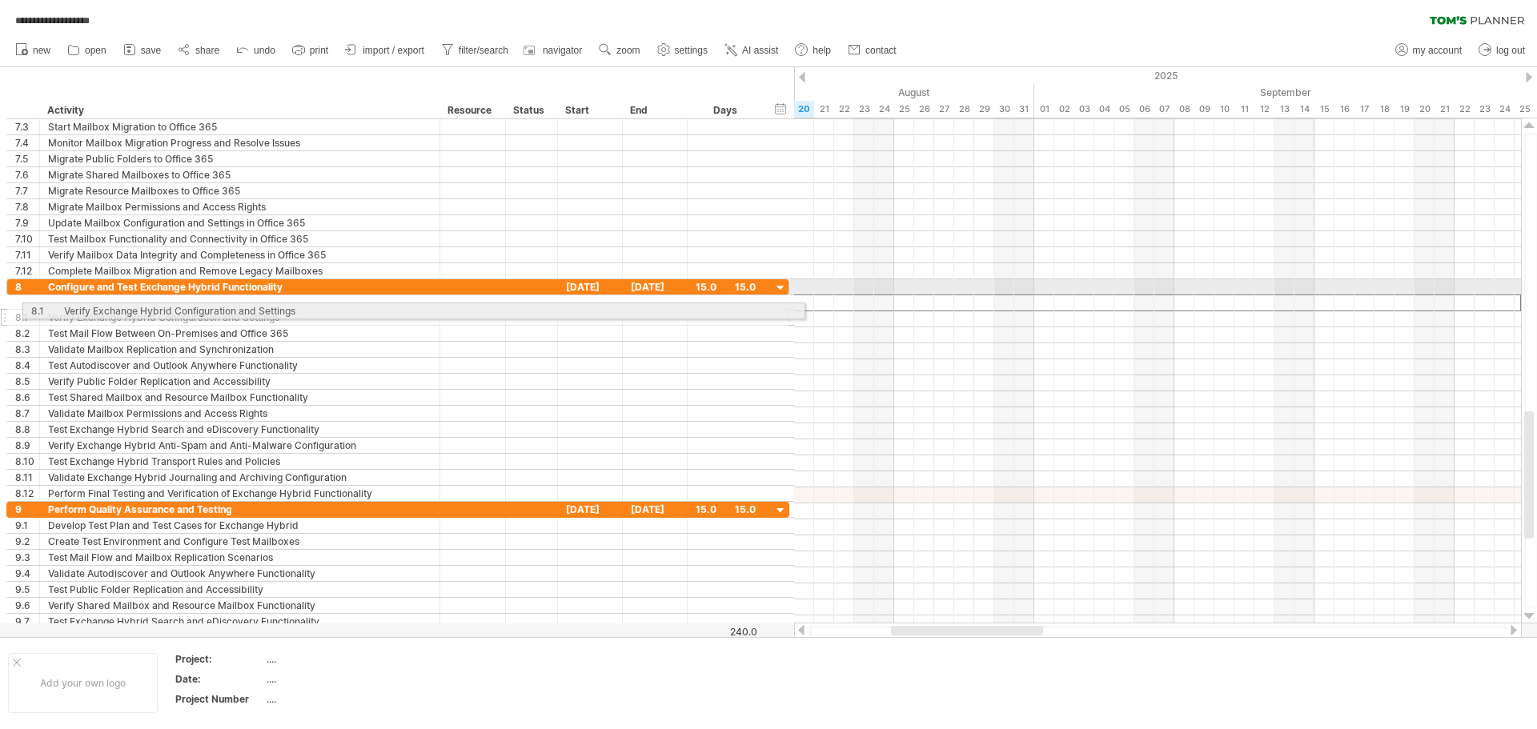
drag, startPoint x: 88, startPoint y: 305, endPoint x: 99, endPoint y: 308, distance: 11.7
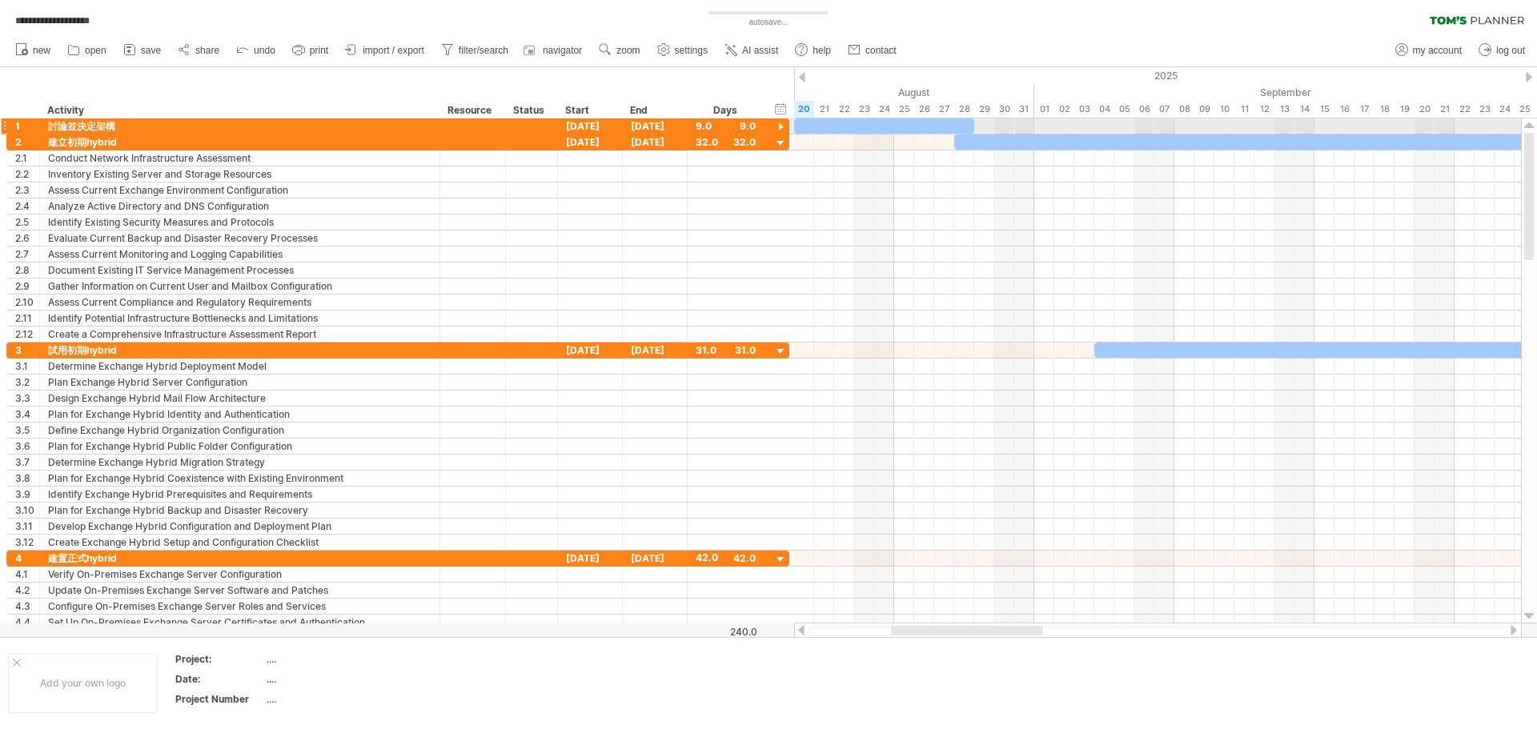
click at [784, 125] on div at bounding box center [780, 127] width 15 height 15
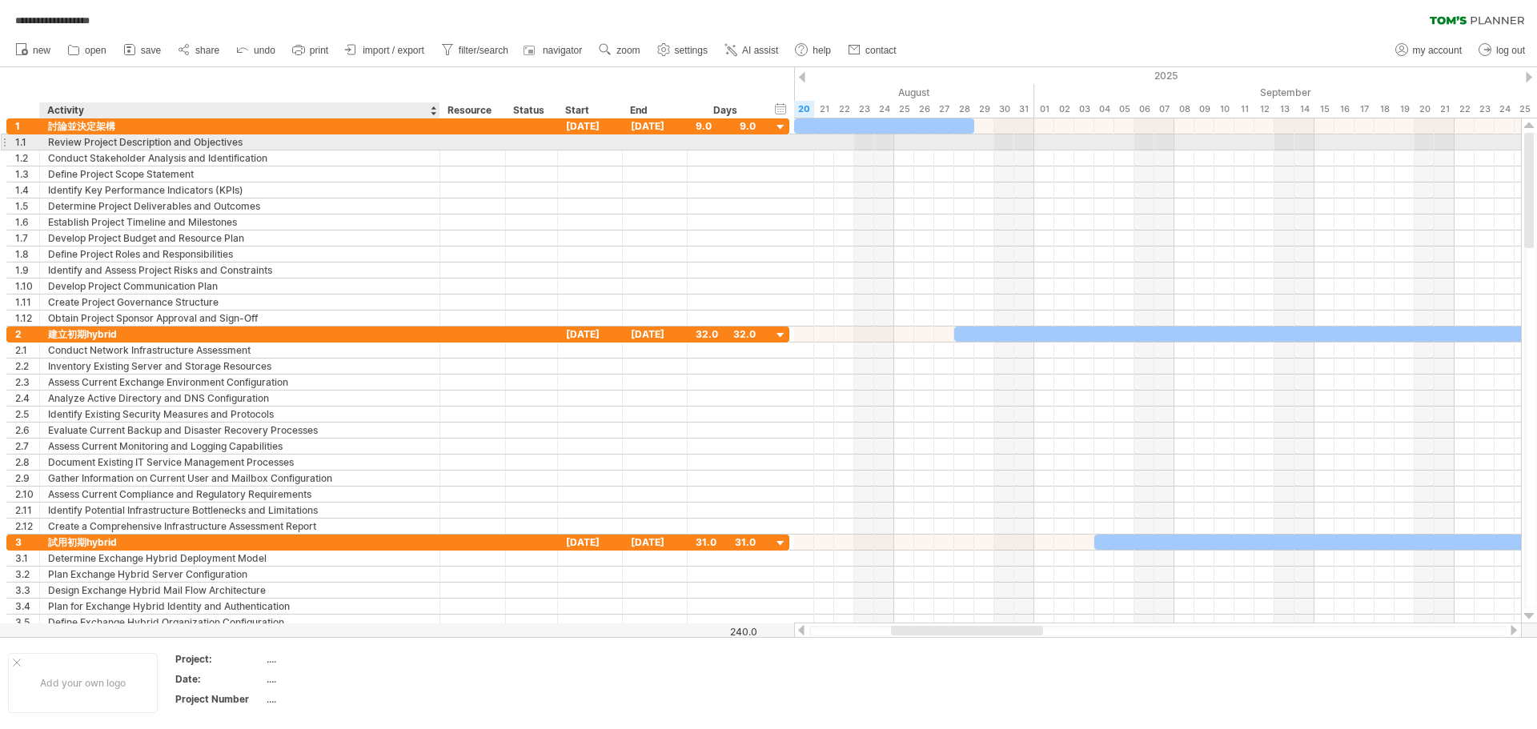
click at [188, 144] on div "Review Project Description and Objectives" at bounding box center [239, 141] width 383 height 15
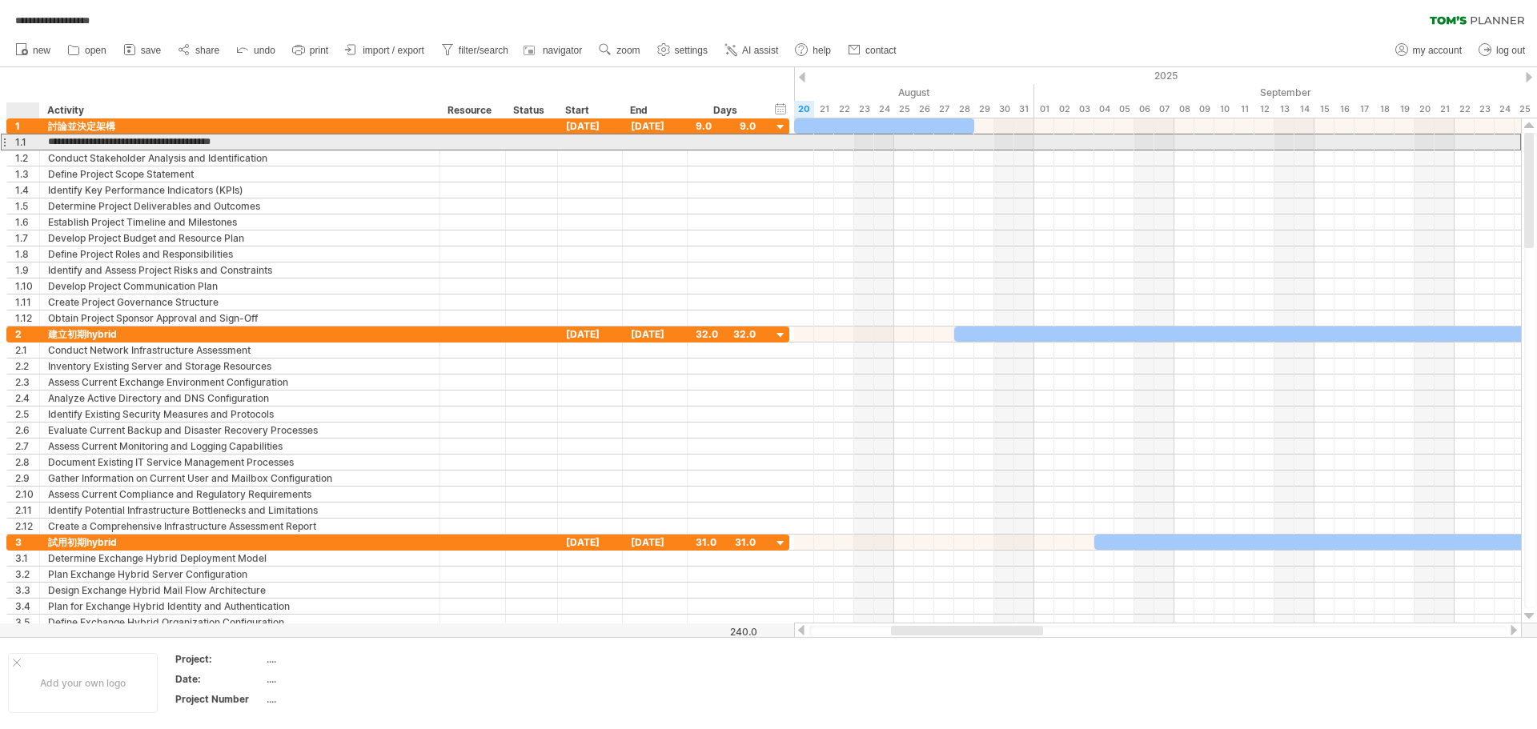
click at [23, 142] on div "1.1" at bounding box center [27, 141] width 24 height 15
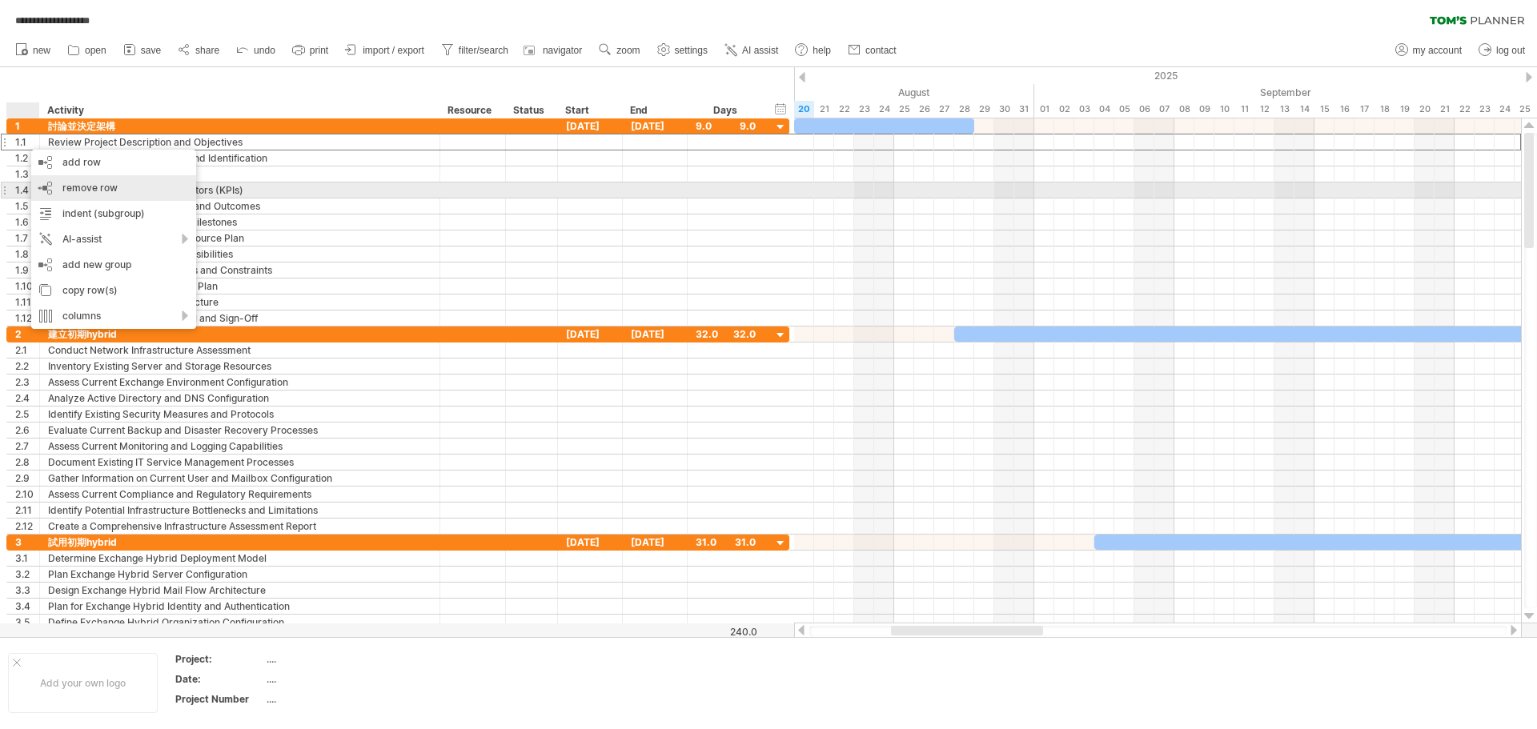
click at [99, 194] on div "remove row remove selected rows" at bounding box center [113, 188] width 165 height 26
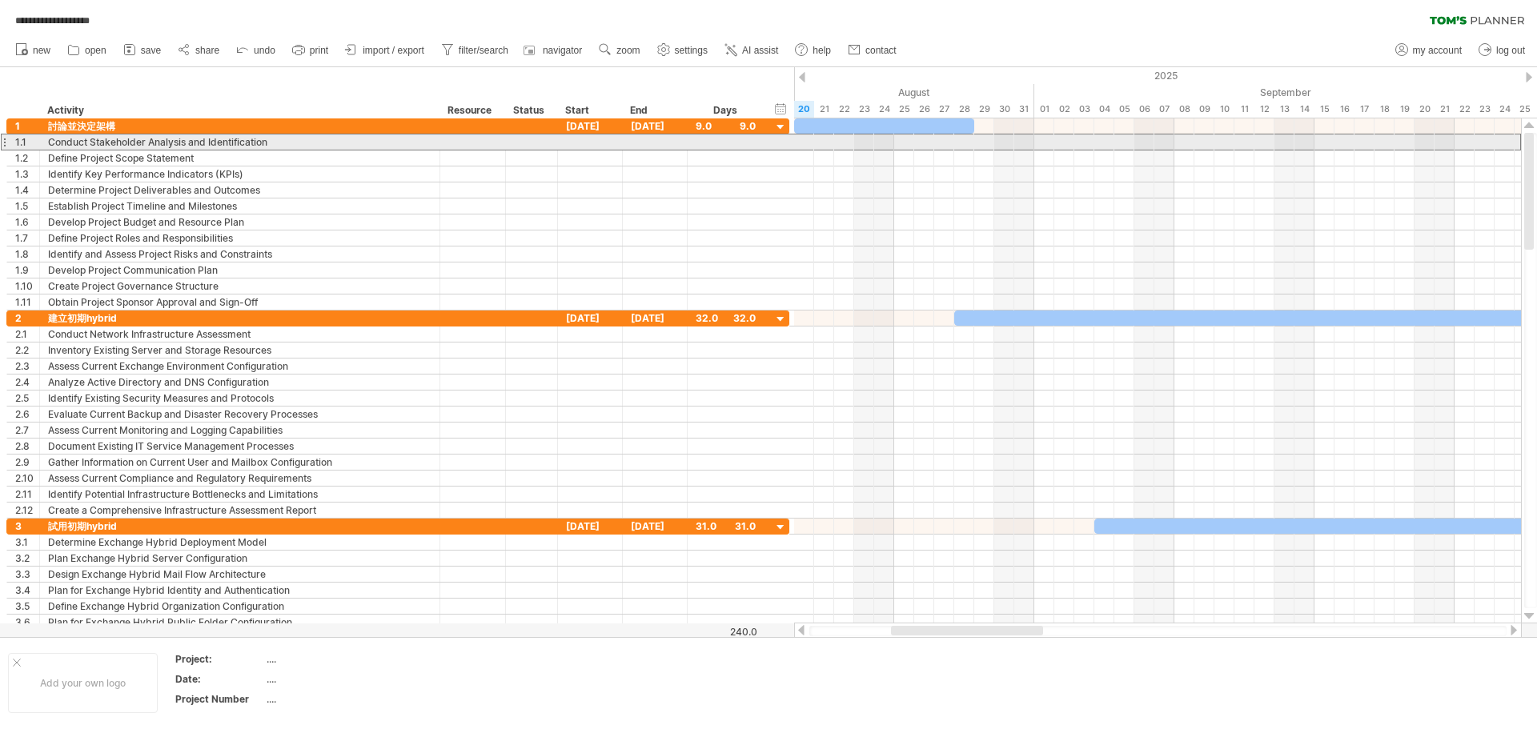
click at [7, 140] on div "1.1" at bounding box center [23, 141] width 33 height 15
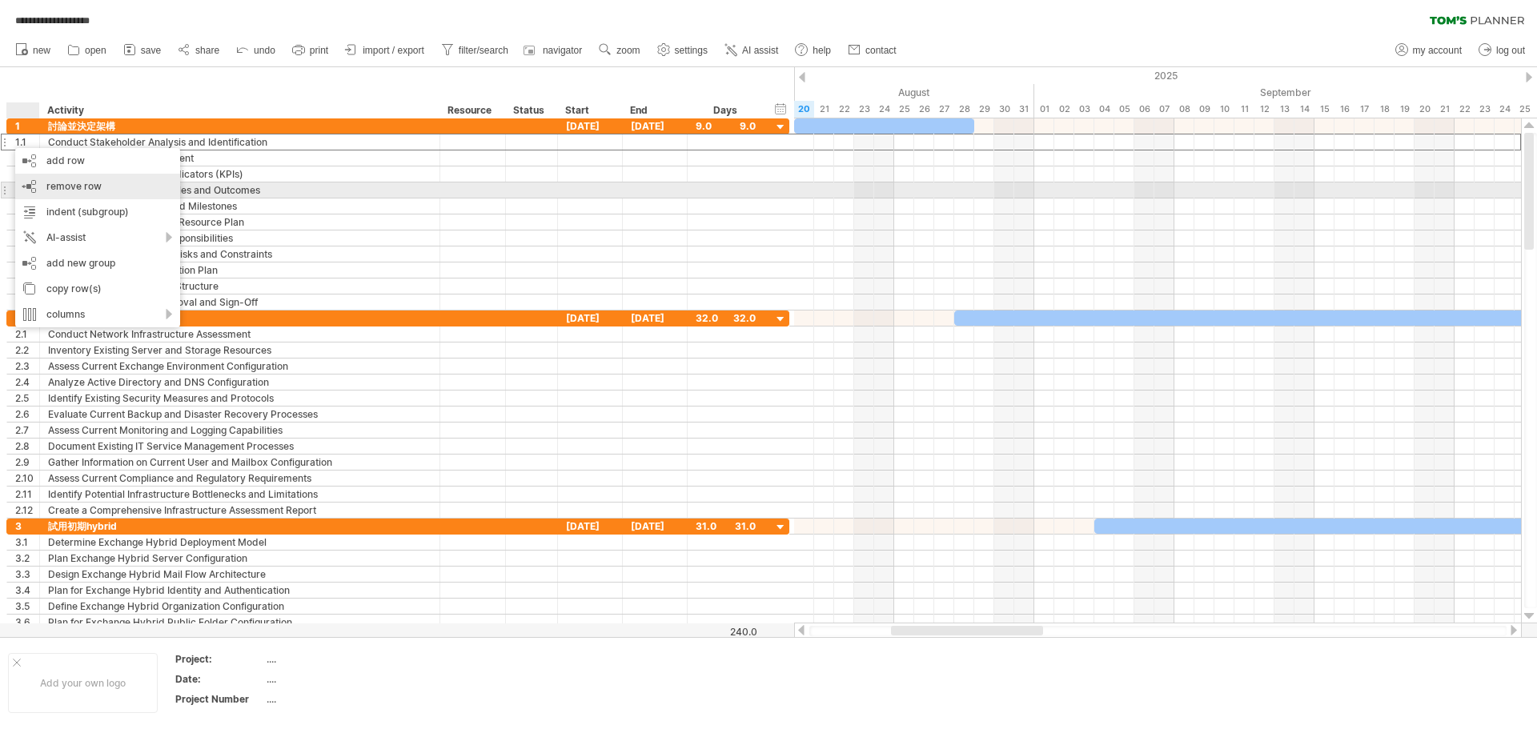
click at [74, 190] on span "remove row" at bounding box center [73, 186] width 55 height 12
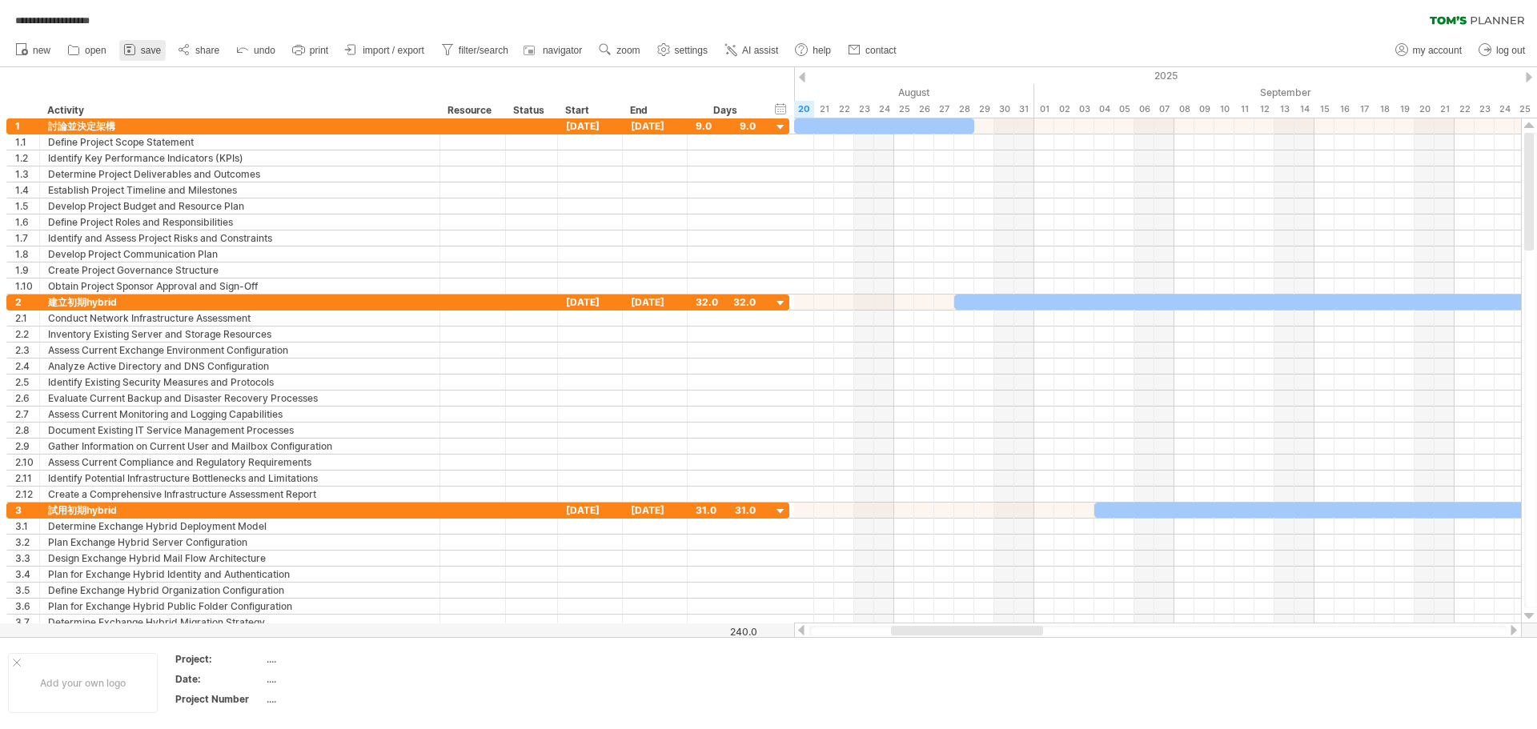
click at [139, 49] on link "save" at bounding box center [142, 50] width 46 height 21
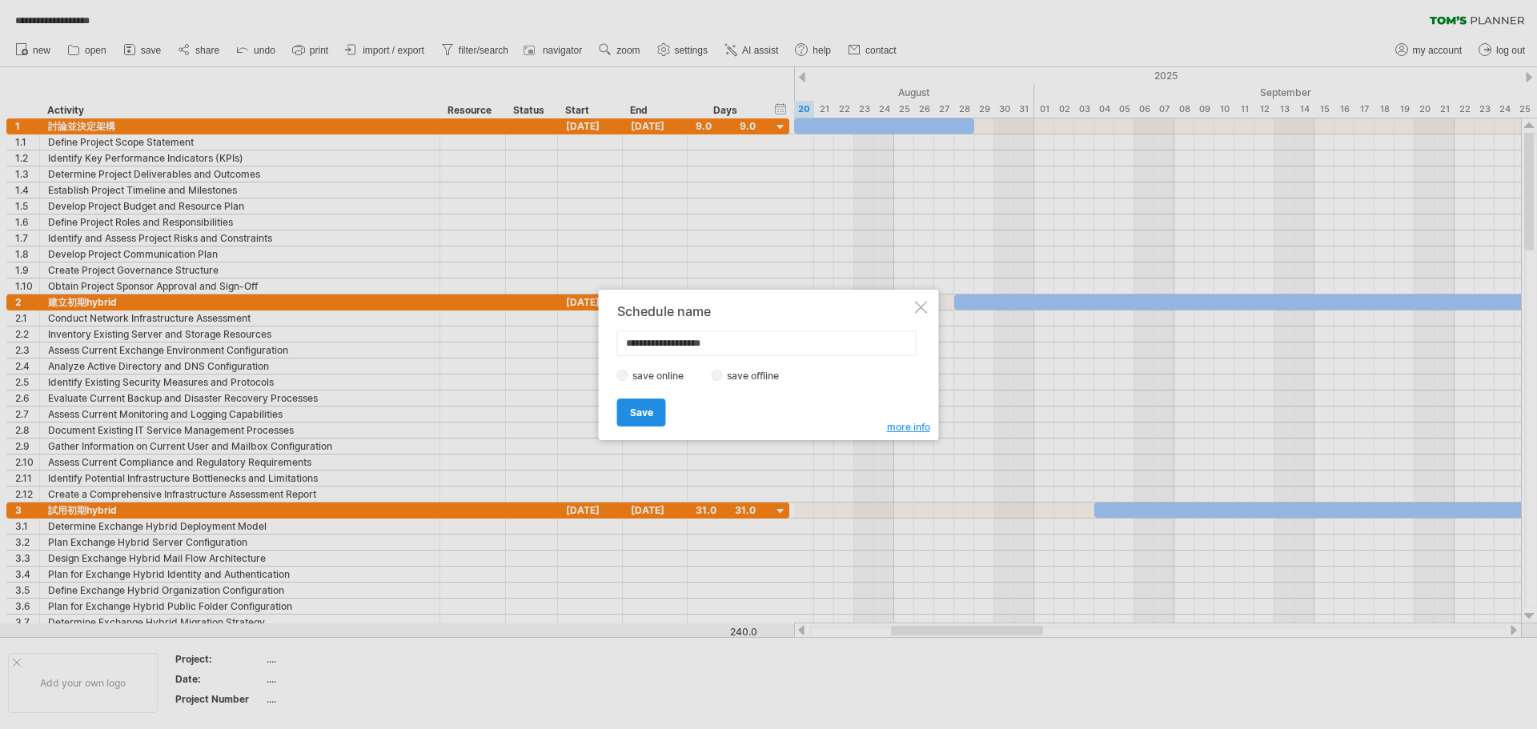
click at [639, 413] on span "Save" at bounding box center [641, 413] width 23 height 12
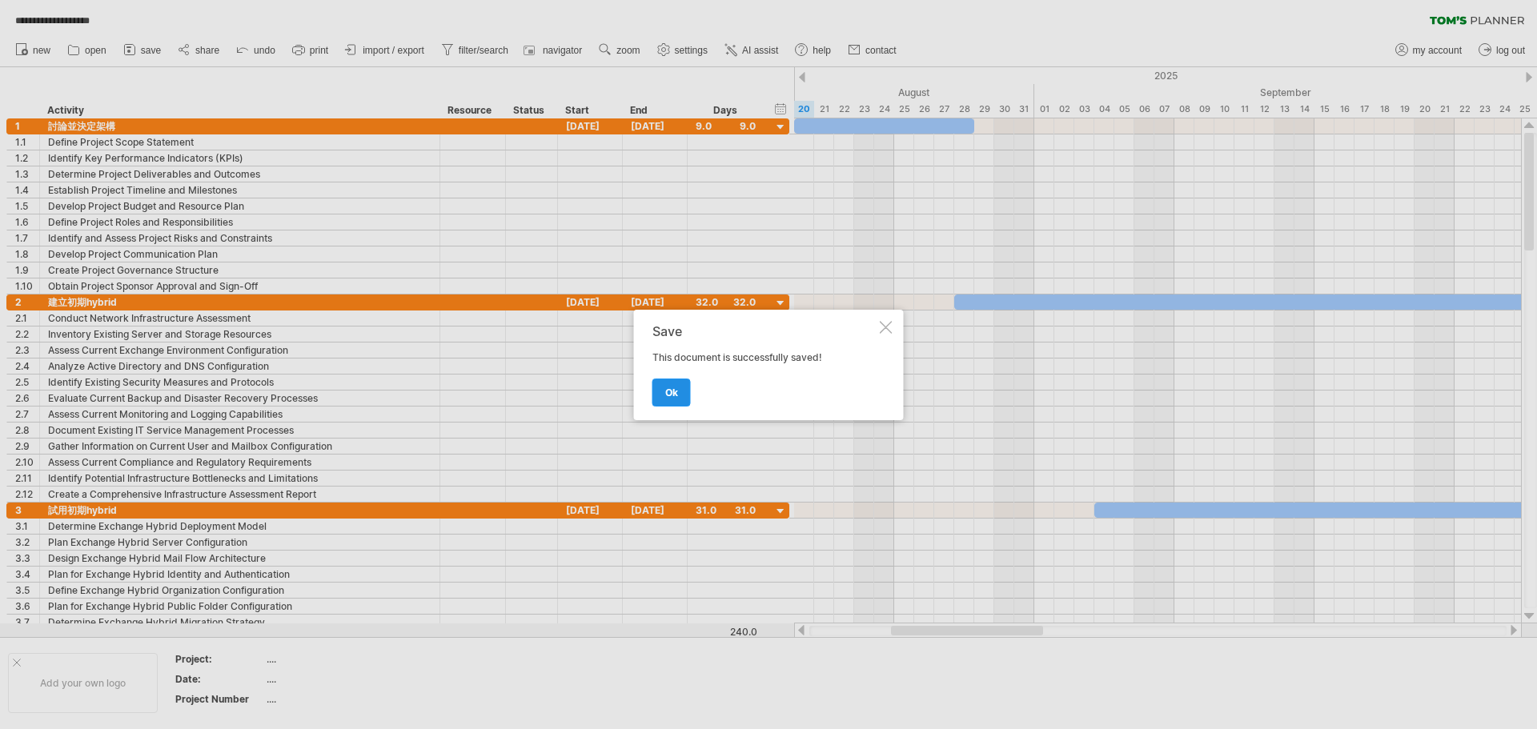
click at [675, 395] on span "ok" at bounding box center [671, 393] width 13 height 12
